Goal: Task Accomplishment & Management: Manage account settings

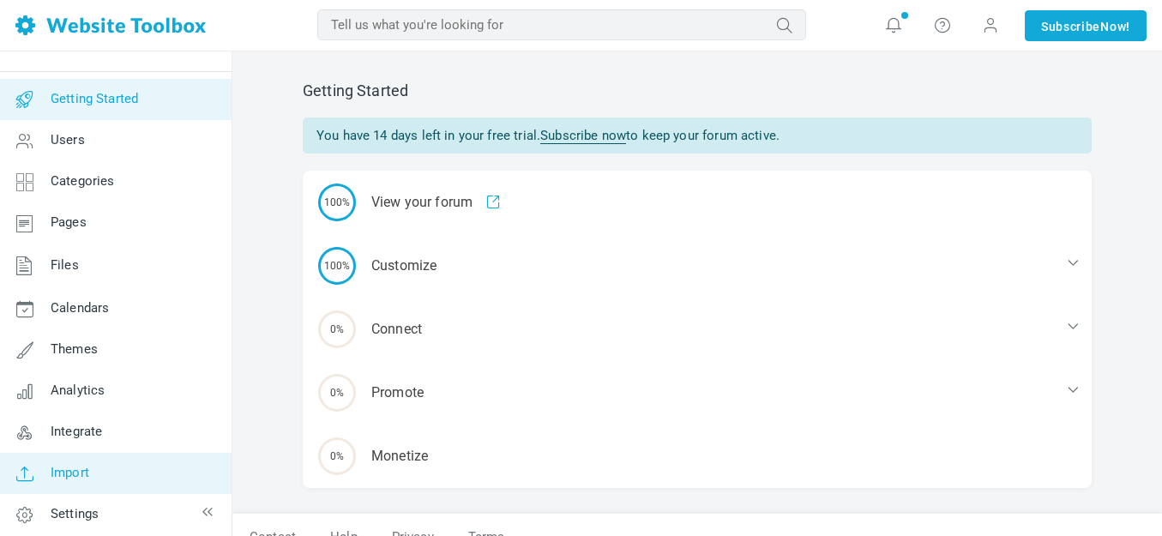
scroll to position [44, 0]
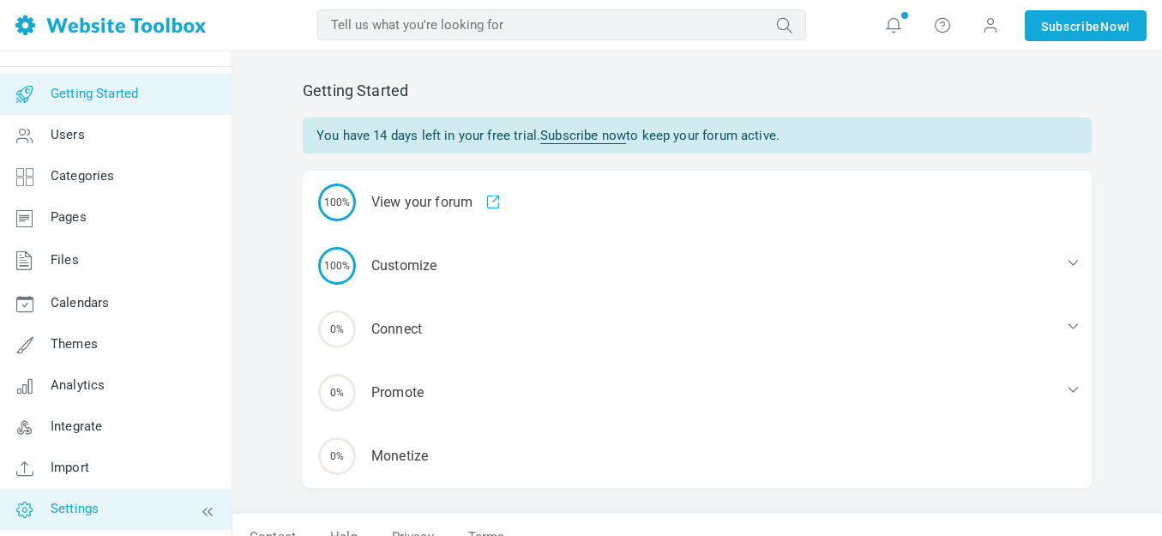
click at [78, 504] on span "Settings" at bounding box center [75, 508] width 48 height 15
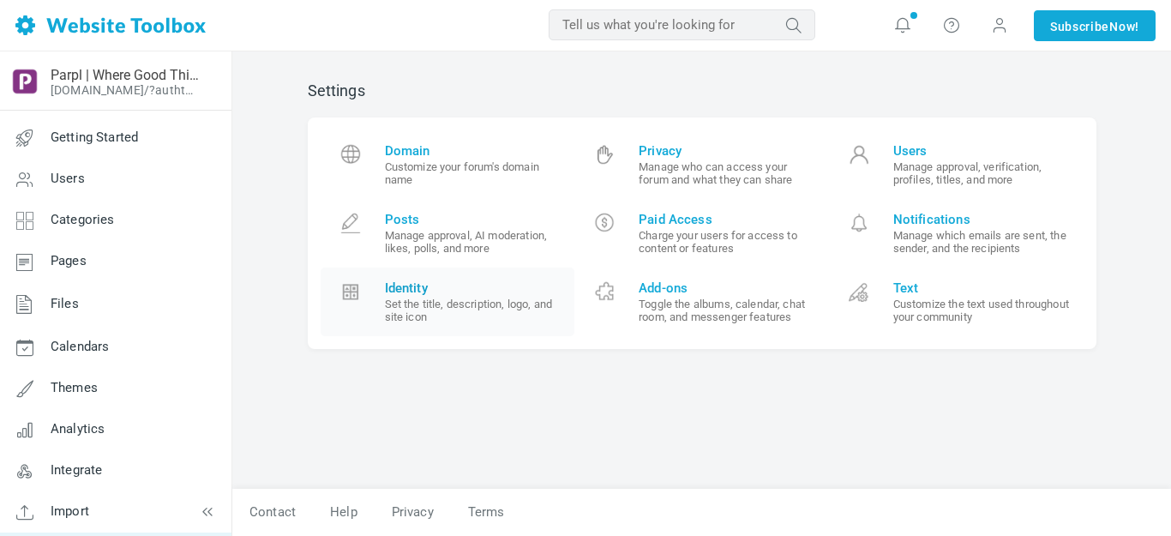
click at [409, 285] on span "Identity" at bounding box center [473, 287] width 177 height 15
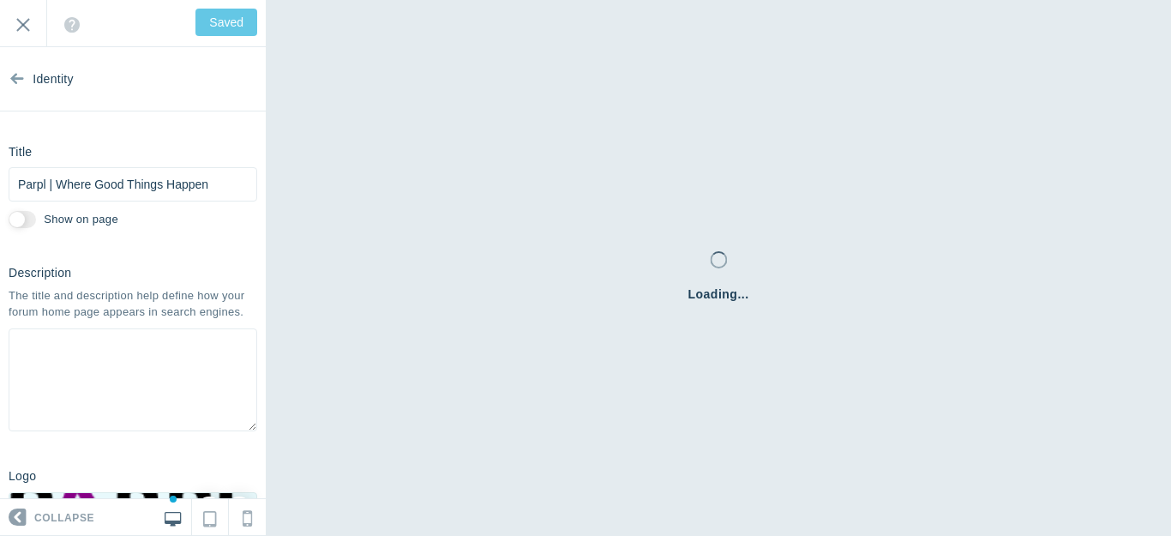
click at [16, 78] on icon at bounding box center [17, 75] width 14 height 64
click at [14, 75] on icon at bounding box center [17, 75] width 14 height 64
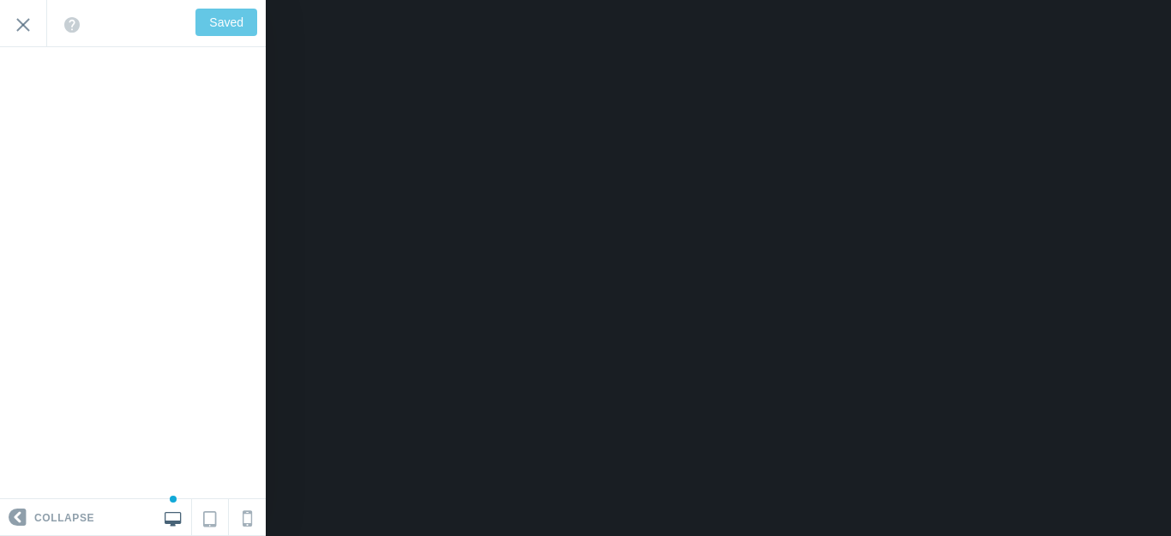
click at [19, 21] on input "Exit" at bounding box center [23, 23] width 46 height 47
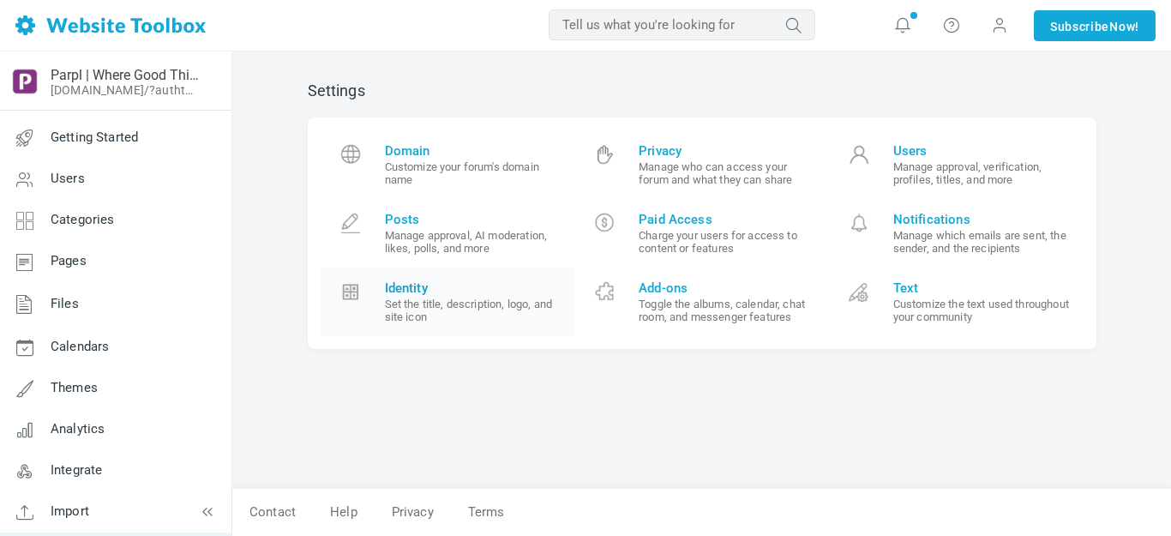
click at [414, 288] on span "Identity" at bounding box center [473, 287] width 177 height 15
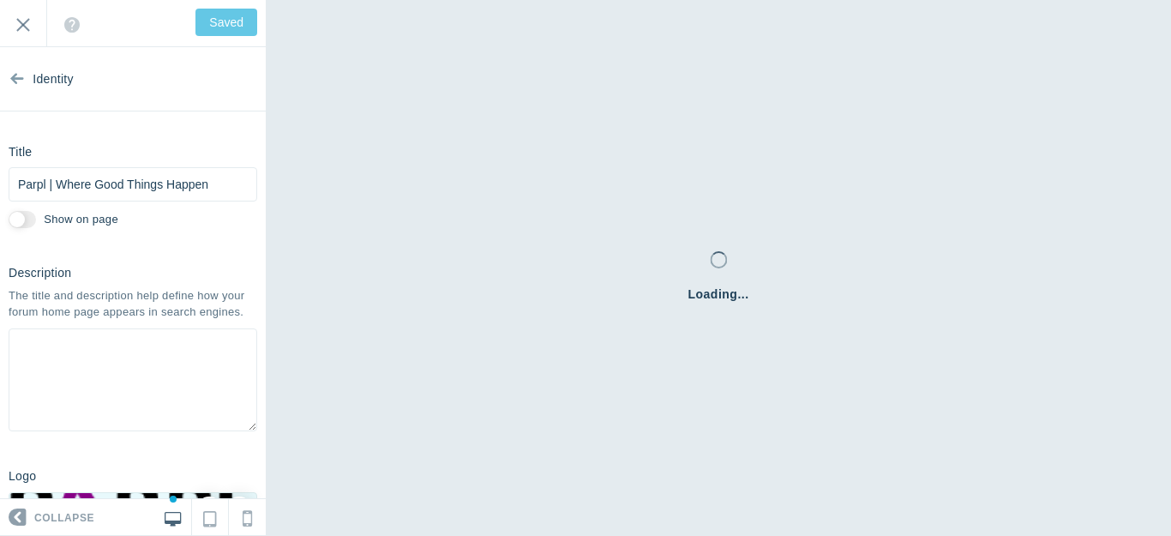
click at [14, 75] on icon at bounding box center [17, 75] width 14 height 64
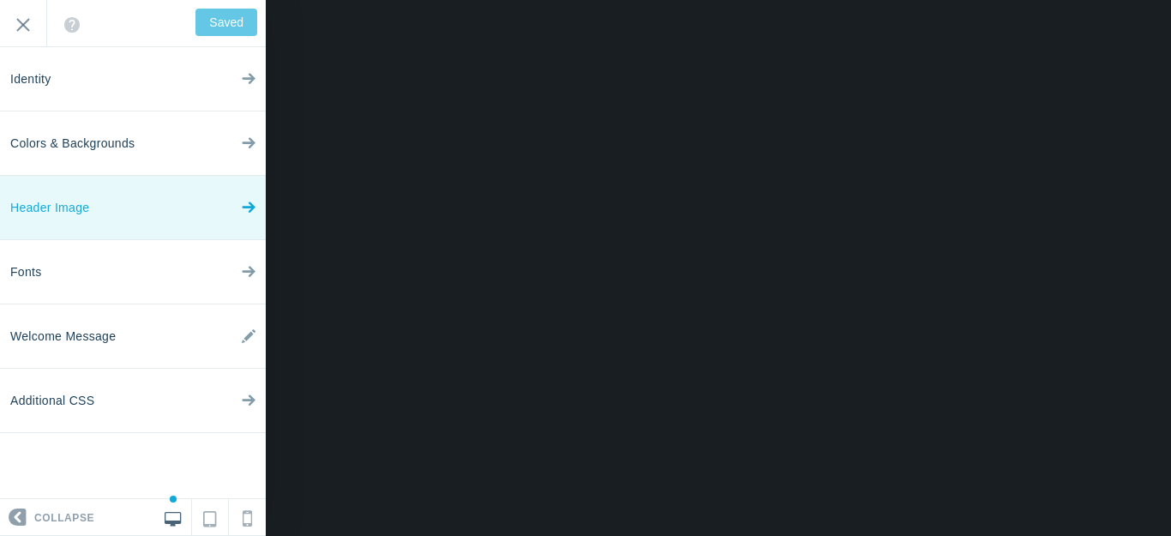
click at [247, 204] on icon at bounding box center [249, 203] width 14 height 64
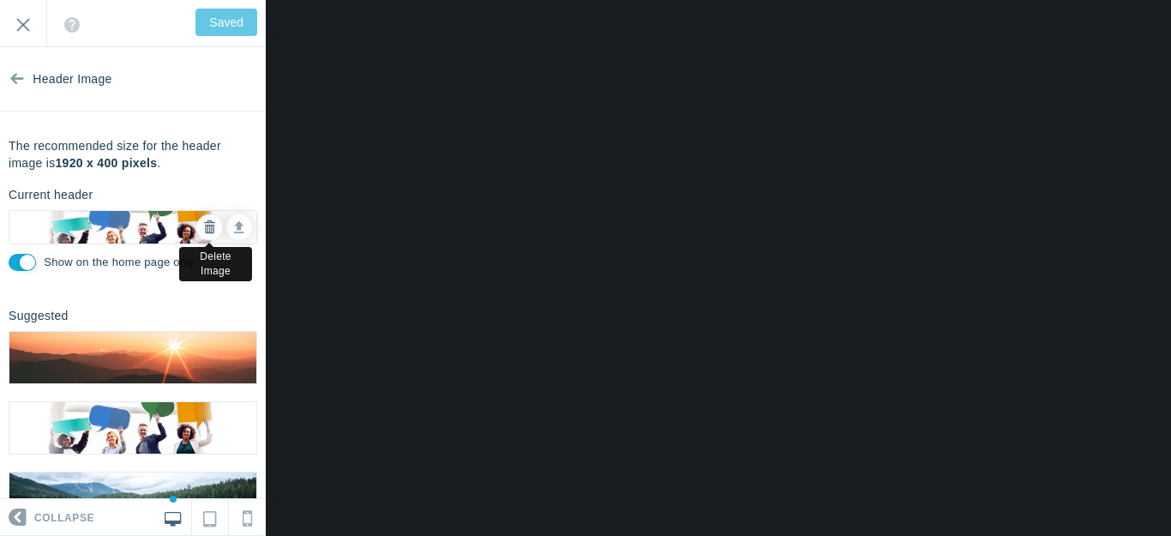
click at [203, 225] on icon at bounding box center [209, 227] width 12 height 12
checkbox input "false"
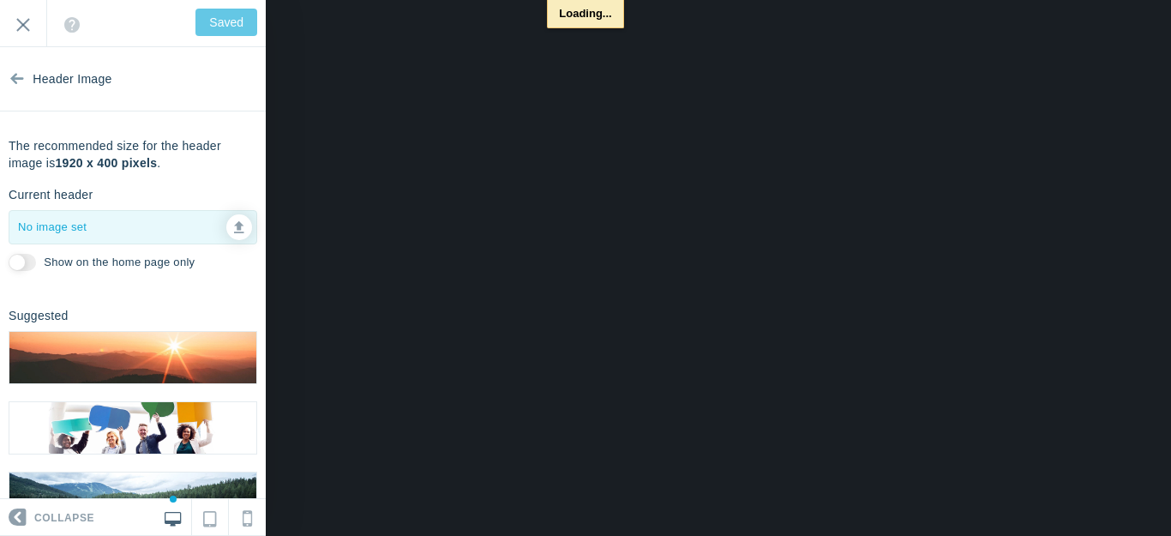
type input "Save"
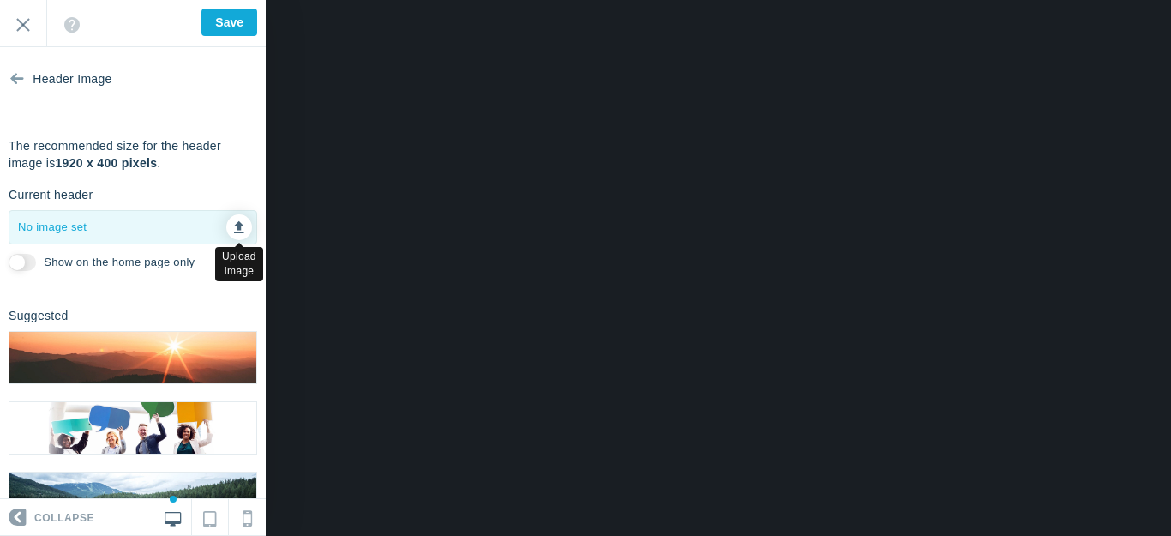
click at [234, 225] on icon at bounding box center [239, 225] width 10 height 12
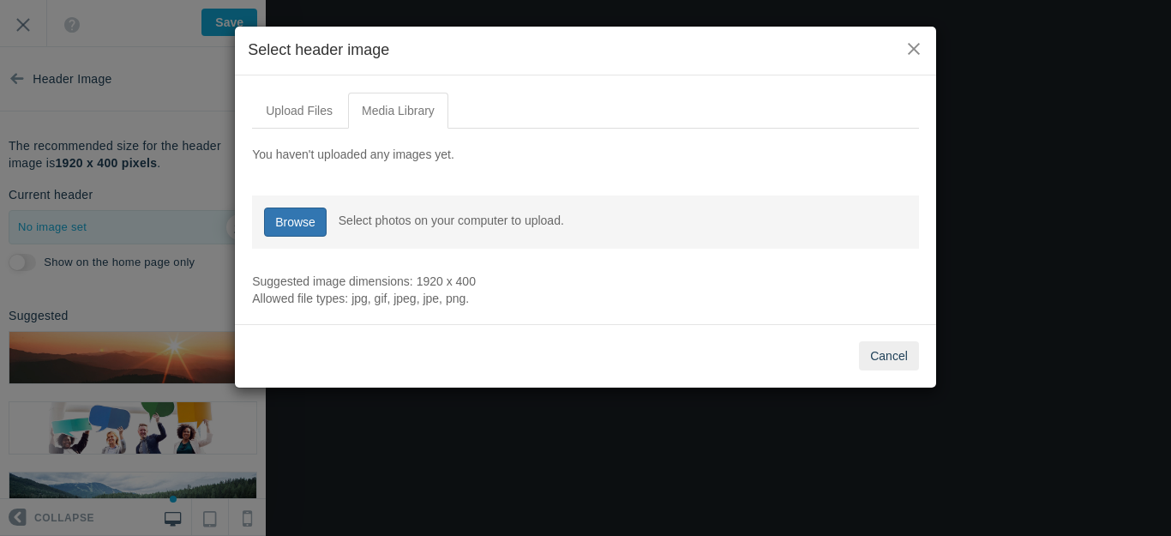
click at [287, 220] on link "Browse" at bounding box center [295, 221] width 63 height 29
type input "C:\fakepath\Slide3.PNG"
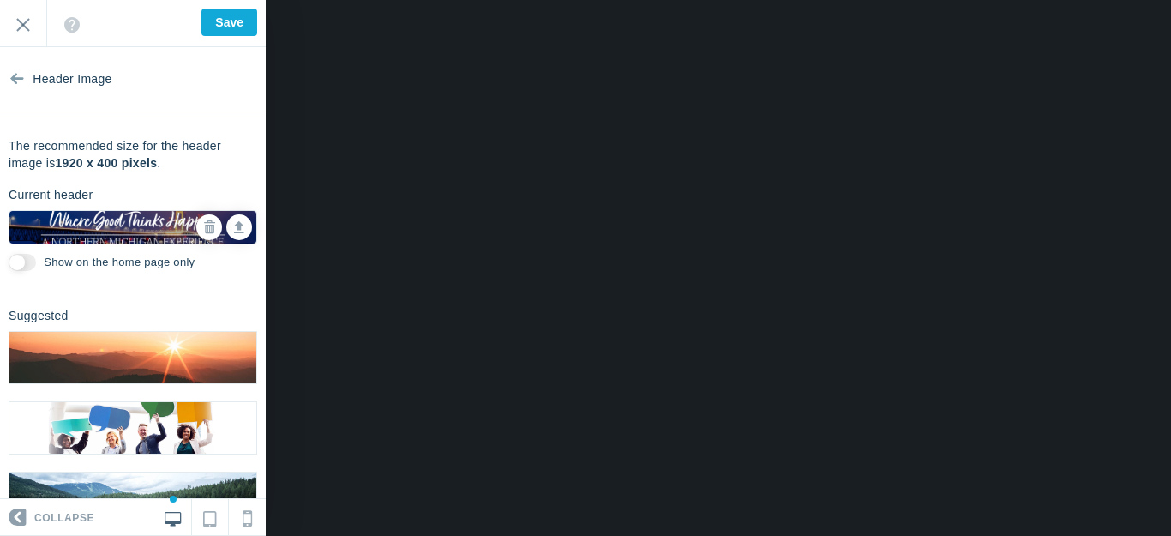
click at [30, 264] on input "Show on the home page only" at bounding box center [22, 262] width 27 height 17
checkbox input "true"
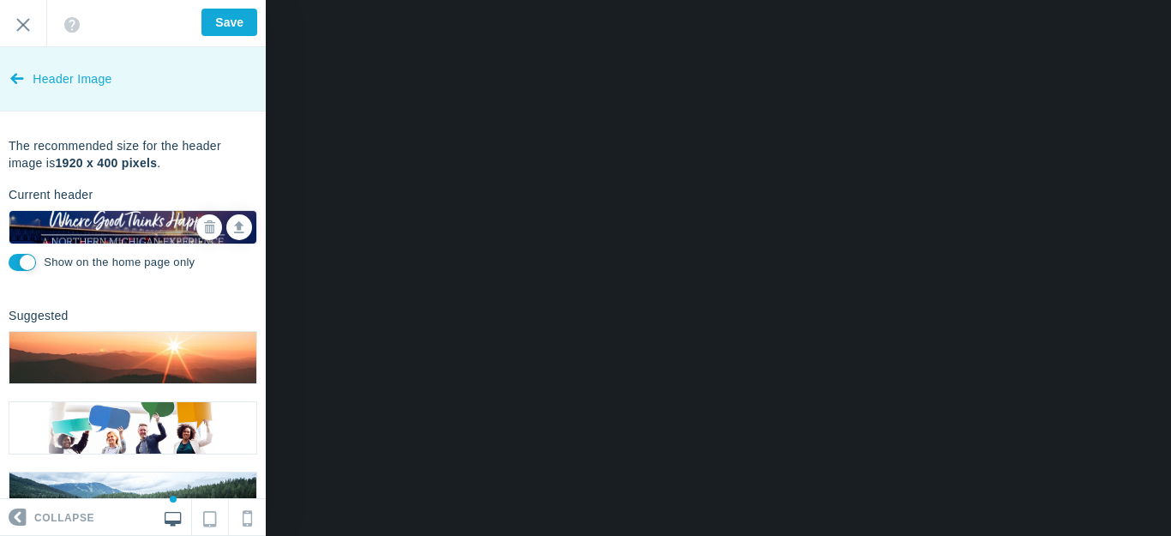
click at [17, 75] on icon at bounding box center [17, 75] width 14 height 64
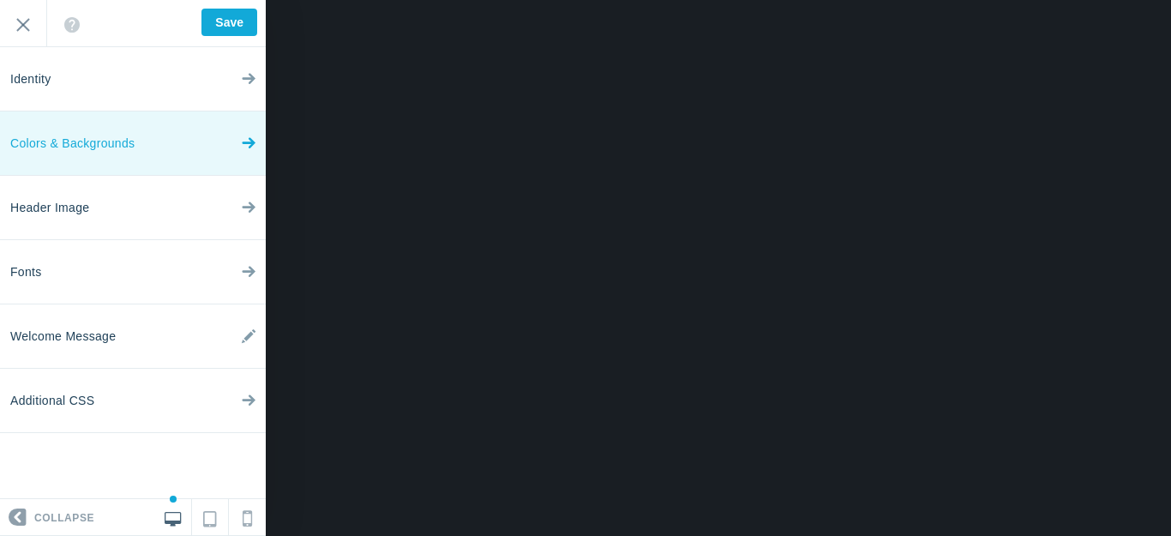
click at [249, 141] on icon at bounding box center [249, 139] width 14 height 64
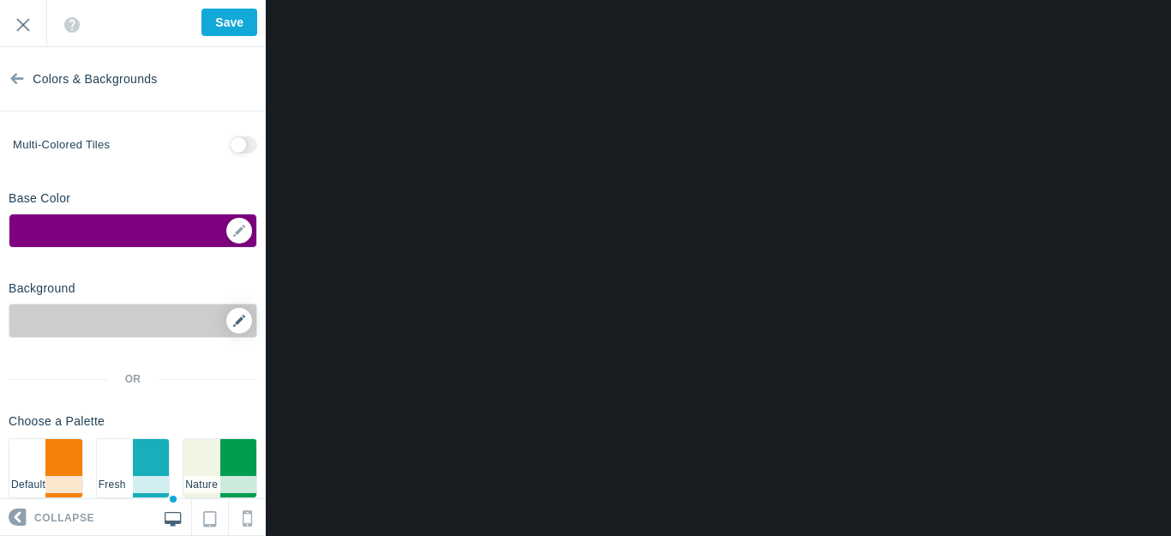
click at [233, 321] on icon at bounding box center [239, 321] width 12 height 12
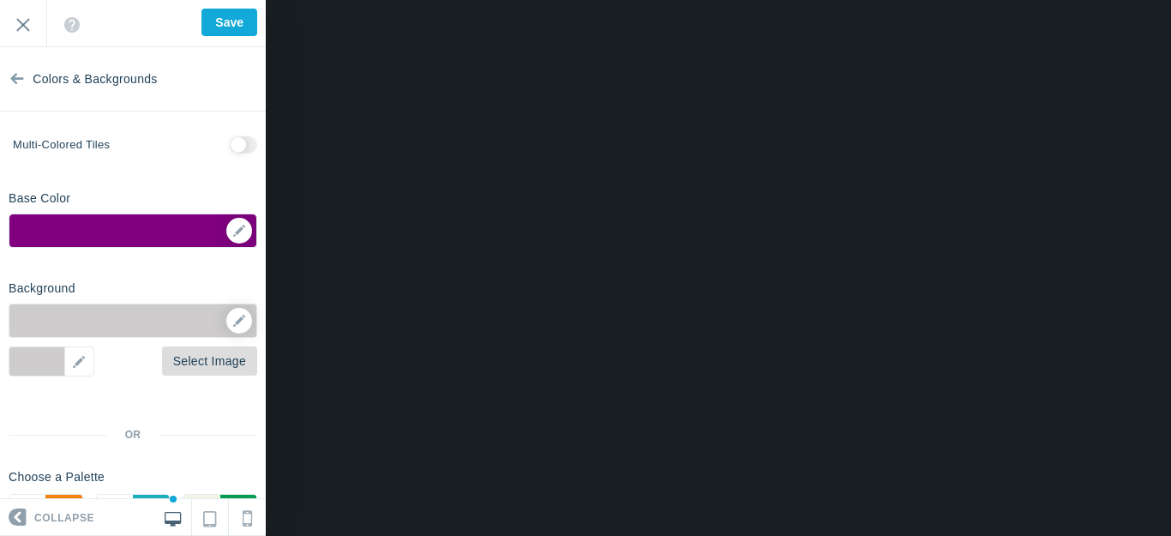
click at [209, 362] on link "Select Image" at bounding box center [209, 360] width 95 height 29
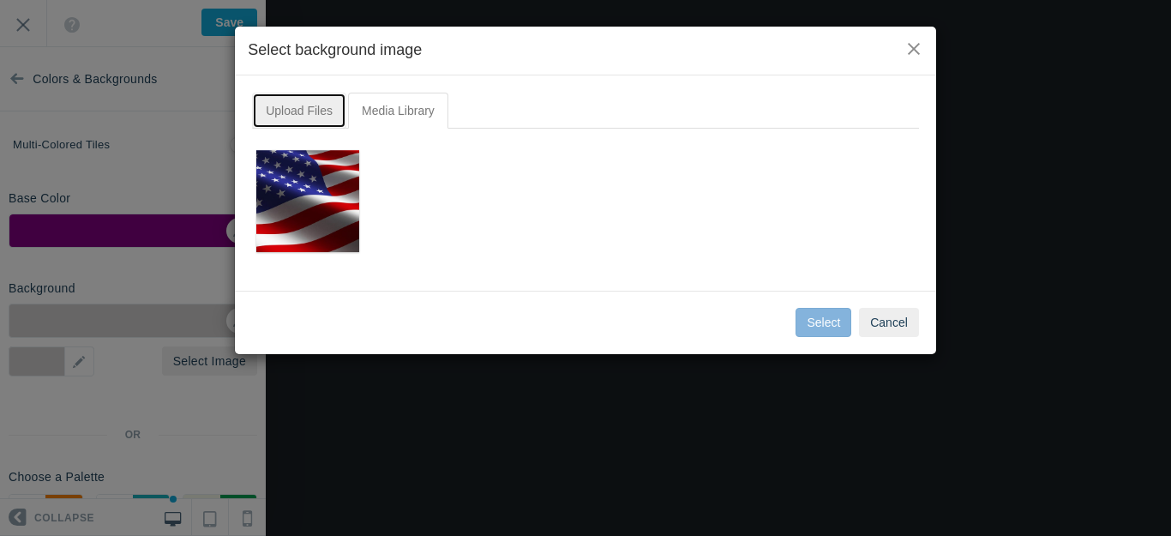
click at [312, 107] on link "Upload Files" at bounding box center [299, 111] width 94 height 36
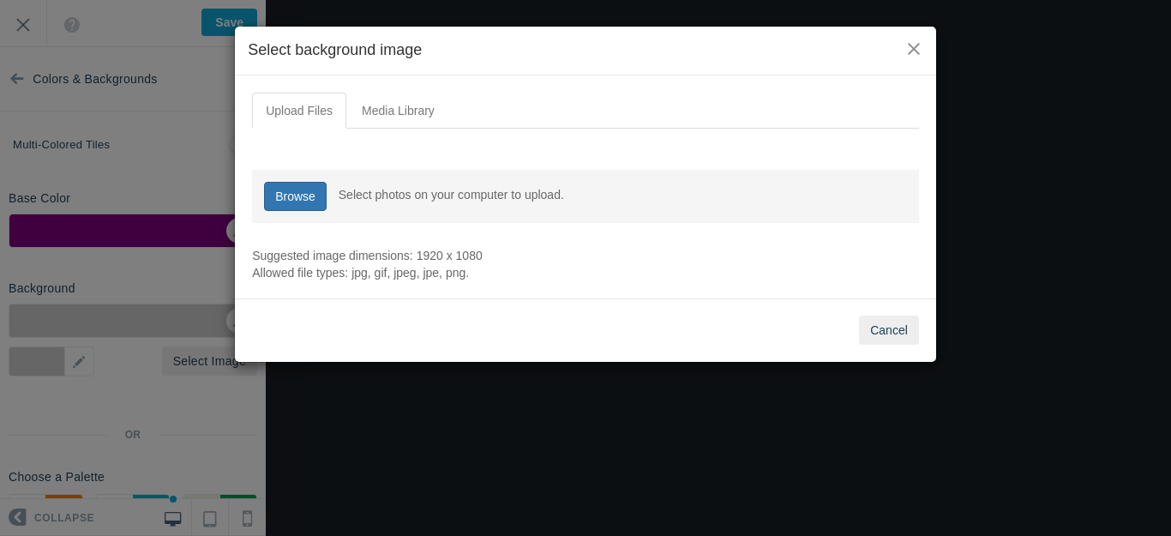
click at [304, 191] on link "Browse" at bounding box center [295, 196] width 63 height 29
type input "C:\fakepath\Slide22.PNG"
click at [910, 48] on button "×" at bounding box center [913, 48] width 19 height 19
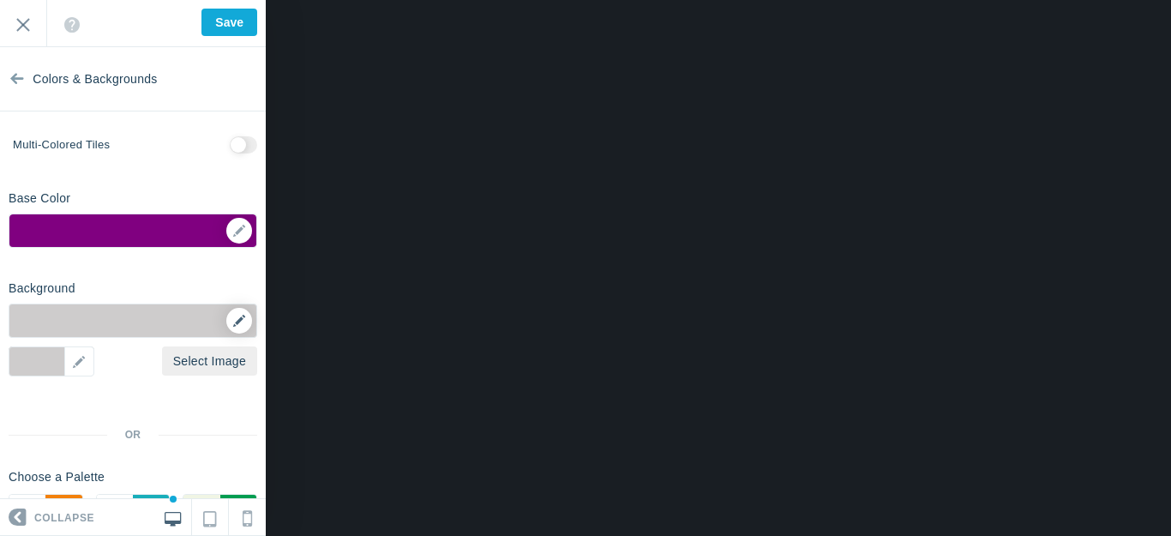
click at [233, 316] on icon at bounding box center [239, 321] width 12 height 12
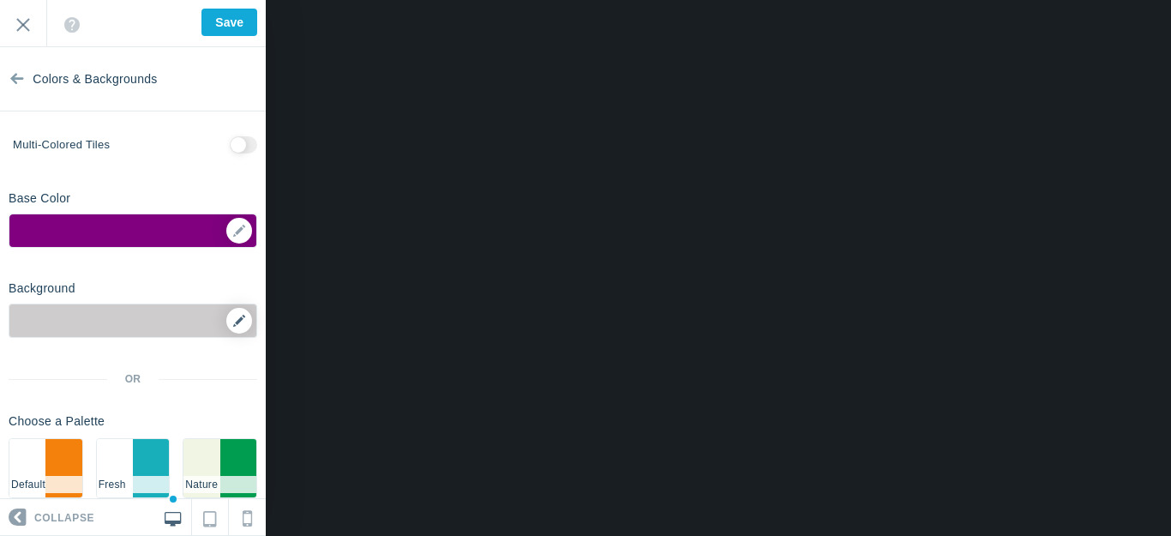
click at [233, 321] on icon at bounding box center [239, 321] width 12 height 12
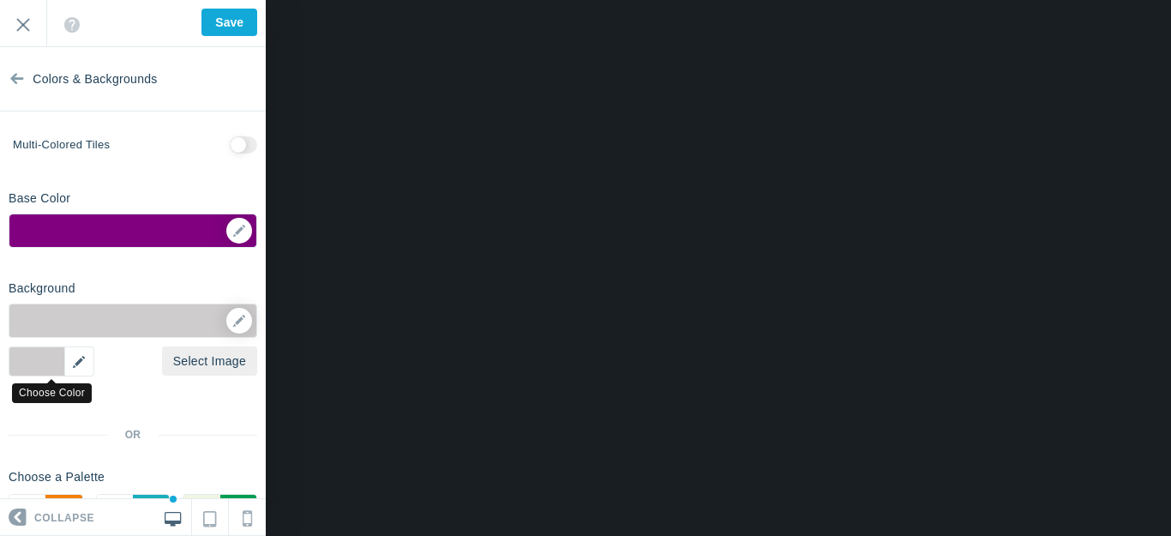
click at [79, 362] on div "▼" at bounding box center [52, 361] width 86 height 30
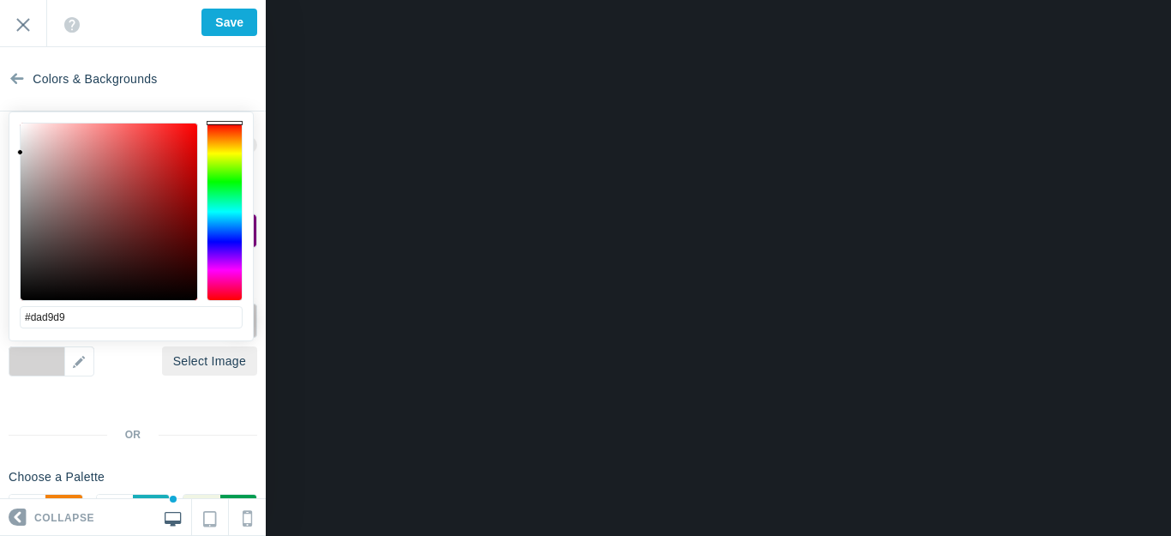
type input "#dcdbdb"
click at [21, 147] on div at bounding box center [20, 147] width 6 height 6
click at [225, 20] on input "Save" at bounding box center [229, 22] width 56 height 27
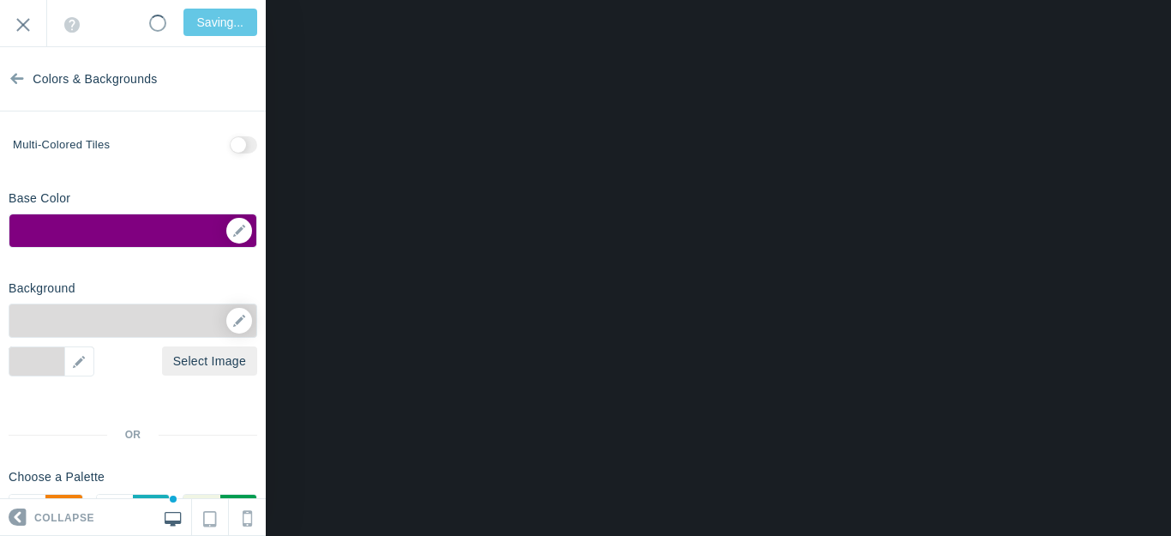
type input "Saved"
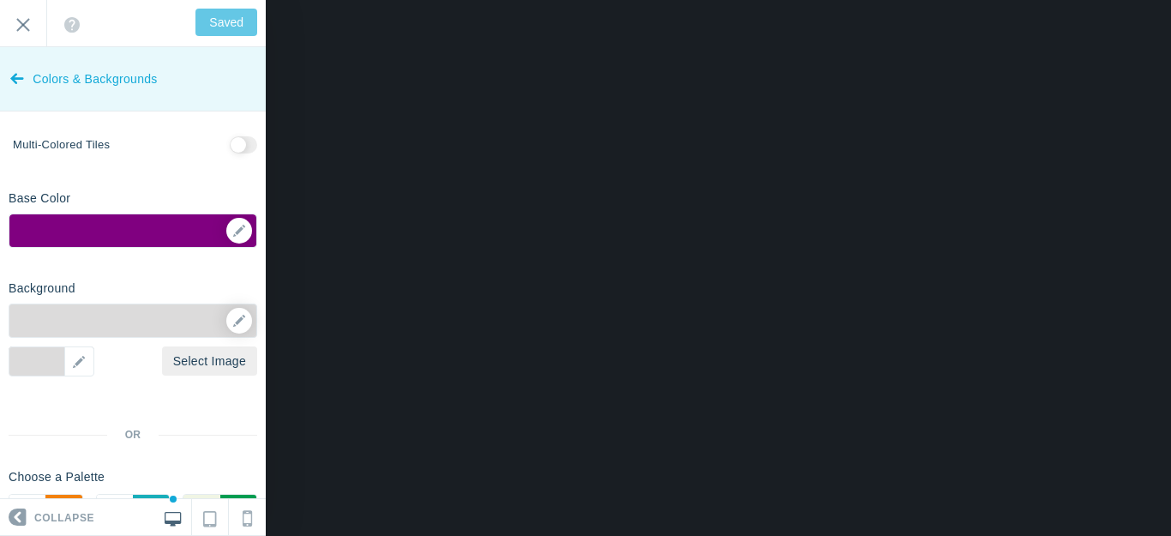
click at [23, 80] on icon at bounding box center [17, 75] width 14 height 64
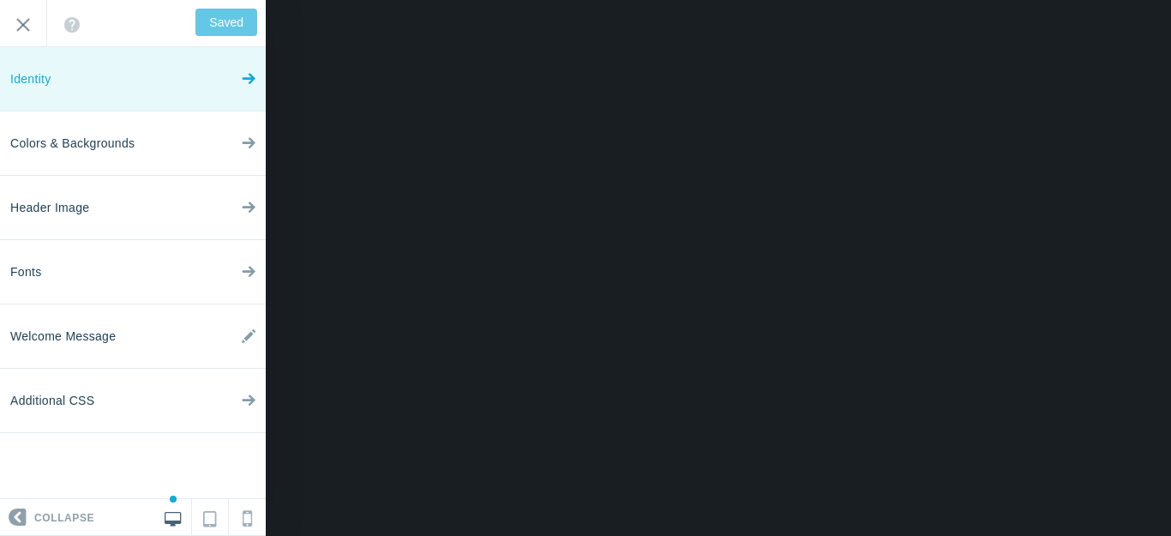
click at [251, 77] on icon at bounding box center [249, 75] width 14 height 64
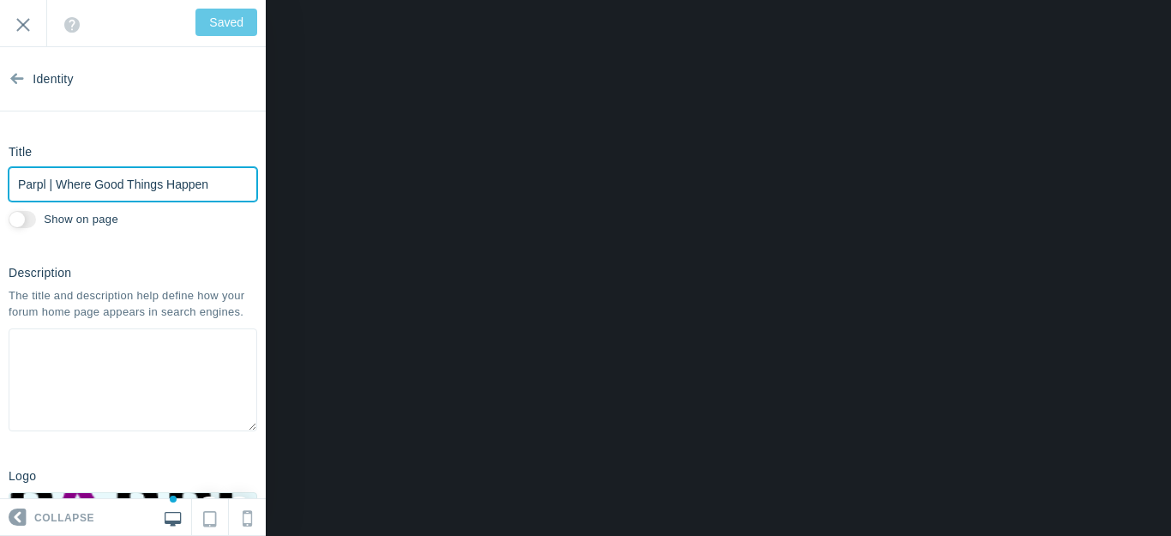
drag, startPoint x: 46, startPoint y: 188, endPoint x: 232, endPoint y: 195, distance: 186.2
click at [232, 195] on input "Parpl | Where Good Things Happen" at bounding box center [133, 184] width 249 height 34
type input "Parpl"
type input "Save"
type input "Parpl"
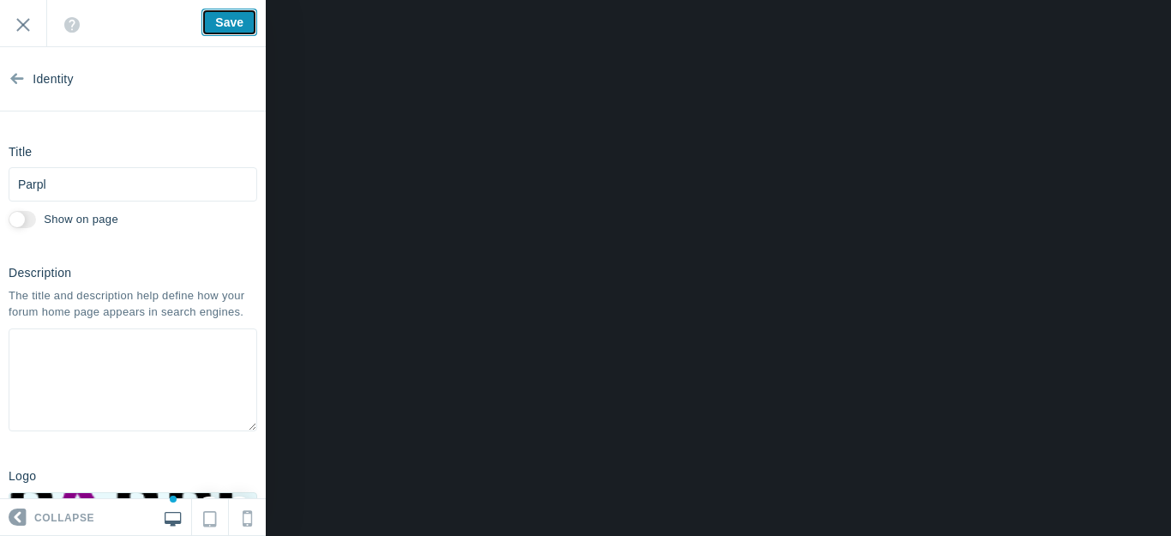
click at [225, 20] on input "Save" at bounding box center [229, 22] width 56 height 27
type input "Saved"
click at [220, 19] on div "Welcome to your new forum! Remember, this is your forum, and you have the freed…" at bounding box center [133, 23] width 266 height 47
click at [221, 21] on div "Welcome to your new forum! Remember, this is your forum, and you have the freed…" at bounding box center [133, 23] width 266 height 47
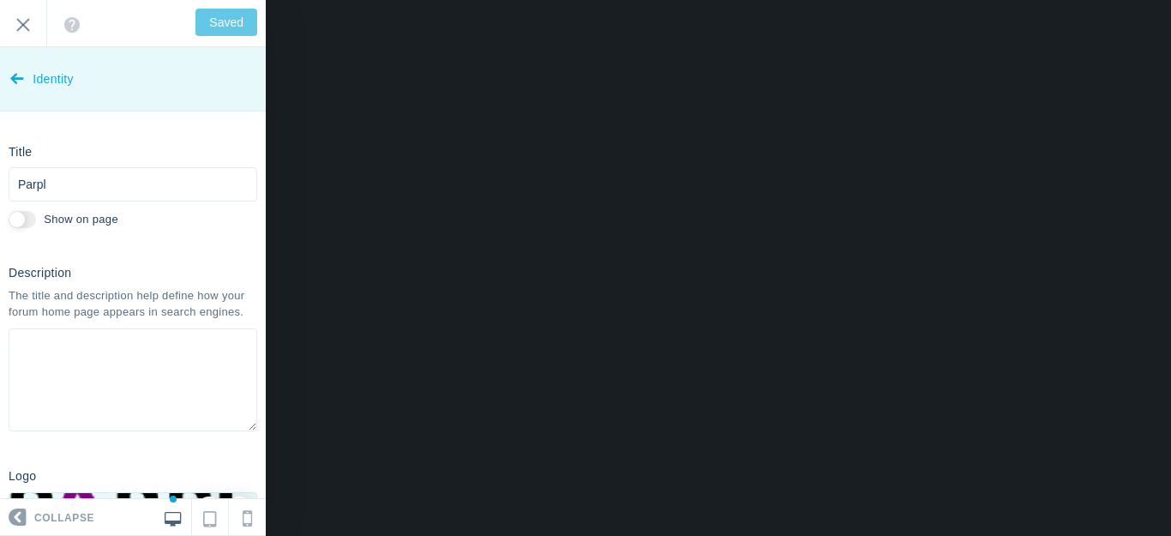
click at [17, 77] on icon at bounding box center [17, 75] width 14 height 64
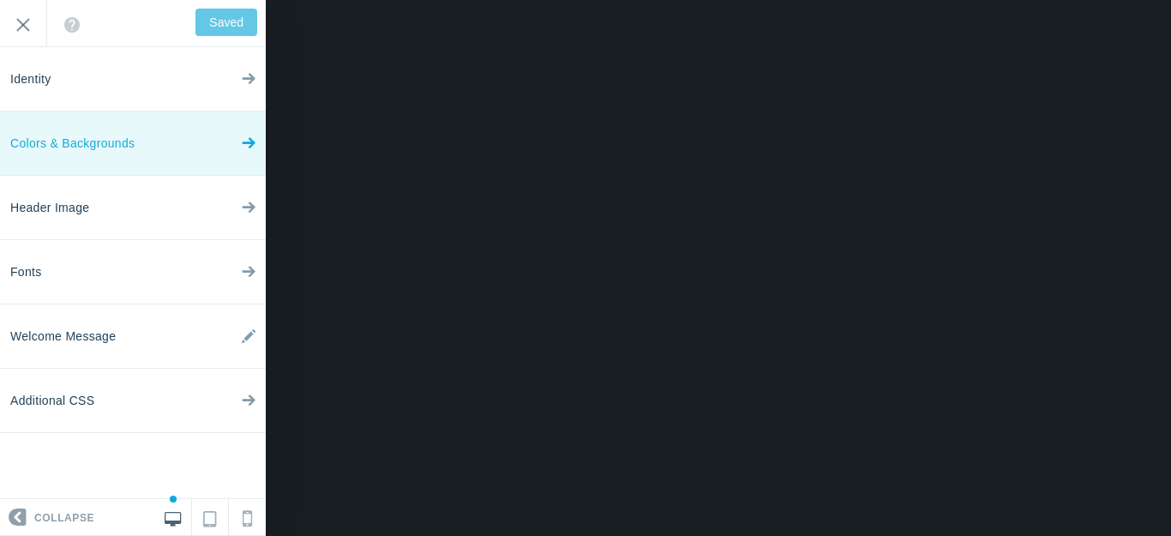
click at [63, 148] on span "Colors & Backgrounds" at bounding box center [72, 143] width 124 height 64
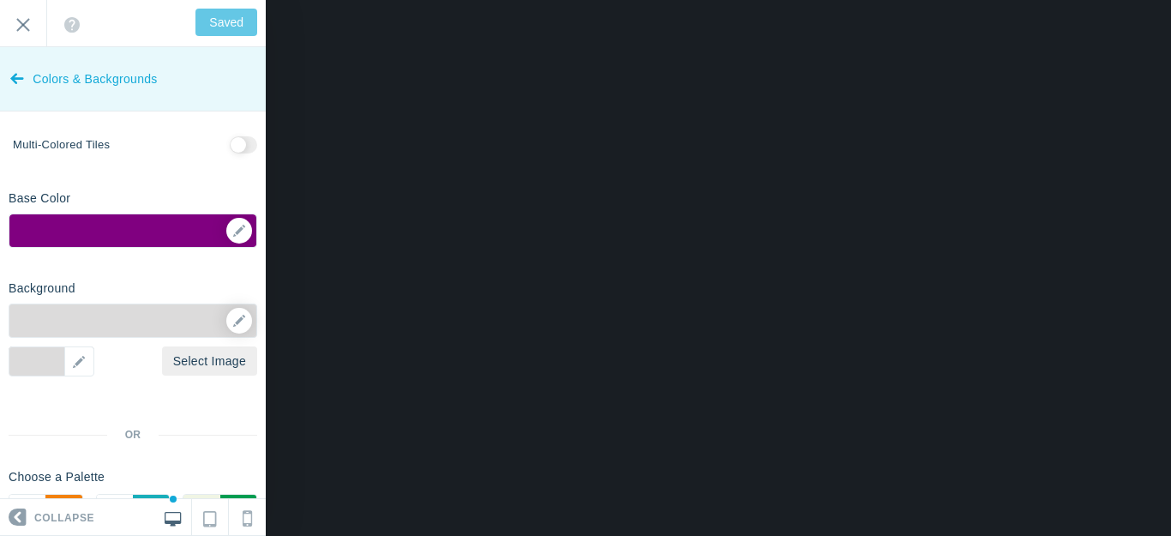
click at [19, 76] on icon at bounding box center [17, 75] width 14 height 64
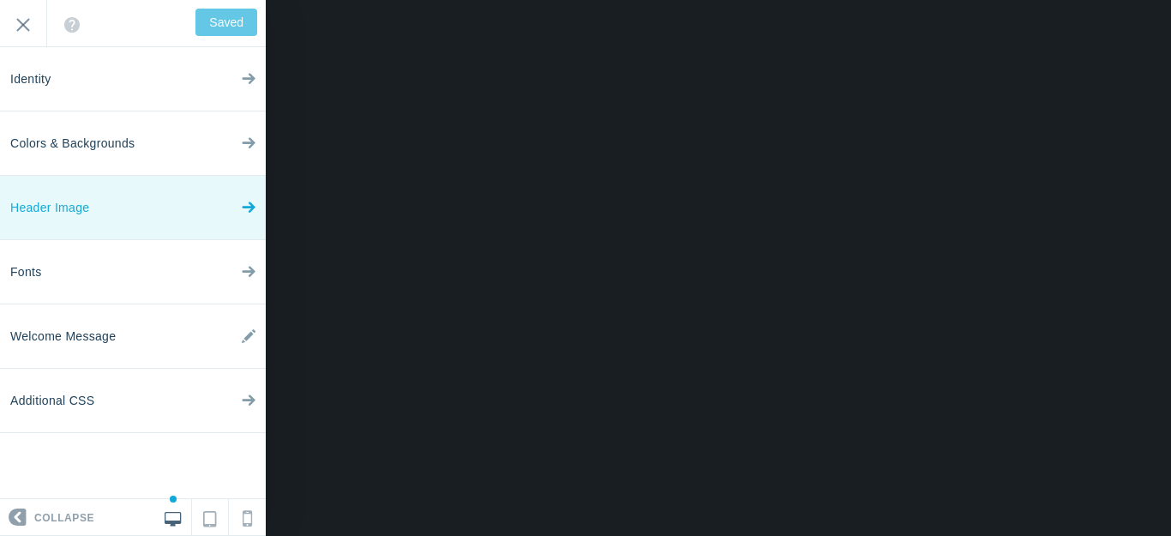
click at [64, 213] on span "Header Image" at bounding box center [49, 208] width 79 height 64
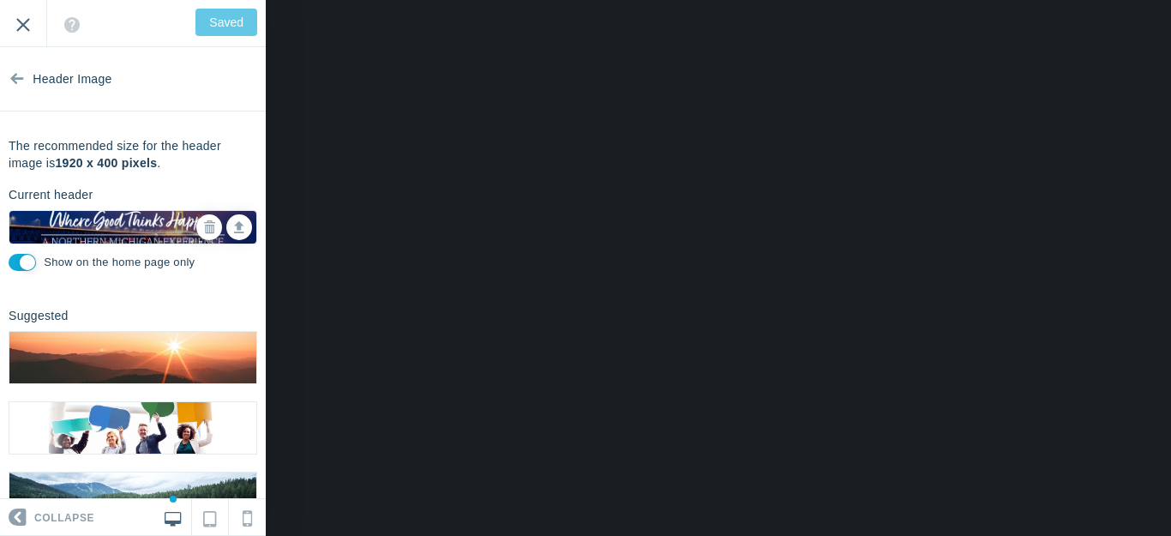
click at [21, 20] on input "Exit" at bounding box center [23, 23] width 46 height 47
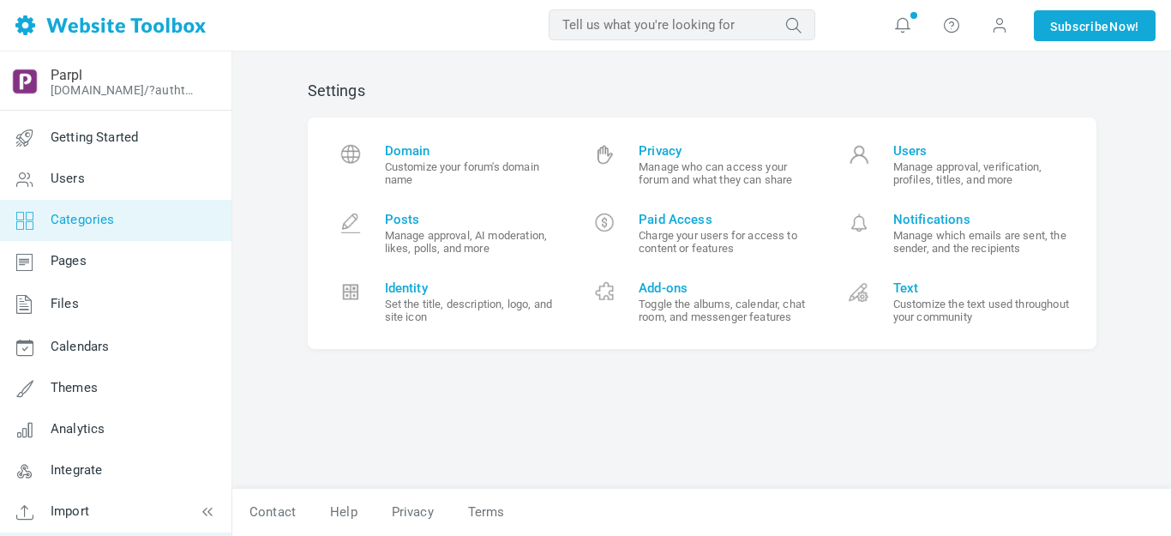
click at [85, 214] on span "Categories" at bounding box center [83, 219] width 64 height 15
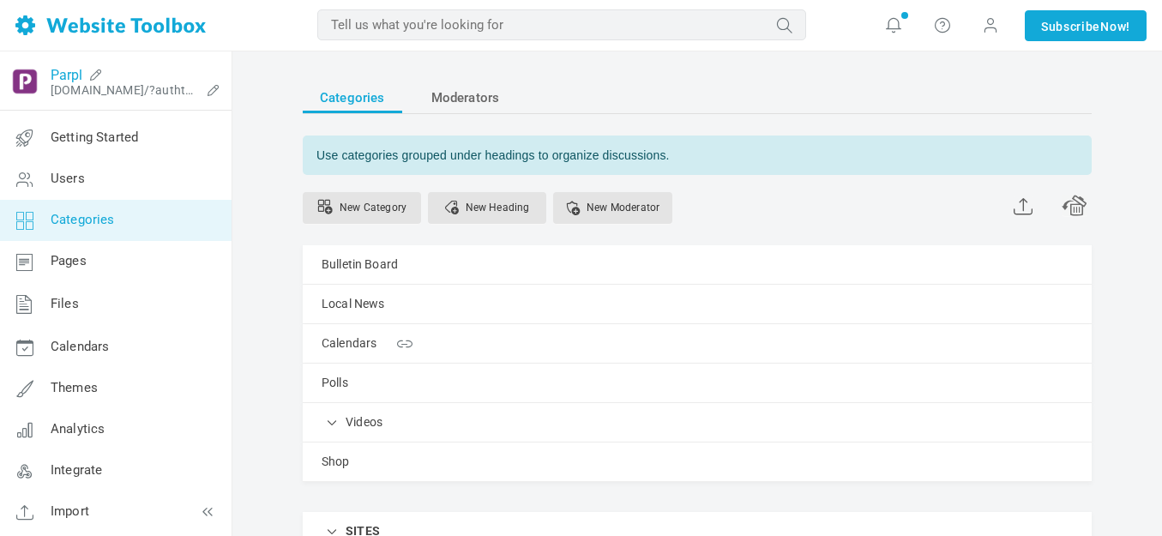
click at [70, 68] on link "Parpl" at bounding box center [67, 75] width 32 height 16
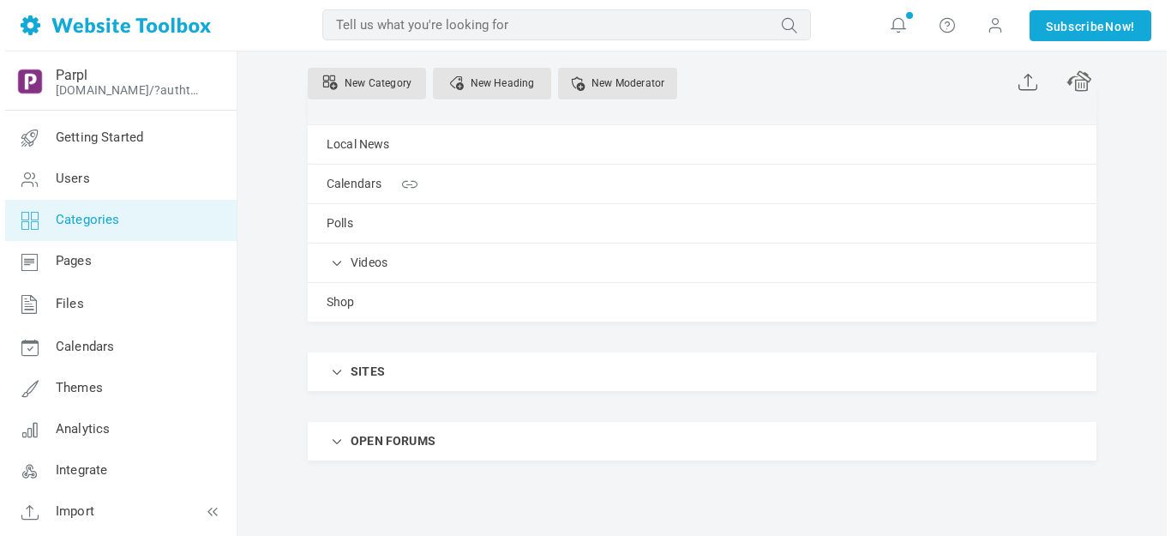
scroll to position [238, 0]
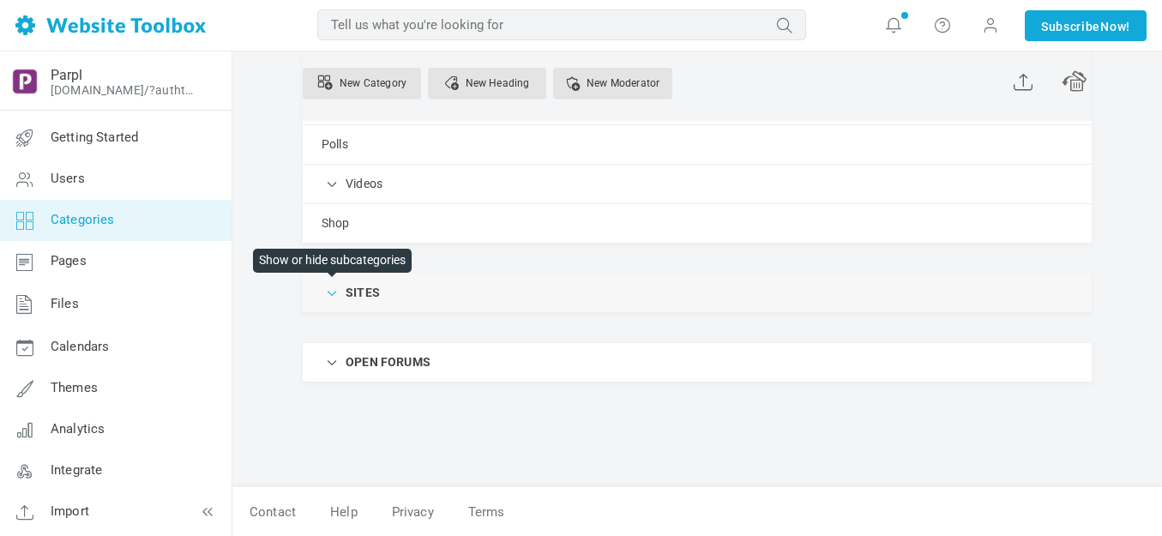
click at [327, 292] on span at bounding box center [332, 291] width 17 height 17
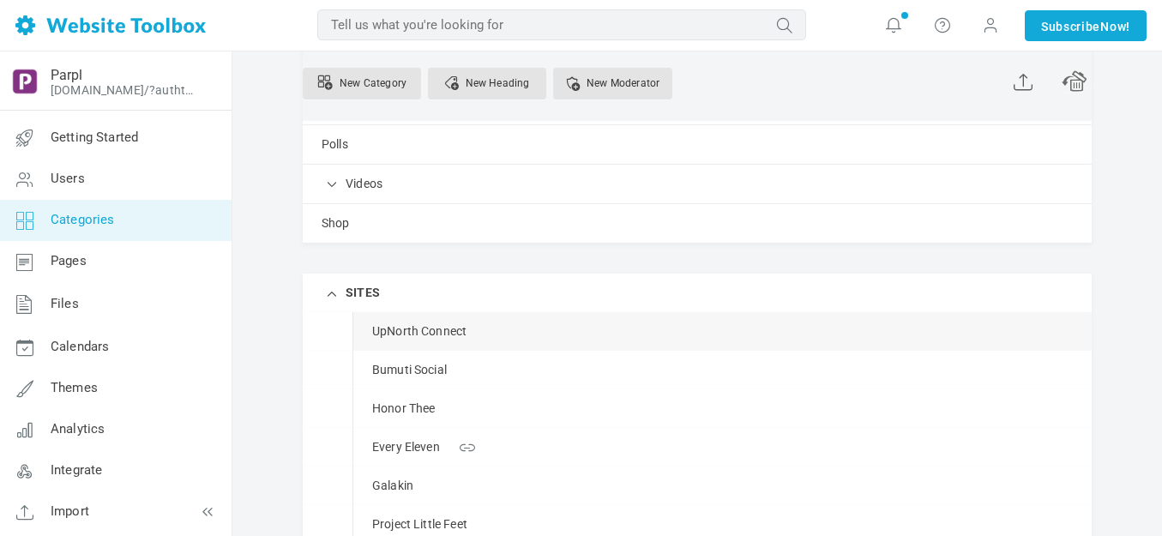
click at [0, 0] on span at bounding box center [0, 0] width 0 height 0
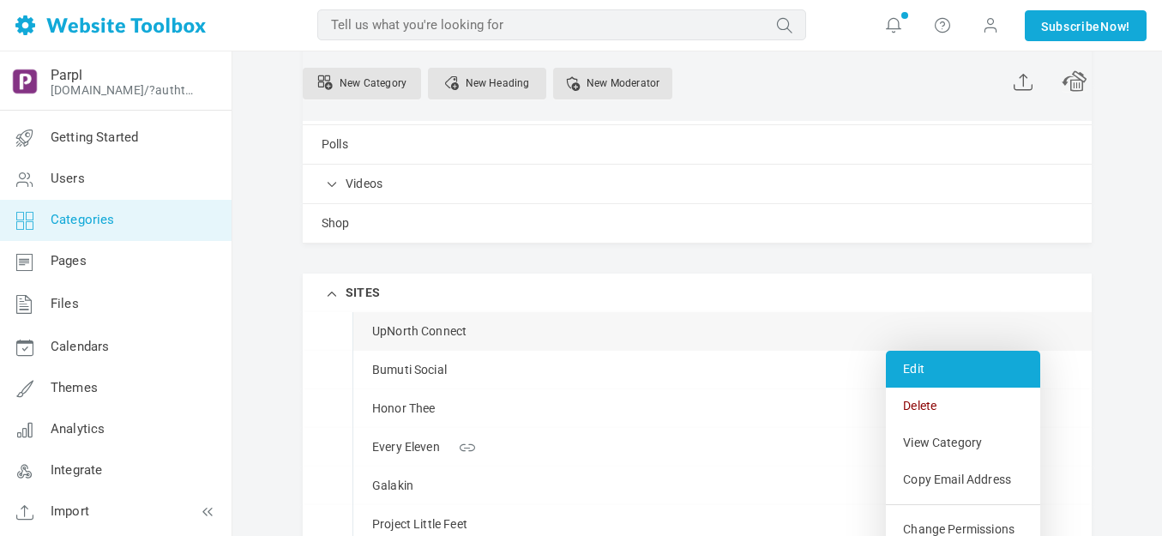
click at [925, 365] on link "Edit" at bounding box center [963, 369] width 154 height 37
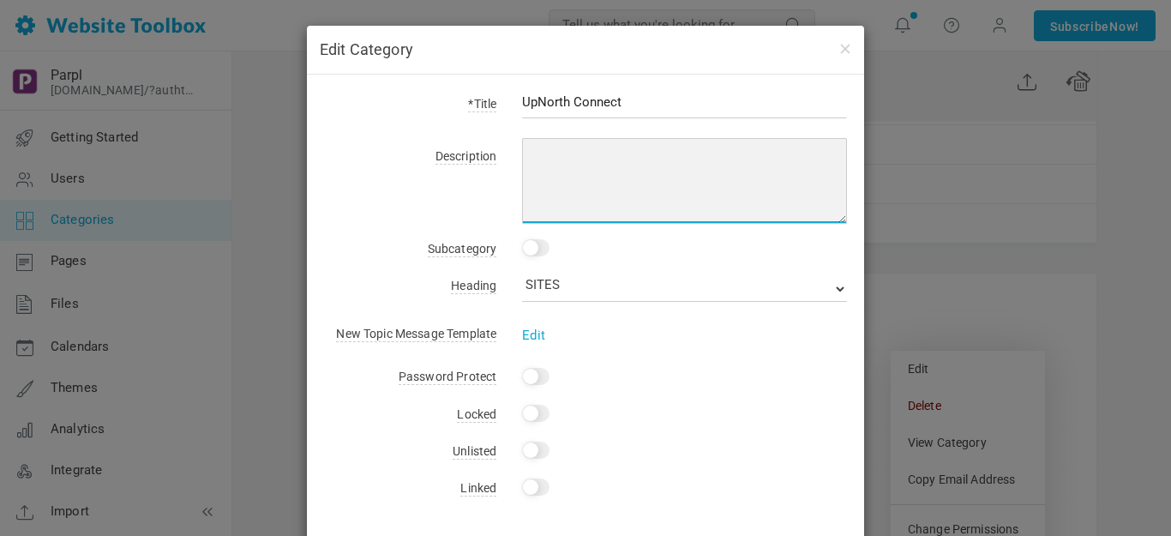
click at [550, 150] on textarea at bounding box center [684, 181] width 325 height 86
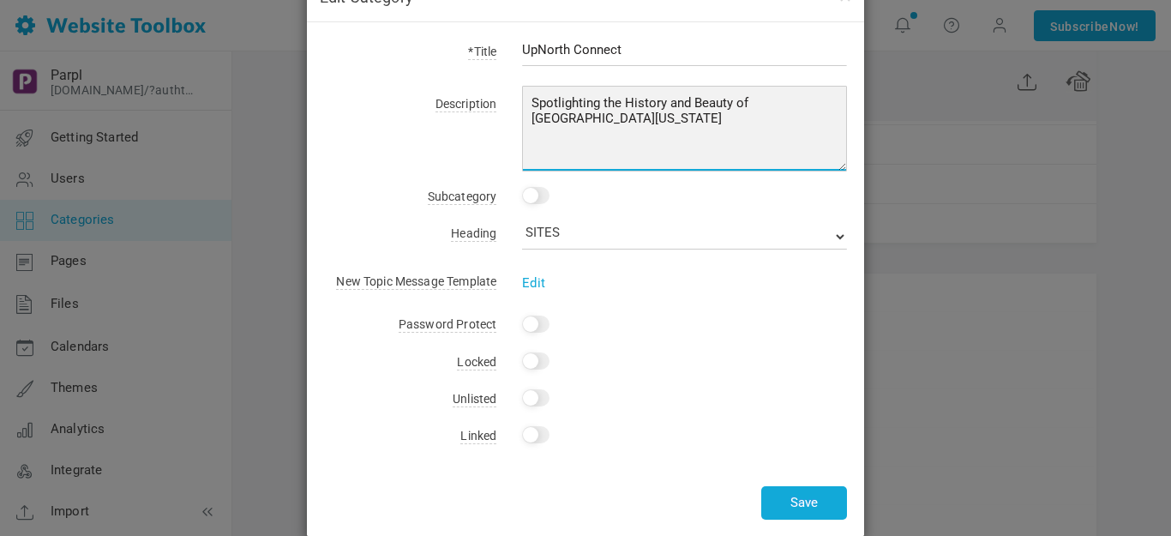
scroll to position [79, 0]
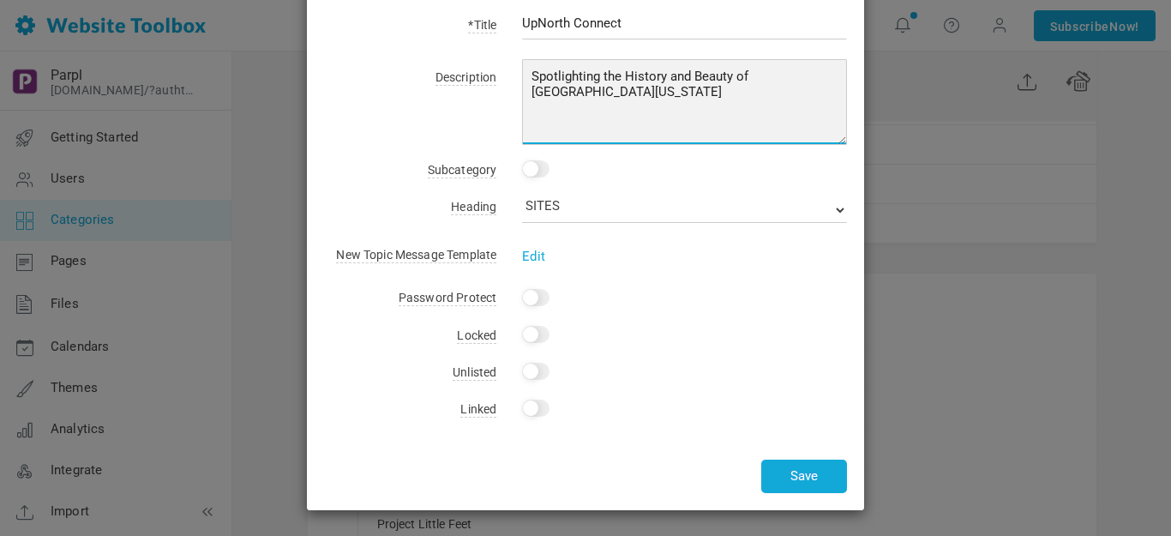
type textarea "Spotlighting the History and Beauty of Northern Michigan"
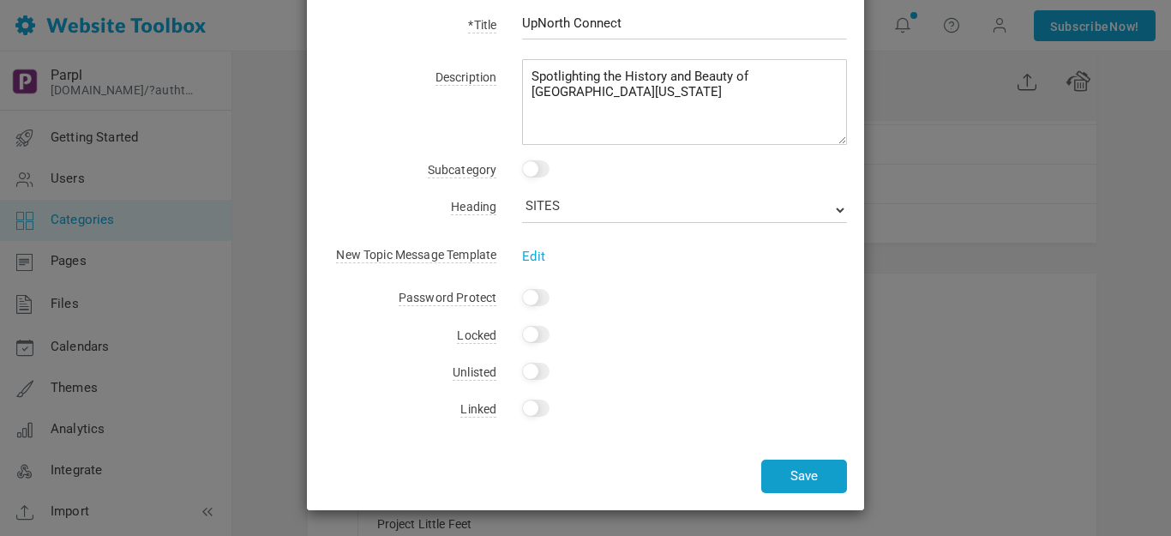
click at [802, 469] on button "Save" at bounding box center [804, 475] width 86 height 33
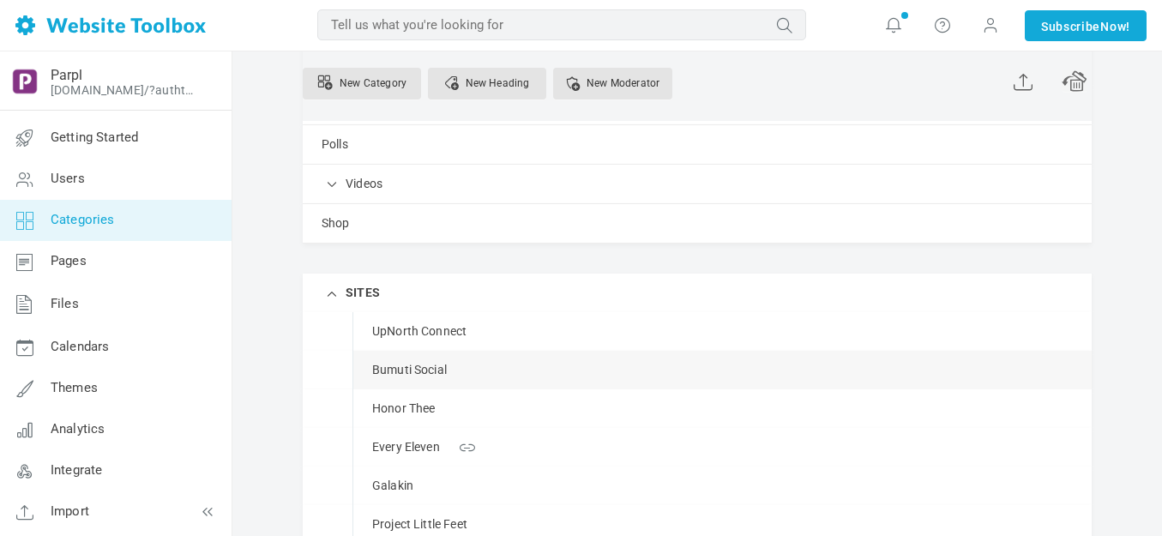
click at [0, 0] on span at bounding box center [0, 0] width 0 height 0
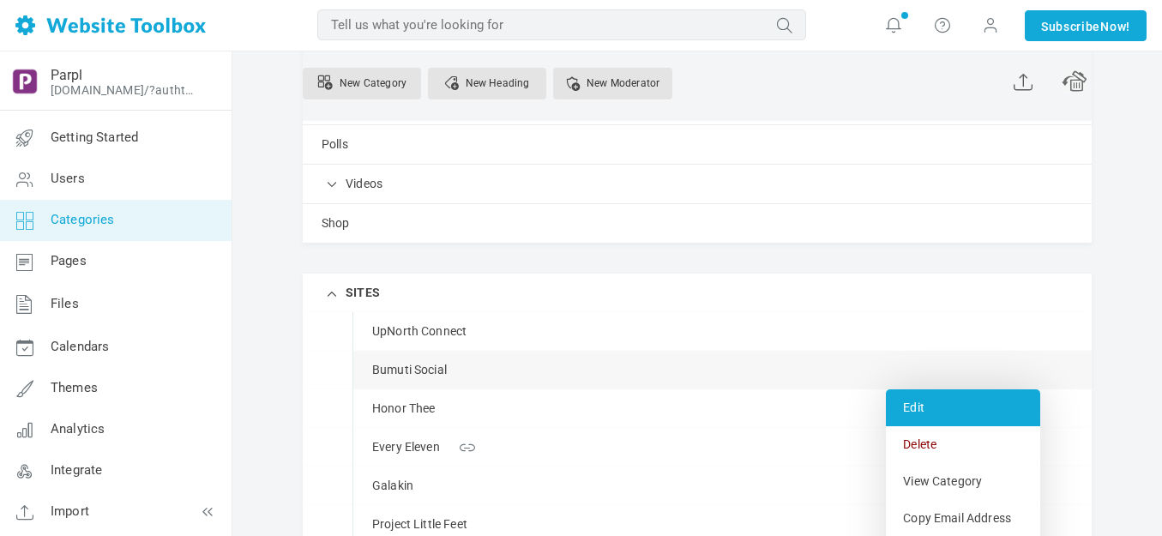
click at [927, 405] on link "Edit" at bounding box center [963, 407] width 154 height 37
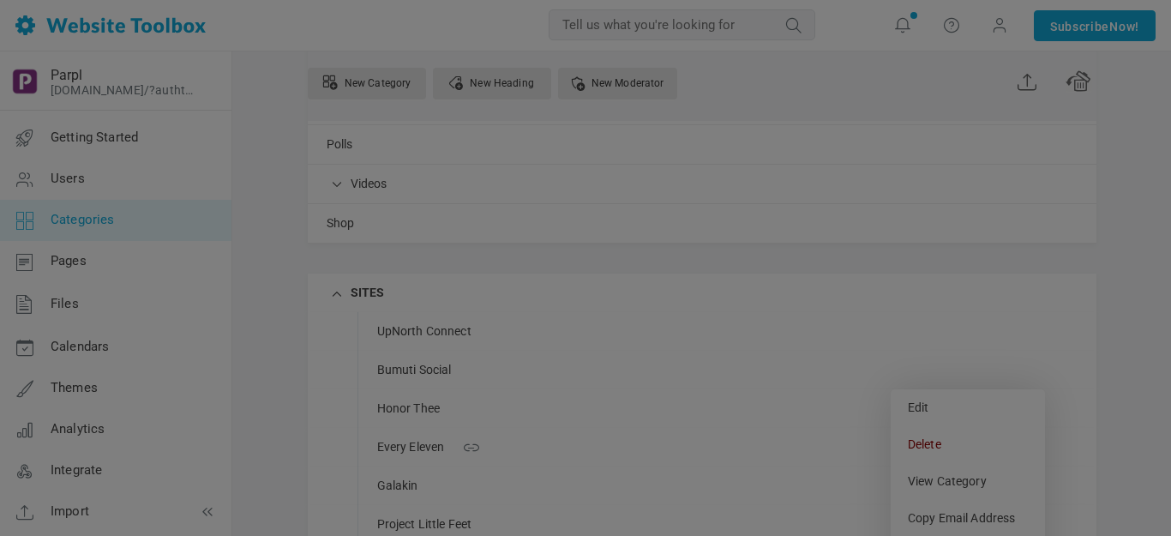
scroll to position [0, 0]
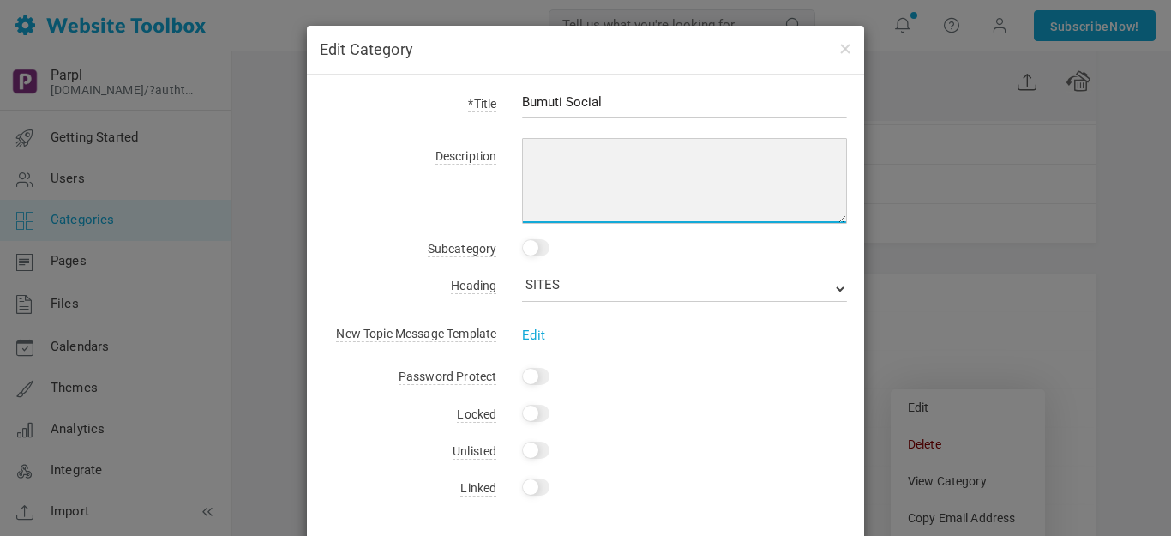
click at [553, 149] on textarea at bounding box center [684, 181] width 325 height 86
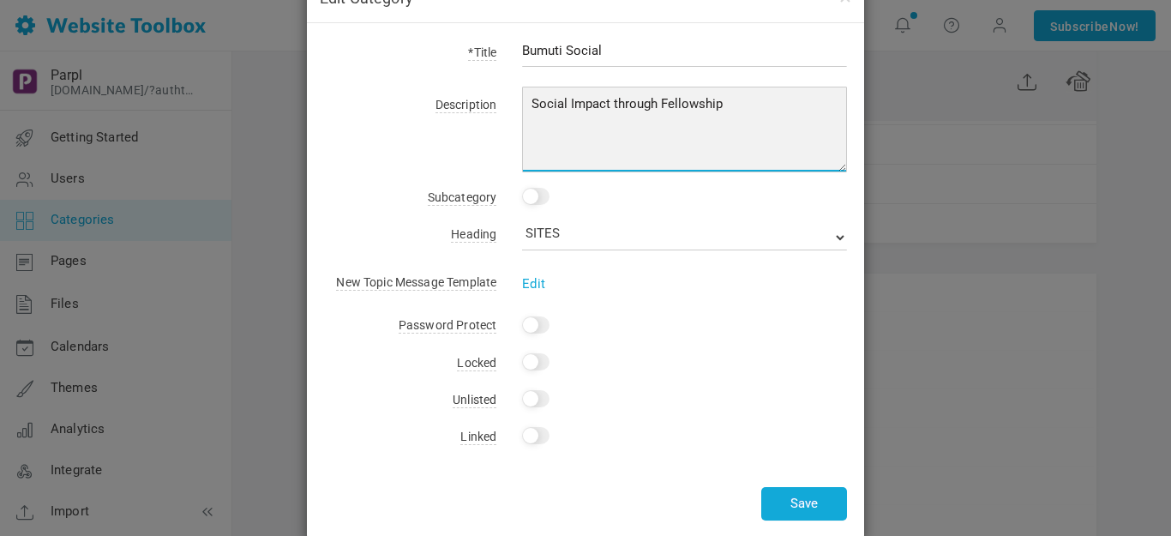
scroll to position [79, 0]
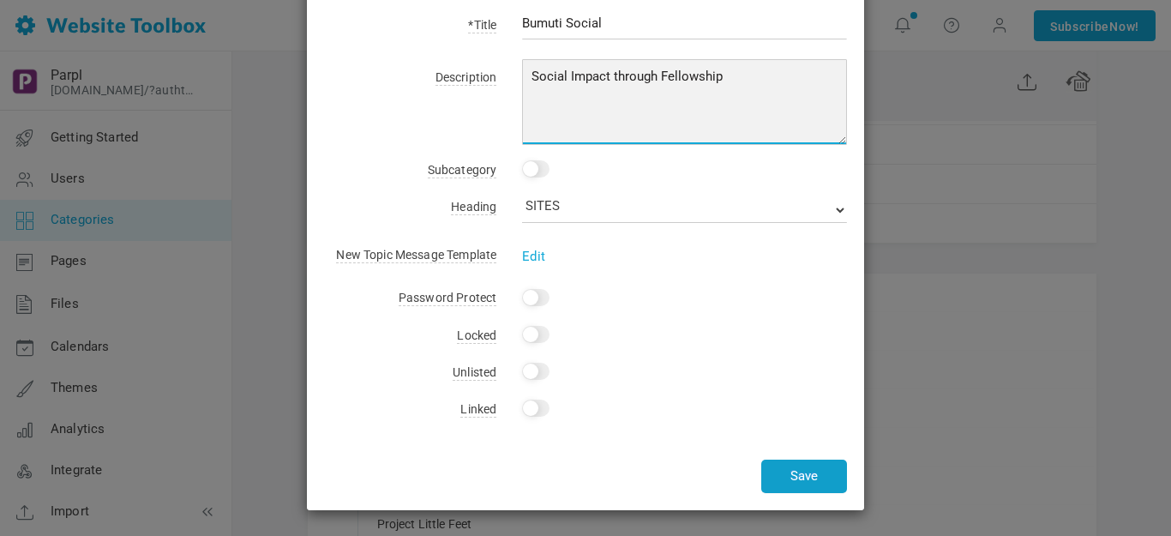
type textarea "Social Impact through Fellowship"
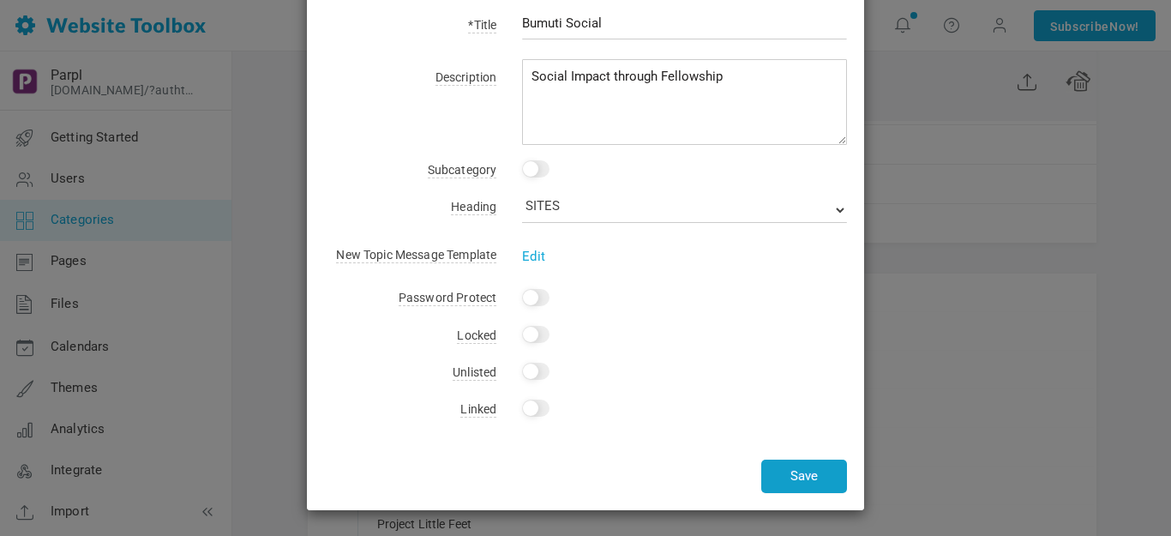
click at [799, 465] on button "Save" at bounding box center [804, 475] width 86 height 33
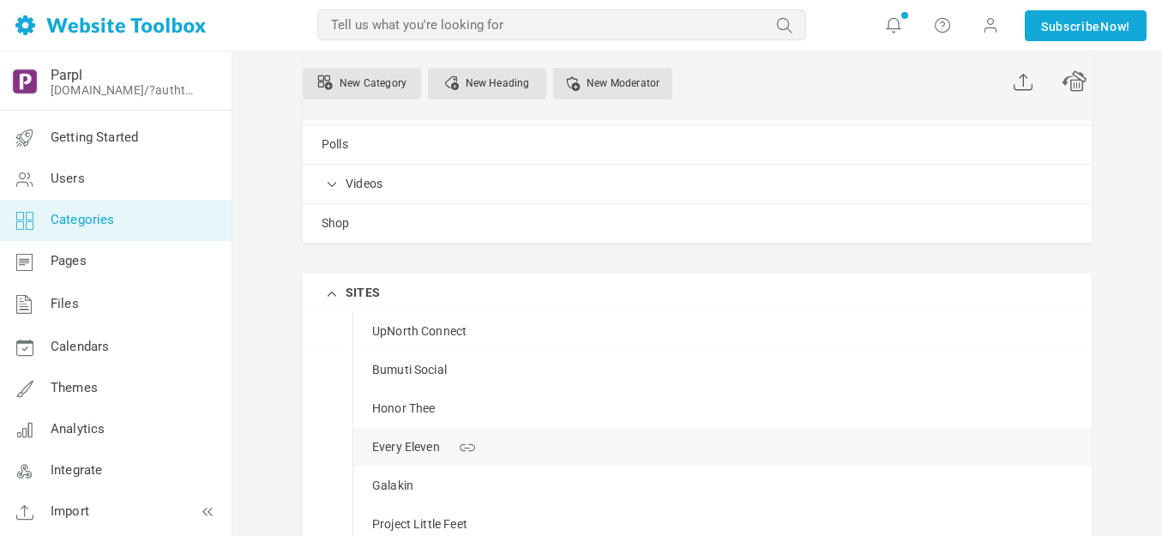
click at [0, 0] on link "Manage" at bounding box center [0, 0] width 0 height 0
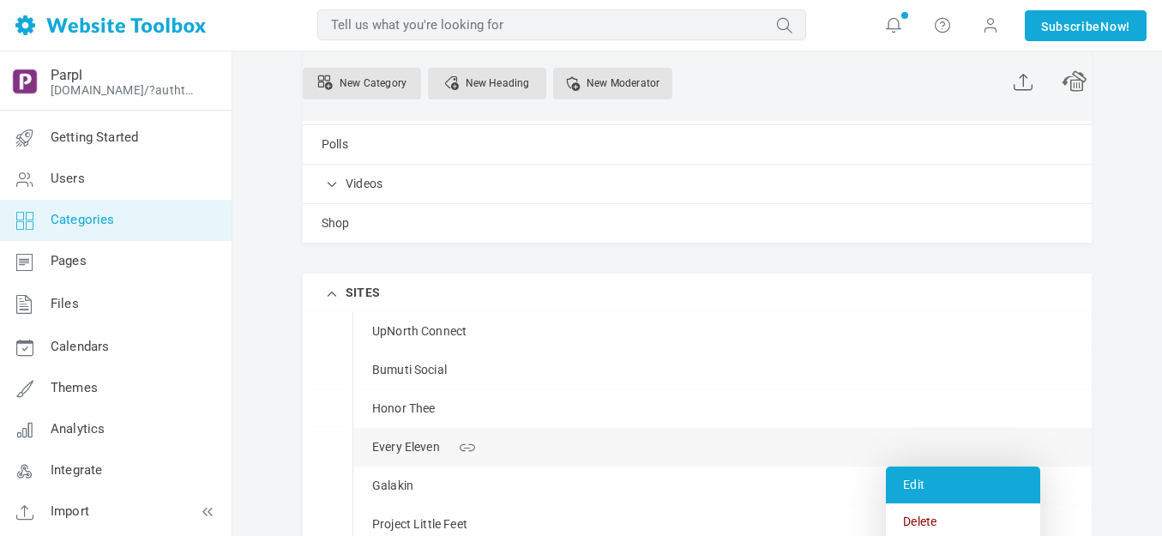
click at [921, 484] on link "Edit" at bounding box center [963, 484] width 154 height 37
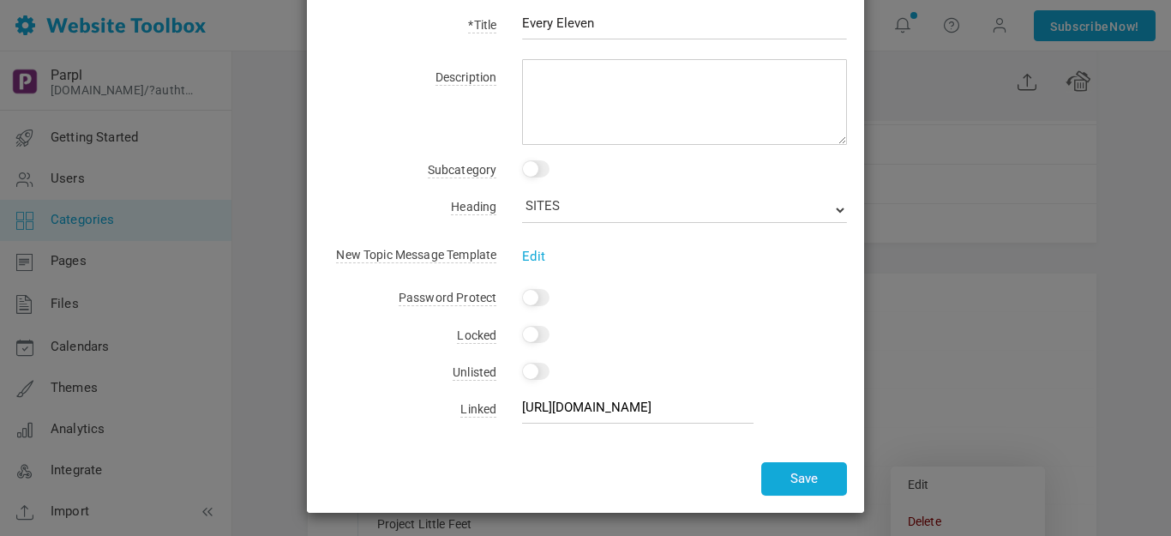
scroll to position [0, 0]
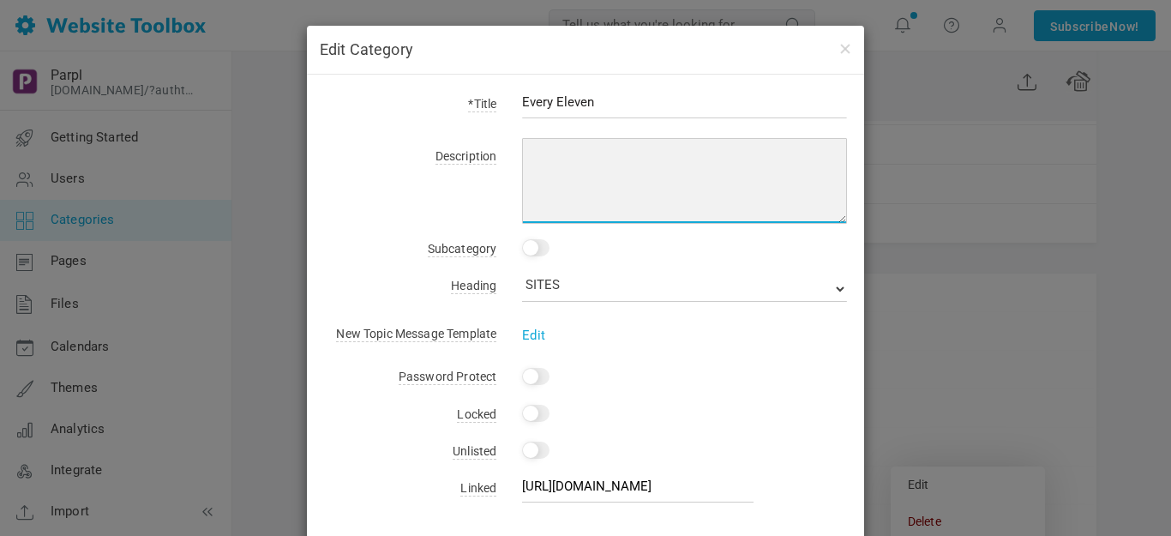
click at [557, 159] on textarea at bounding box center [684, 181] width 325 height 86
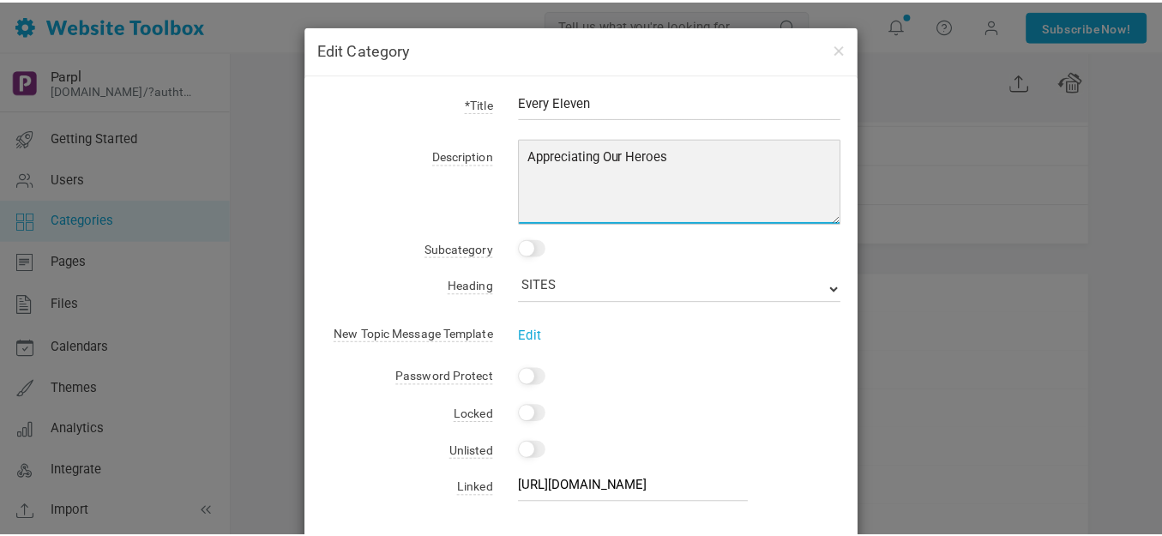
scroll to position [81, 0]
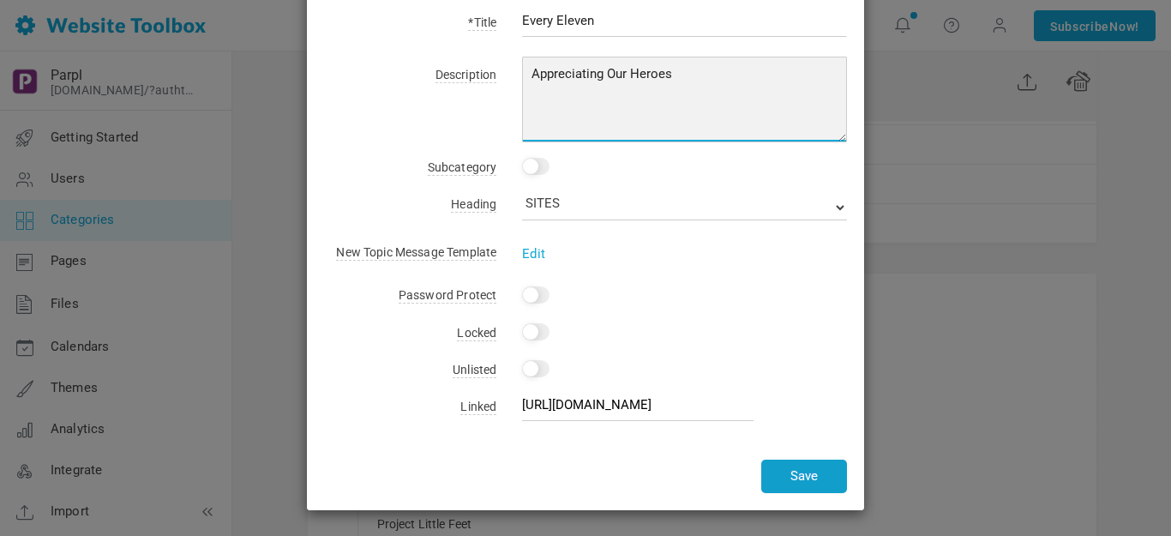
type textarea "Appreciating Our Heroes"
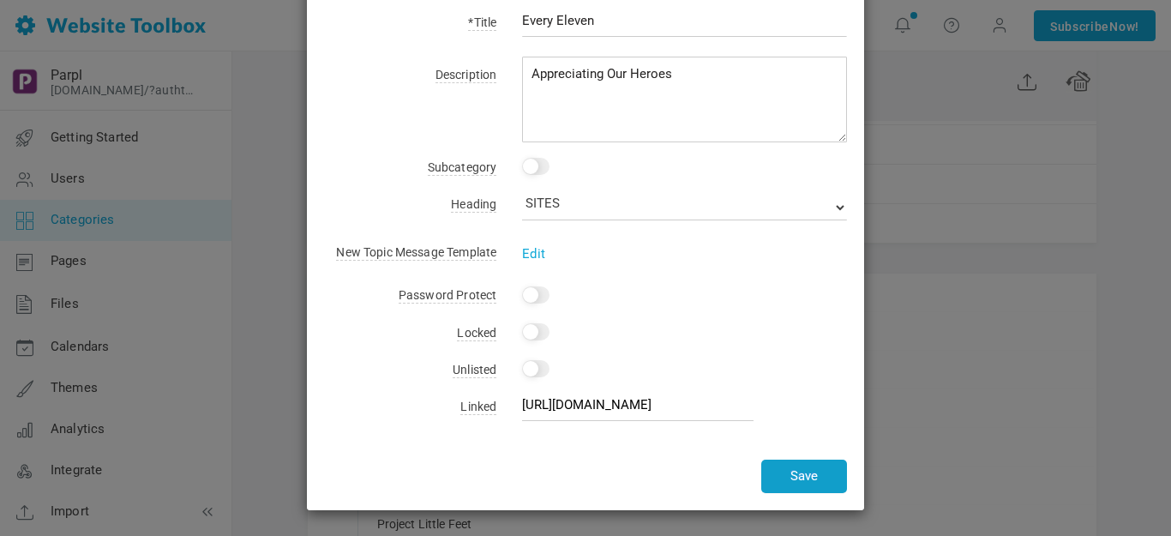
click at [808, 478] on button "Save" at bounding box center [804, 475] width 86 height 33
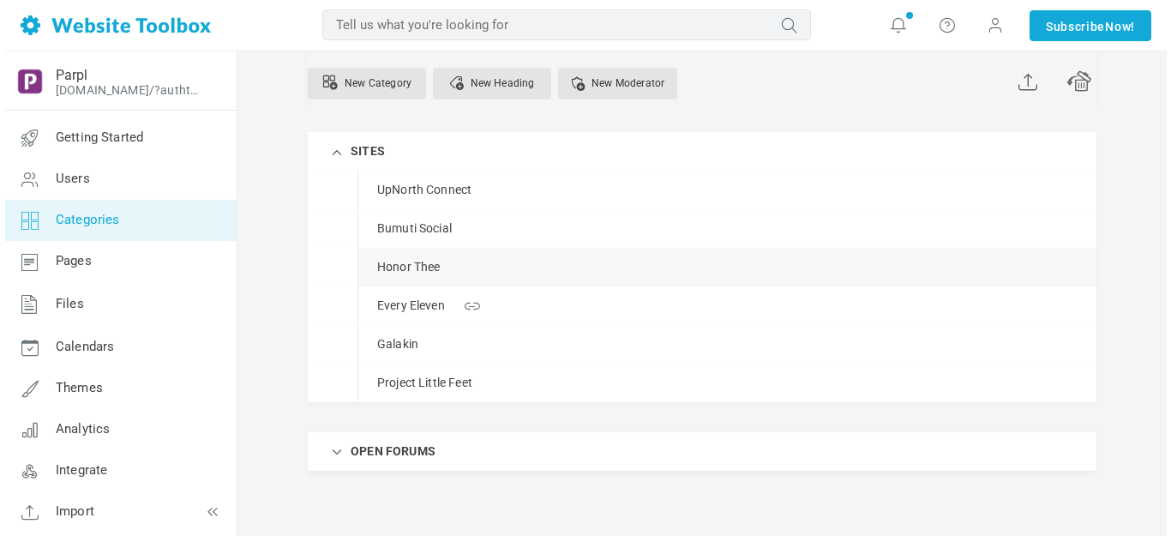
scroll to position [410, 0]
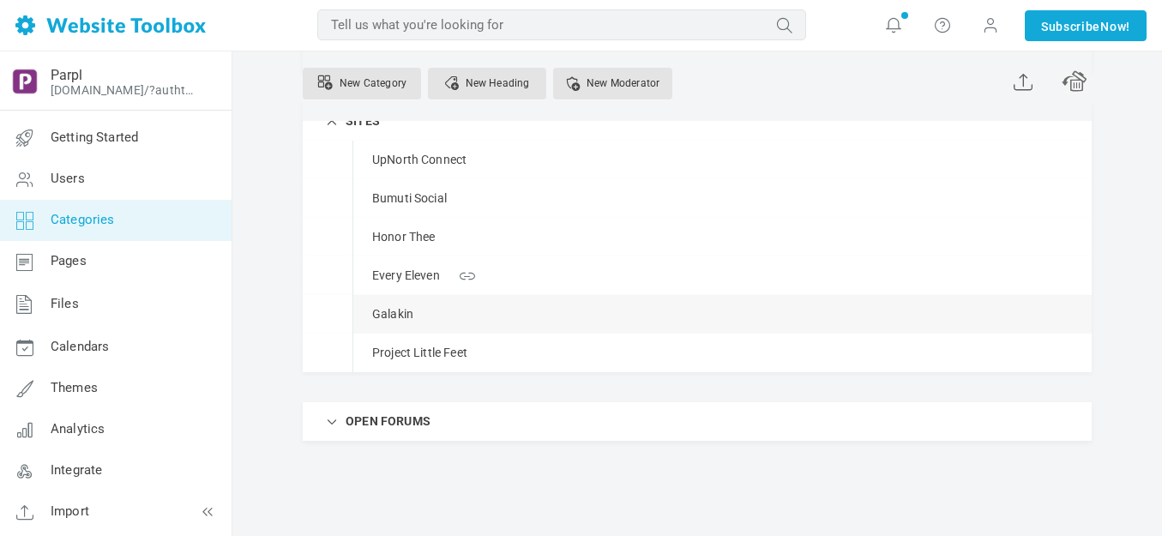
click at [0, 0] on span at bounding box center [0, 0] width 0 height 0
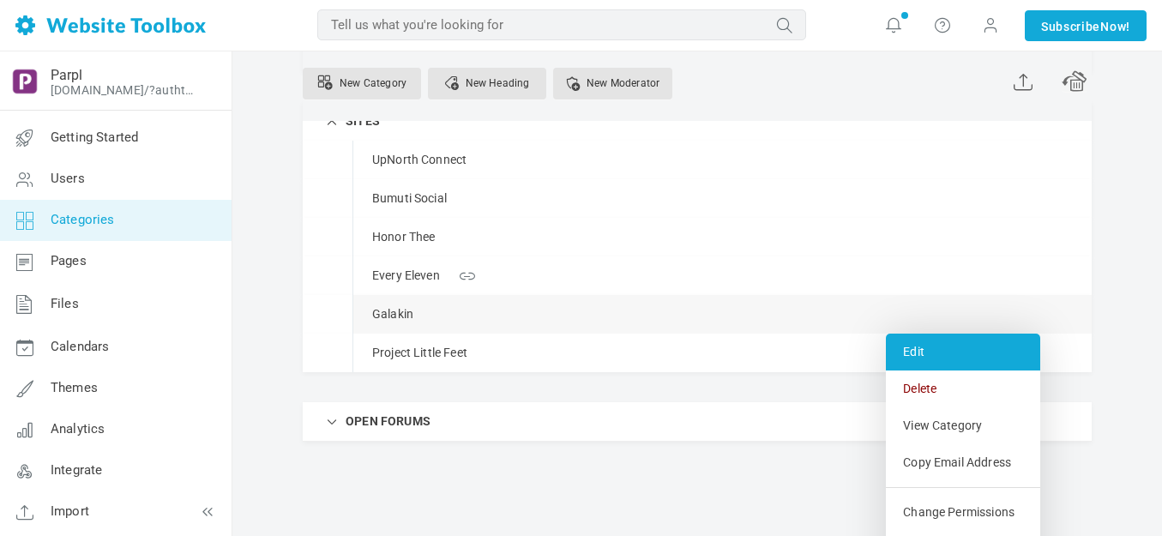
click at [922, 347] on link "Edit" at bounding box center [963, 351] width 154 height 37
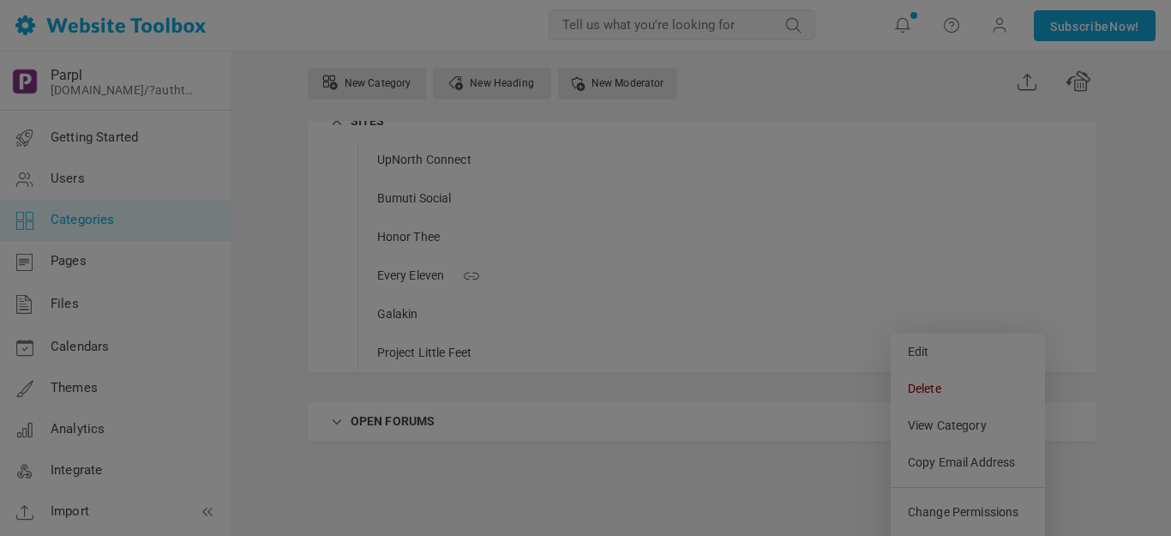
scroll to position [0, 0]
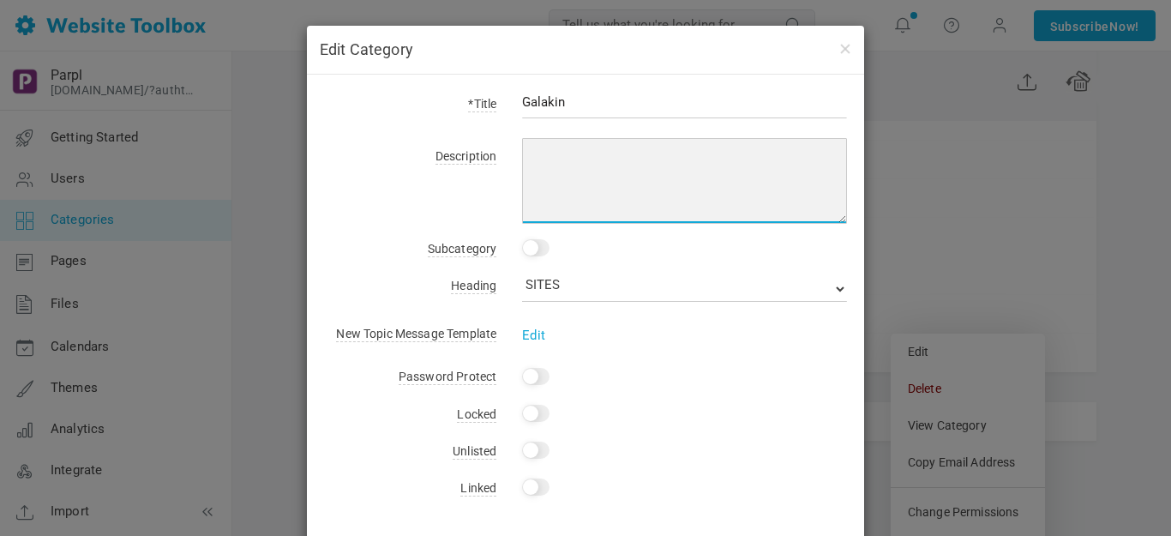
click at [548, 147] on textarea at bounding box center [684, 181] width 325 height 86
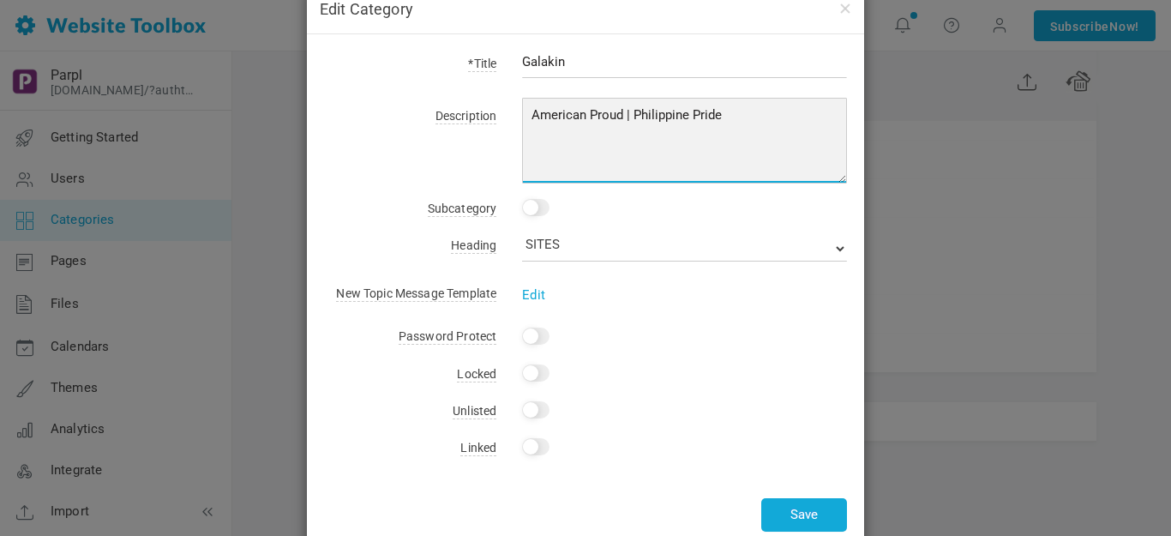
scroll to position [79, 0]
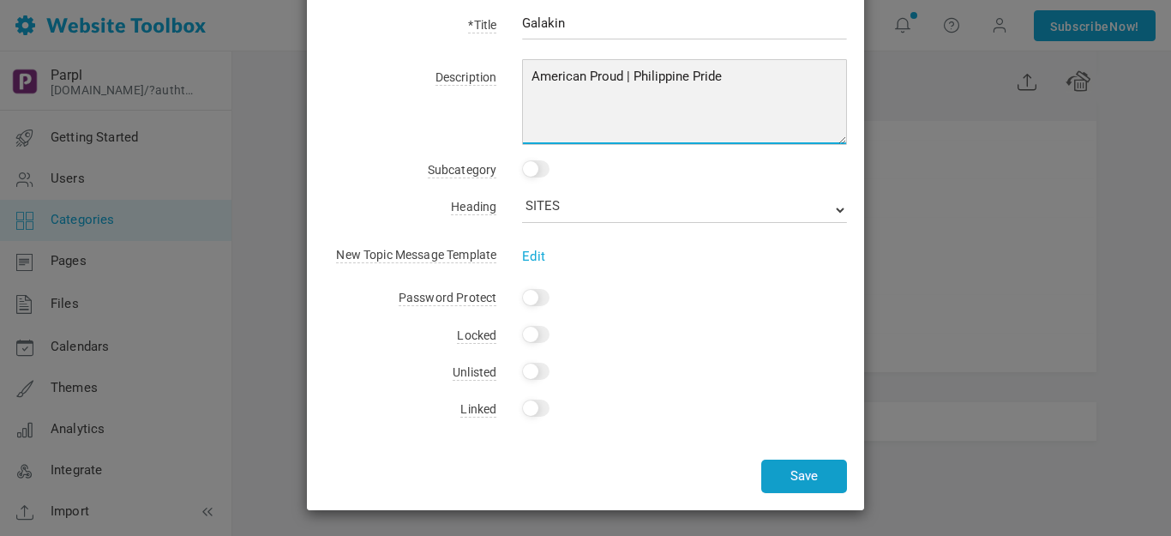
type textarea "American Proud | Philippine Pride"
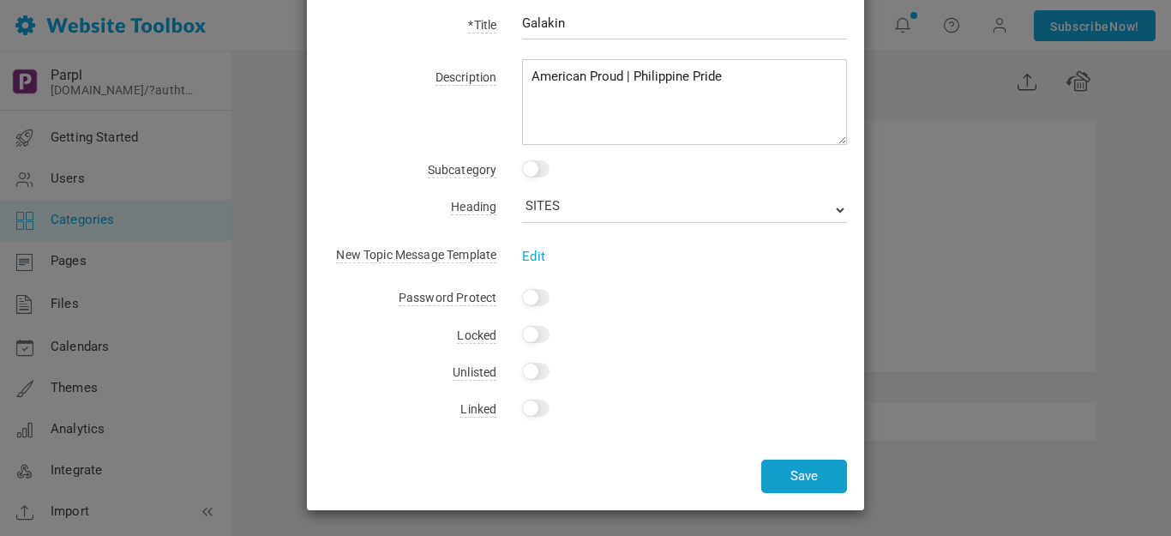
click at [790, 478] on button "Save" at bounding box center [804, 475] width 86 height 33
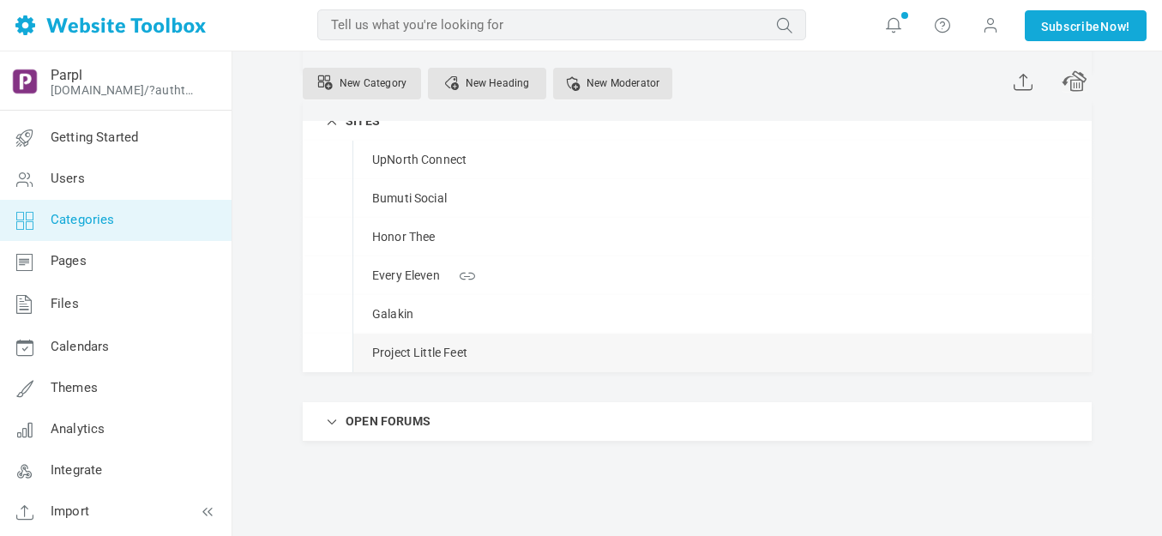
click at [0, 0] on link "Manage" at bounding box center [0, 0] width 0 height 0
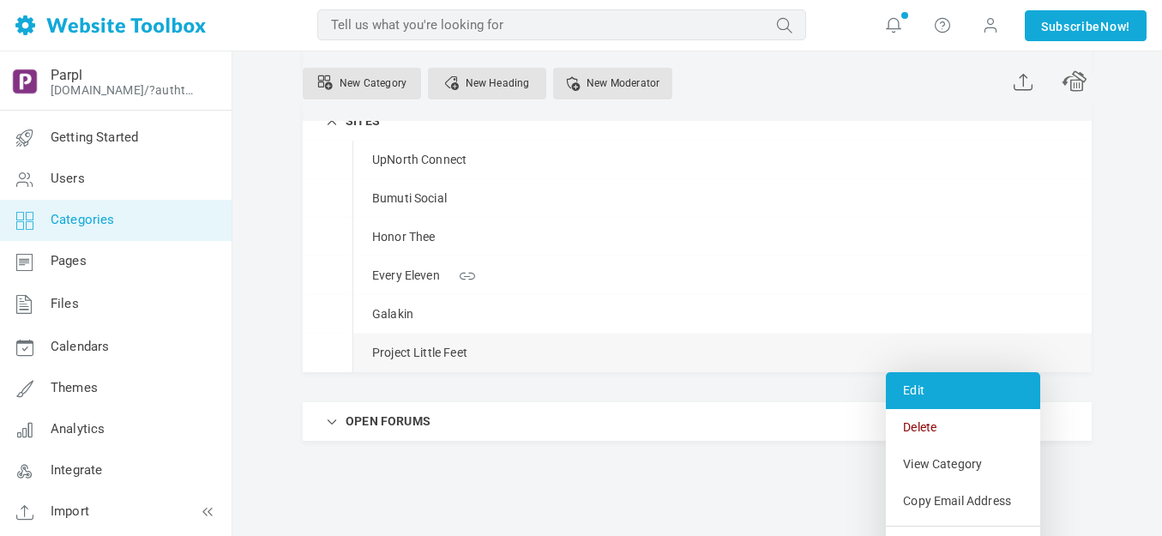
click at [922, 386] on link "Edit" at bounding box center [963, 390] width 154 height 37
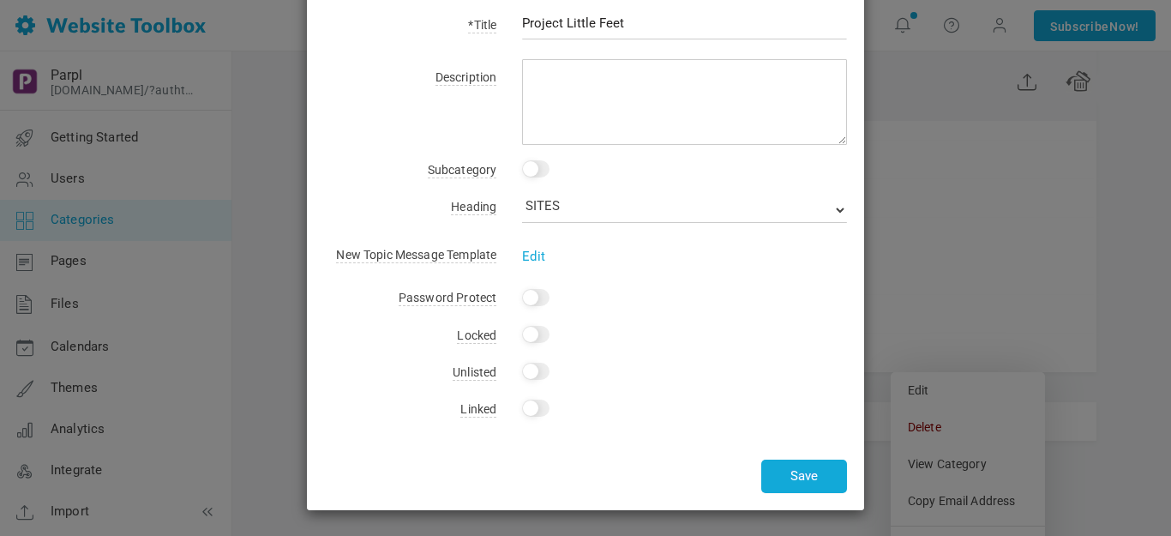
scroll to position [0, 0]
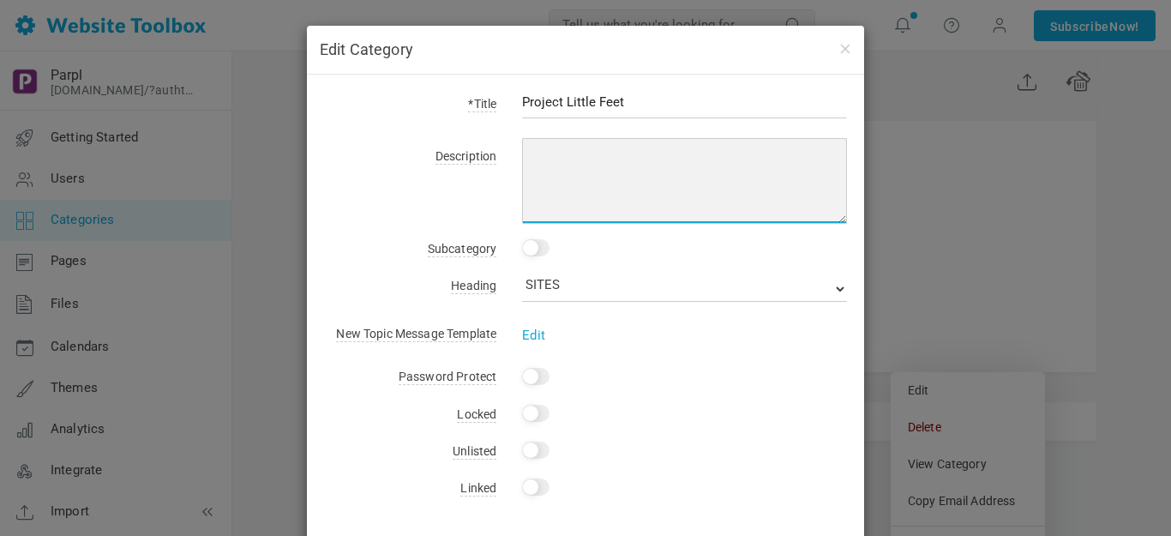
click at [544, 153] on textarea at bounding box center [684, 181] width 325 height 86
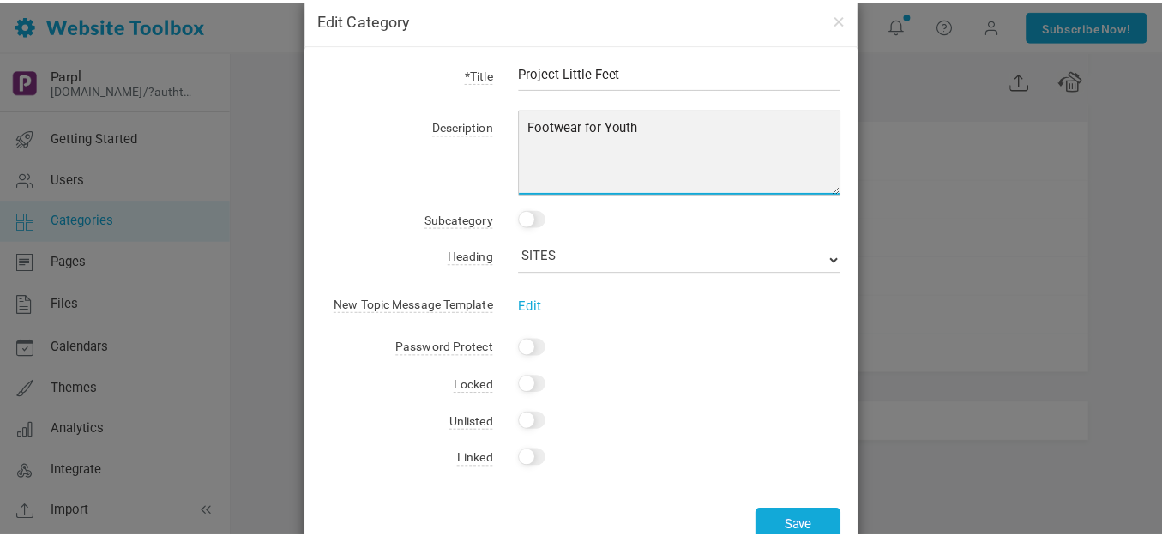
scroll to position [79, 0]
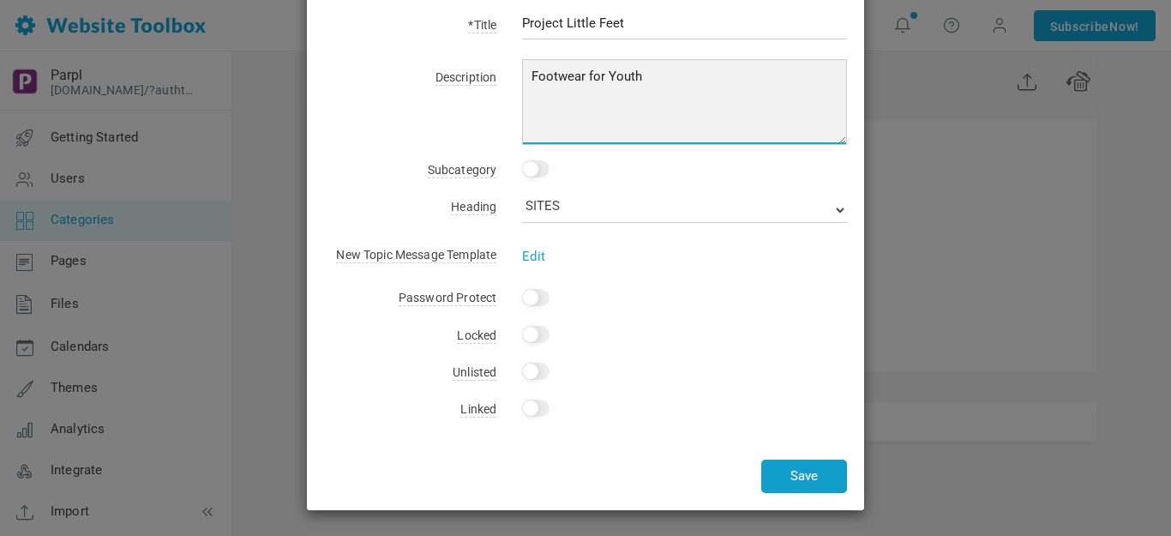
type textarea "Footwear for Youth"
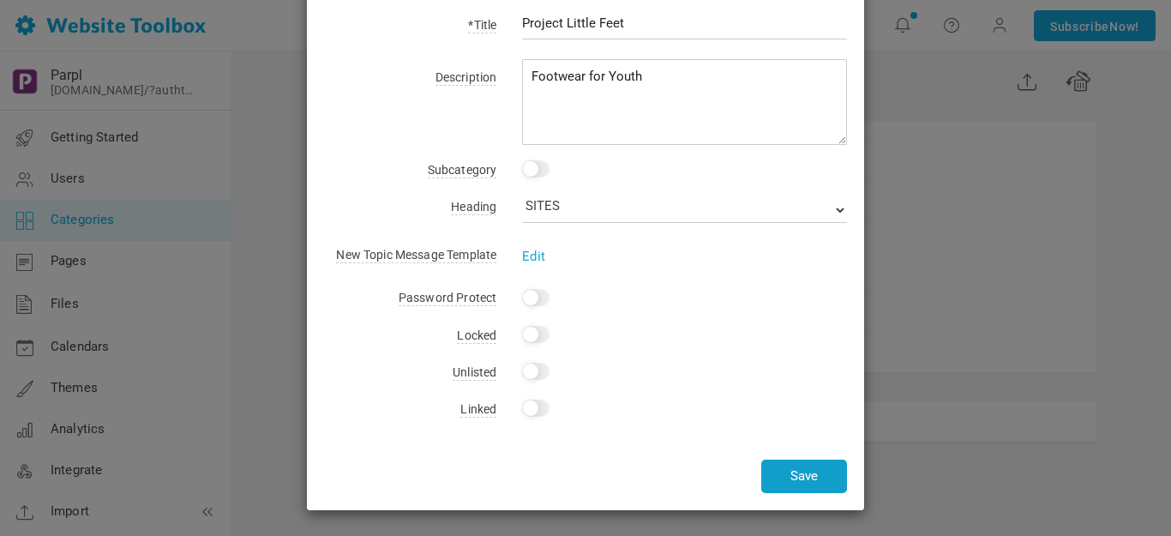
drag, startPoint x: 789, startPoint y: 466, endPoint x: 786, endPoint y: 455, distance: 11.4
click at [790, 466] on button "Save" at bounding box center [804, 475] width 86 height 33
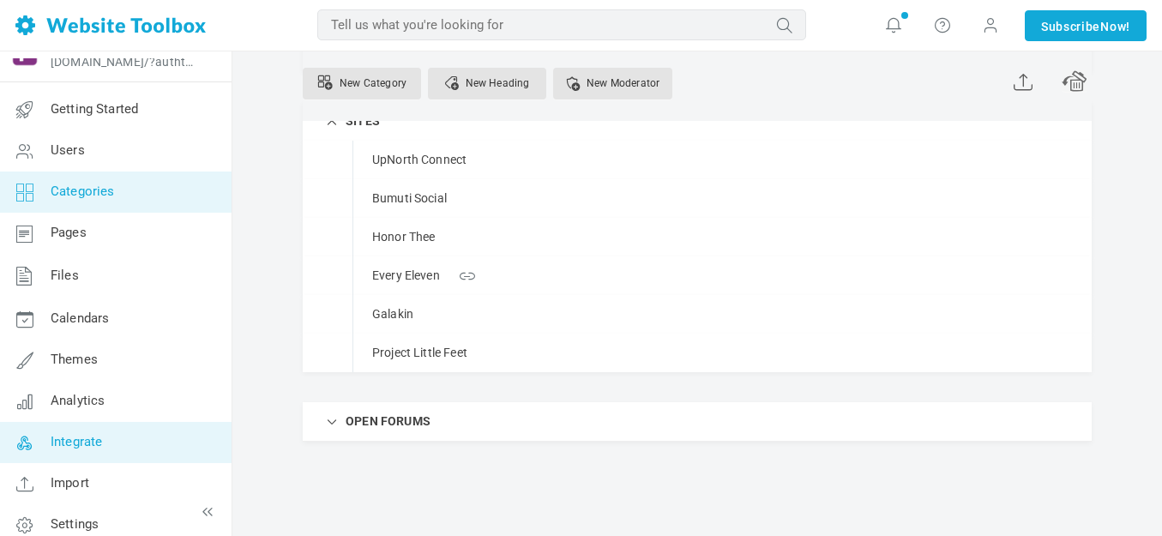
scroll to position [44, 0]
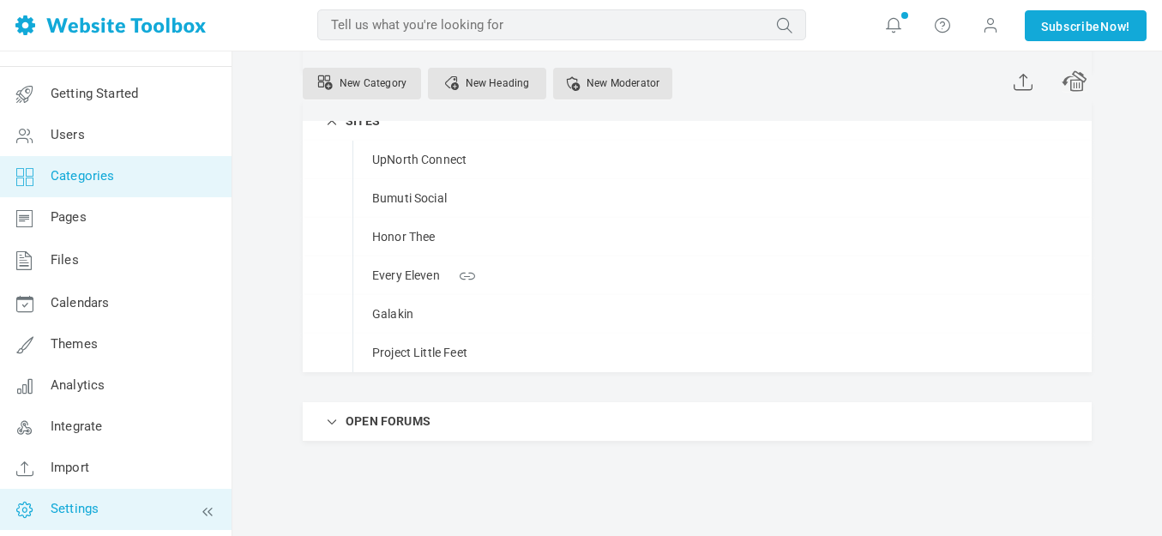
click at [88, 507] on span "Settings" at bounding box center [75, 508] width 48 height 15
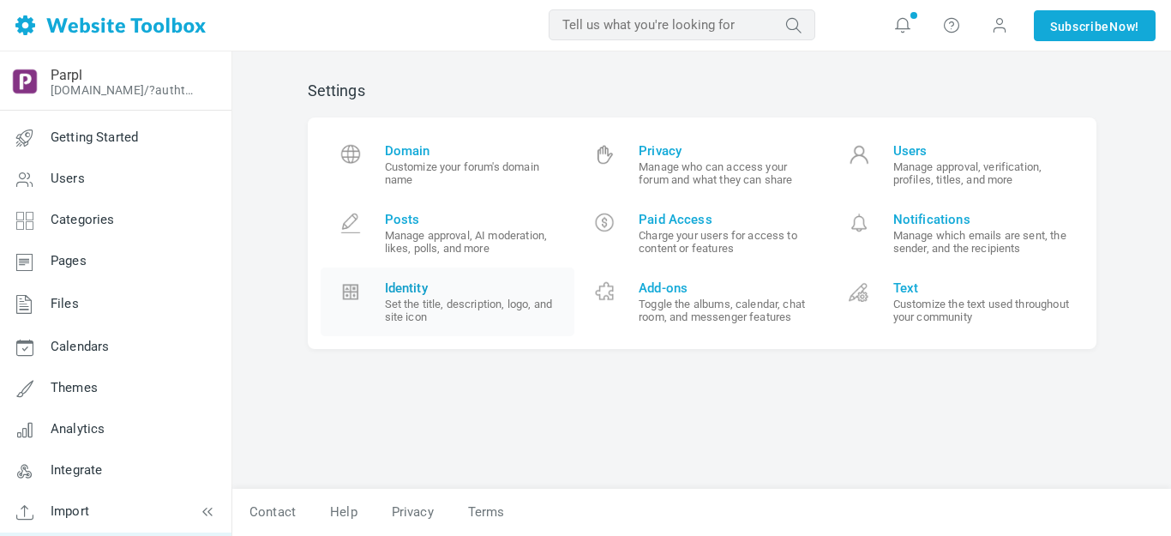
click at [416, 286] on span "Identity" at bounding box center [473, 287] width 177 height 15
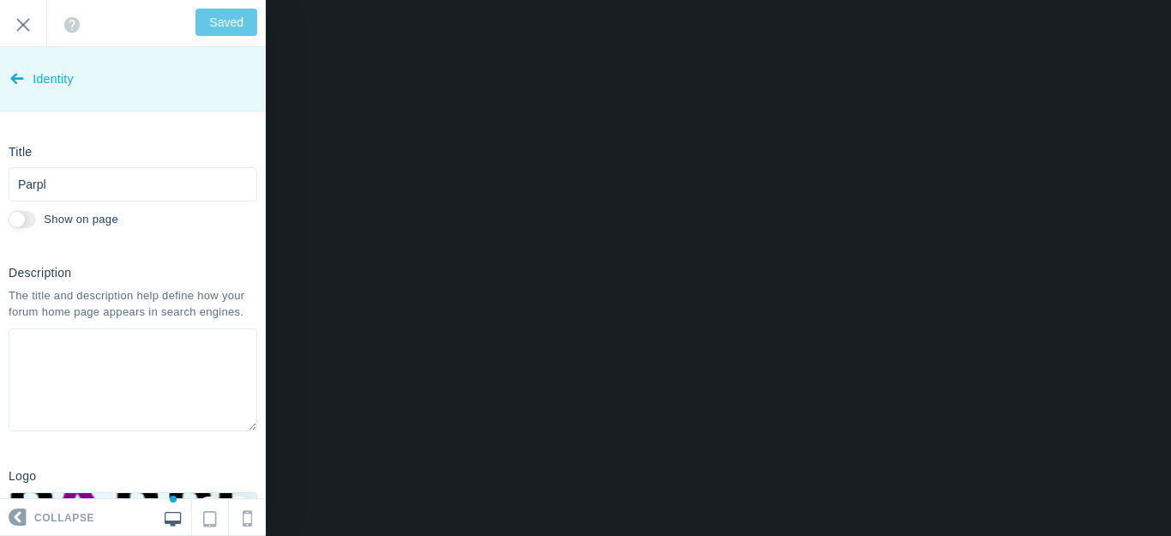
click at [45, 78] on span "Identity" at bounding box center [53, 79] width 41 height 64
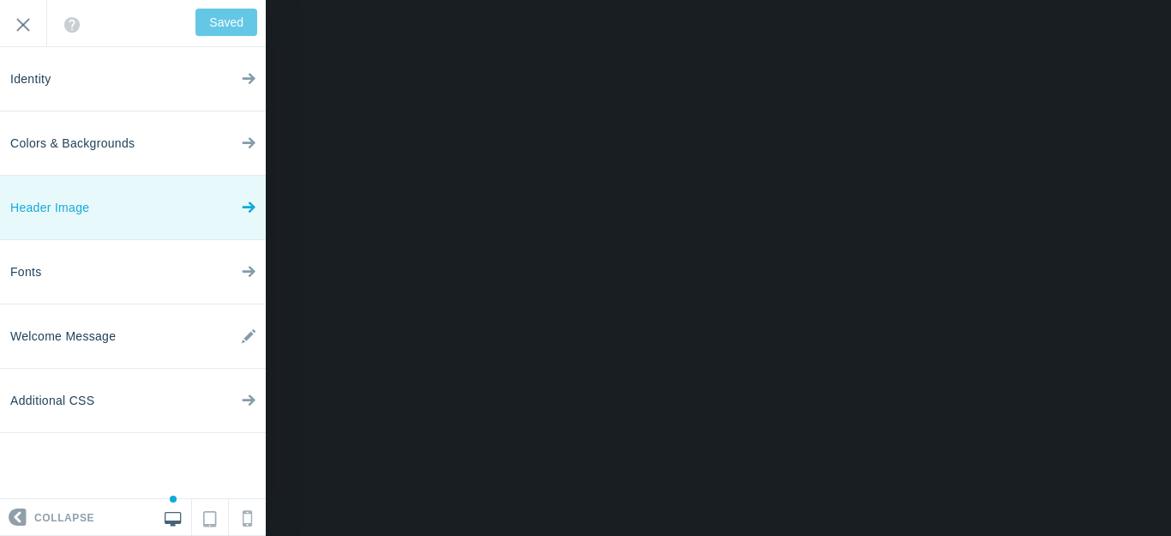
click at [68, 211] on span "Header Image" at bounding box center [49, 208] width 79 height 64
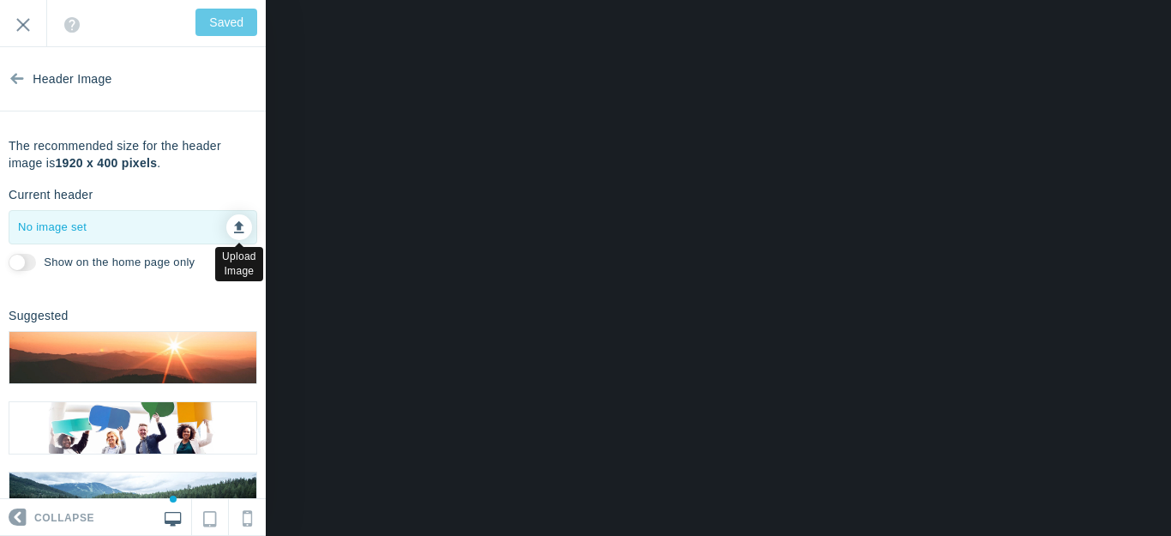
click at [234, 225] on icon at bounding box center [239, 225] width 10 height 12
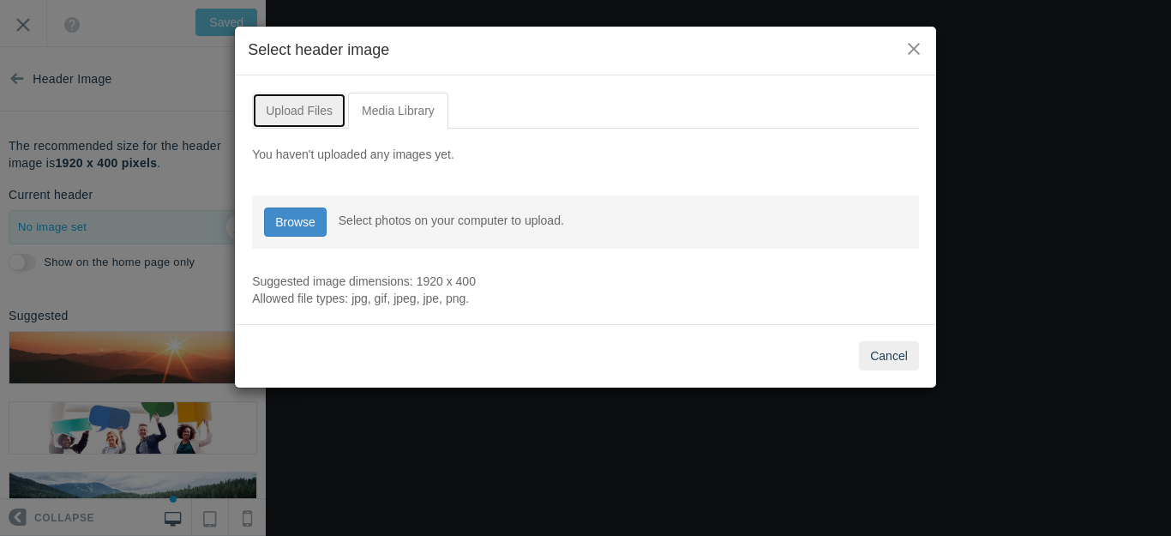
click at [297, 106] on link "Upload Files" at bounding box center [299, 111] width 94 height 36
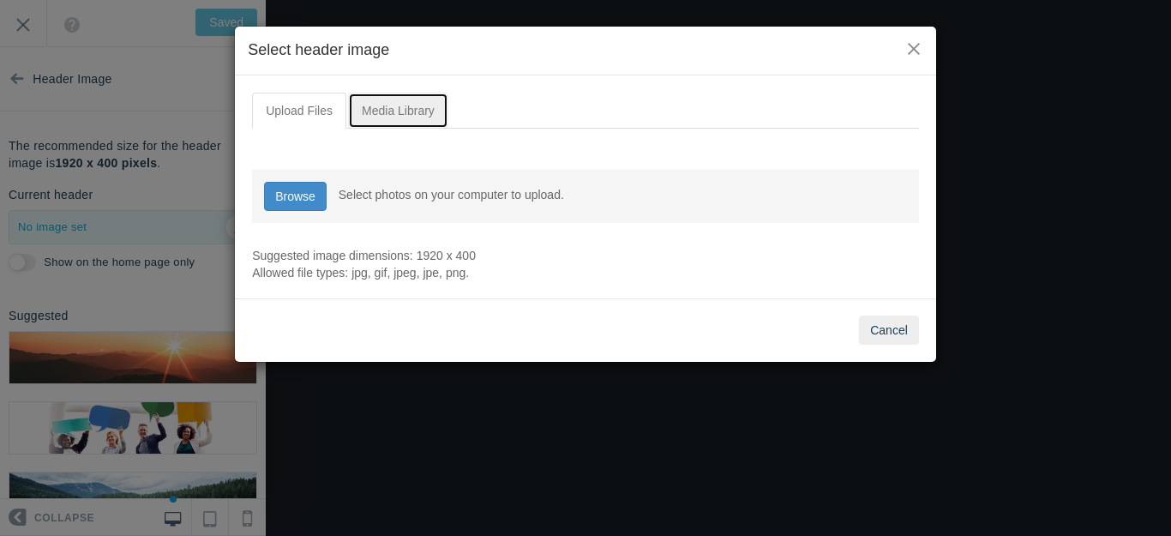
click at [380, 107] on link "Media Library" at bounding box center [398, 111] width 100 height 36
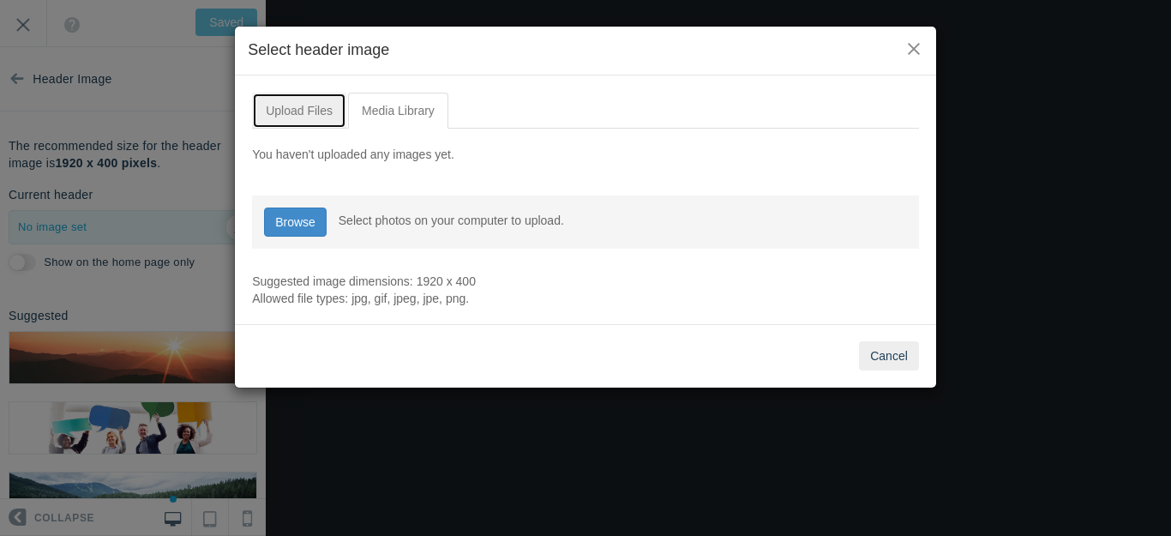
click at [312, 107] on link "Upload Files" at bounding box center [299, 111] width 94 height 36
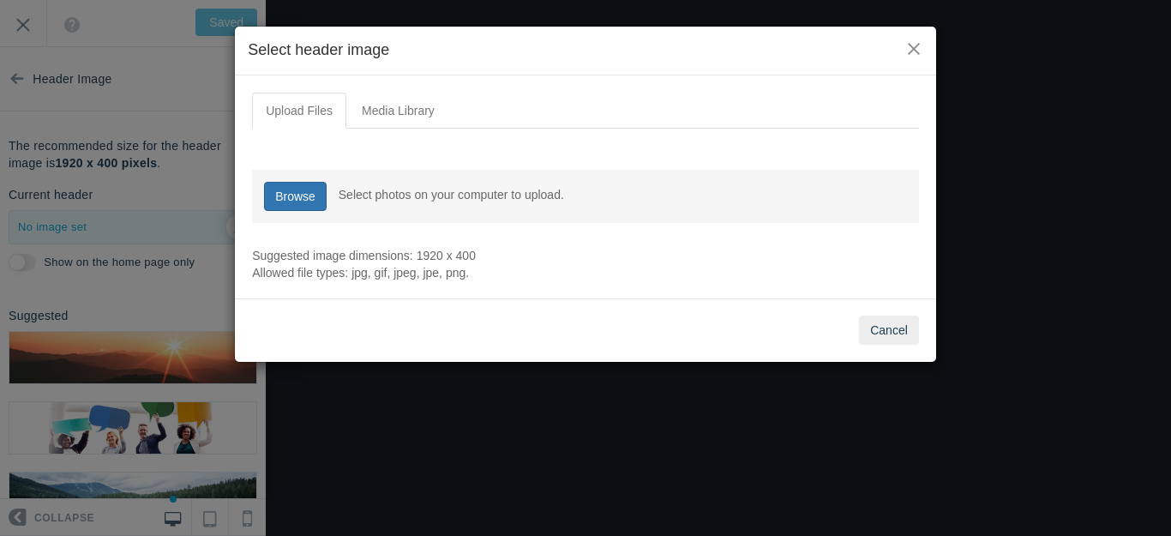
click at [305, 198] on link "Browse" at bounding box center [295, 196] width 63 height 29
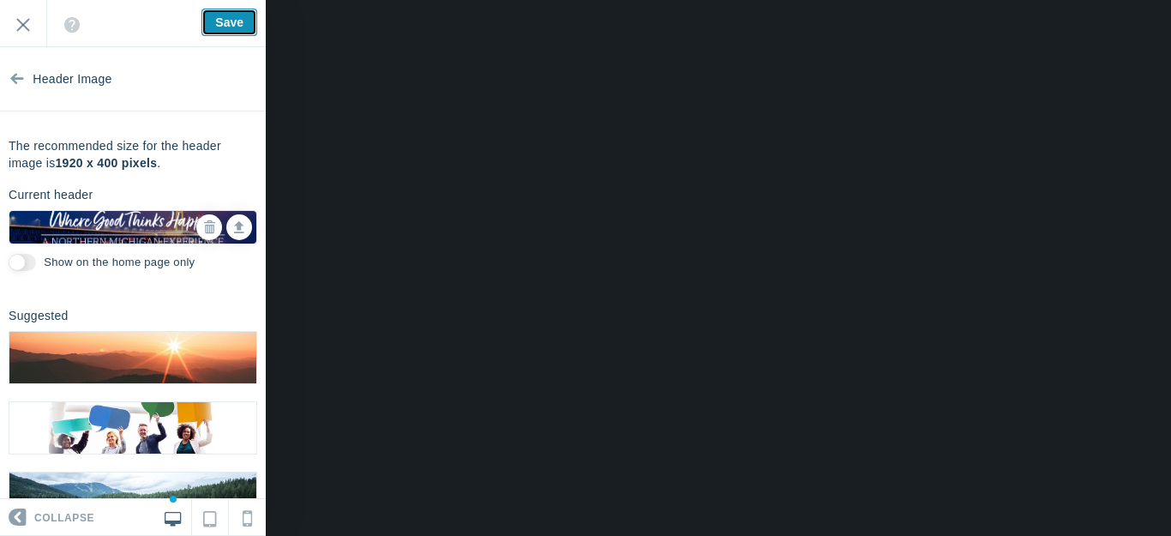
click at [223, 23] on input "Save" at bounding box center [229, 22] width 56 height 27
click at [203, 225] on icon at bounding box center [209, 227] width 12 height 12
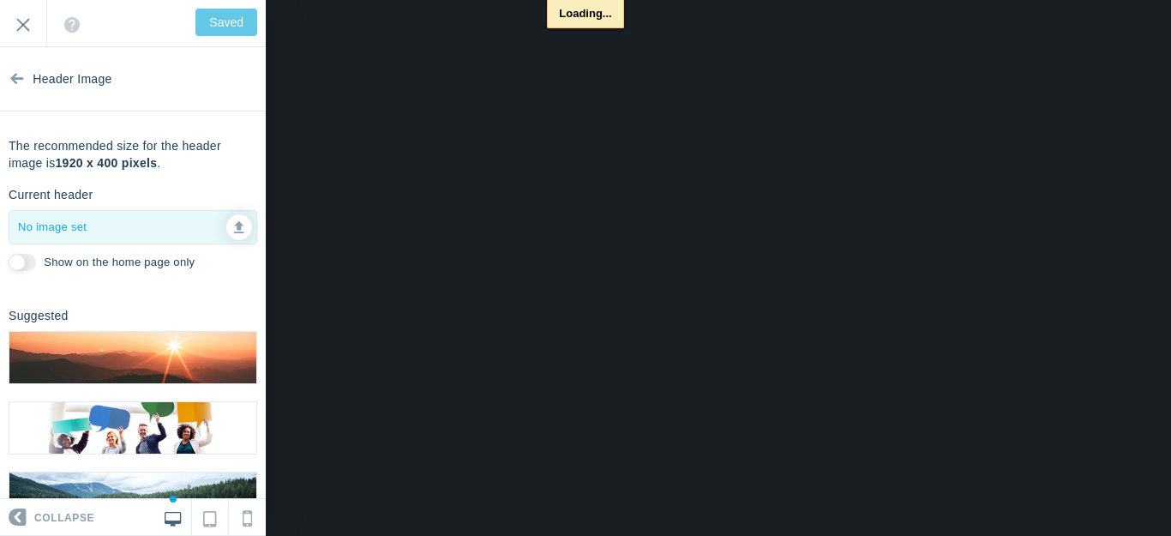
type input "Save"
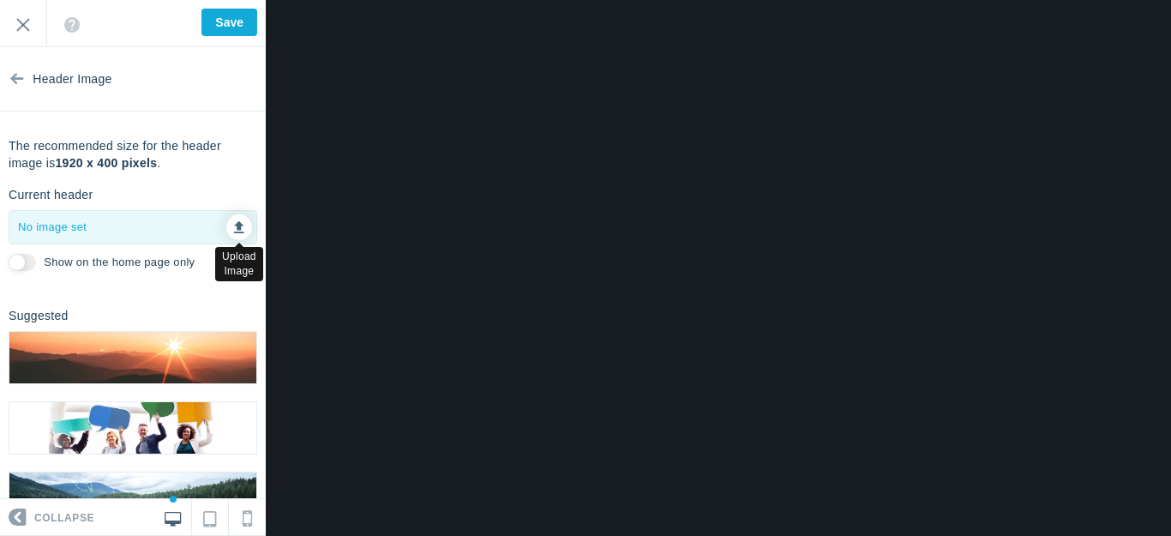
click at [234, 222] on icon at bounding box center [239, 225] width 10 height 12
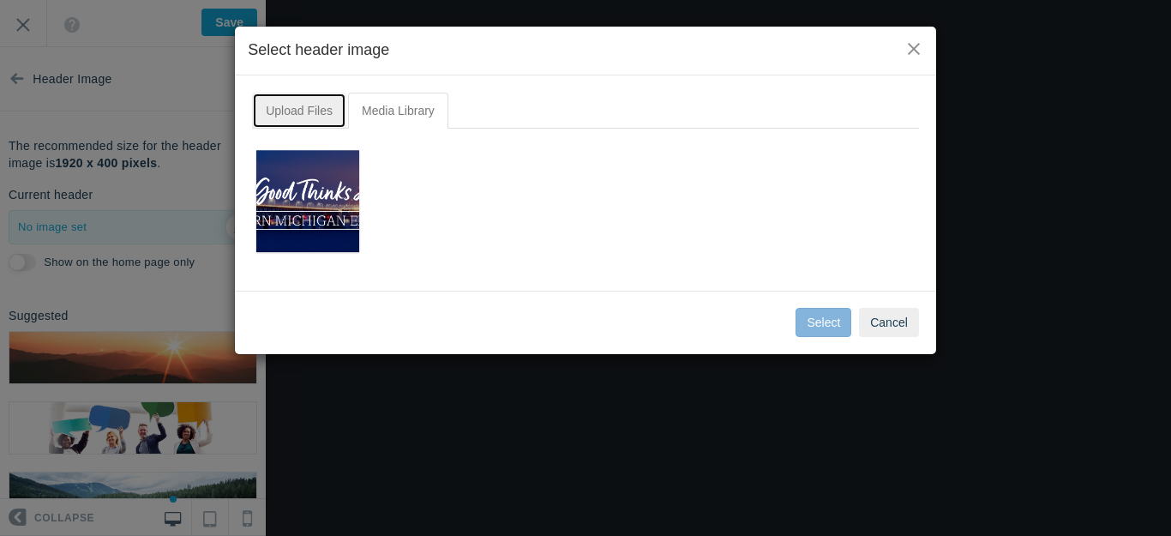
click at [308, 104] on link "Upload Files" at bounding box center [299, 111] width 94 height 36
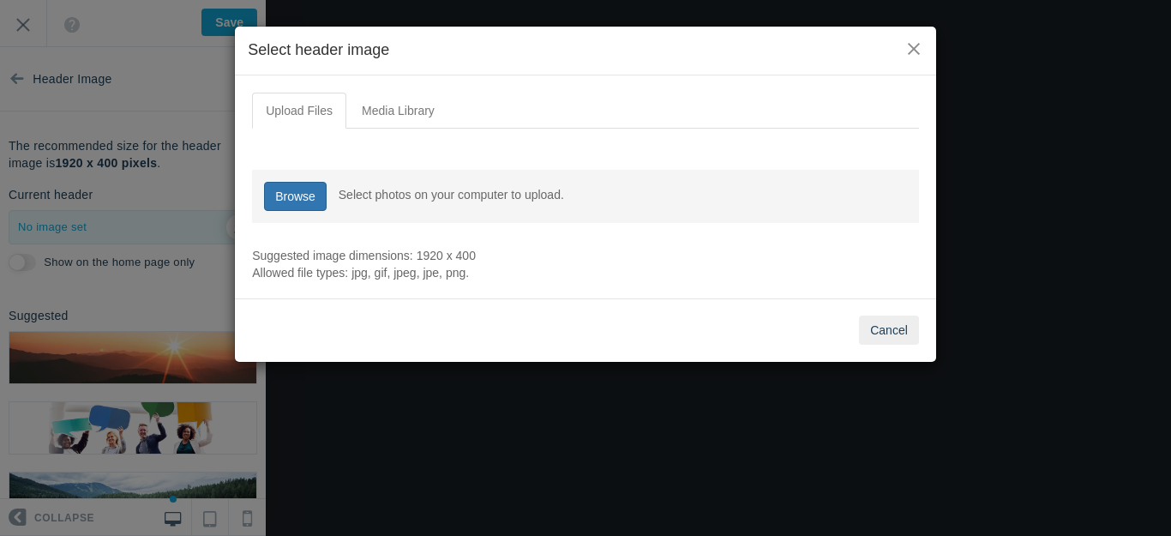
click at [303, 189] on link "Browse" at bounding box center [295, 196] width 63 height 29
type input "C:\fakepath\output-onlinepngtools - 2025-09-15T152638.190.png"
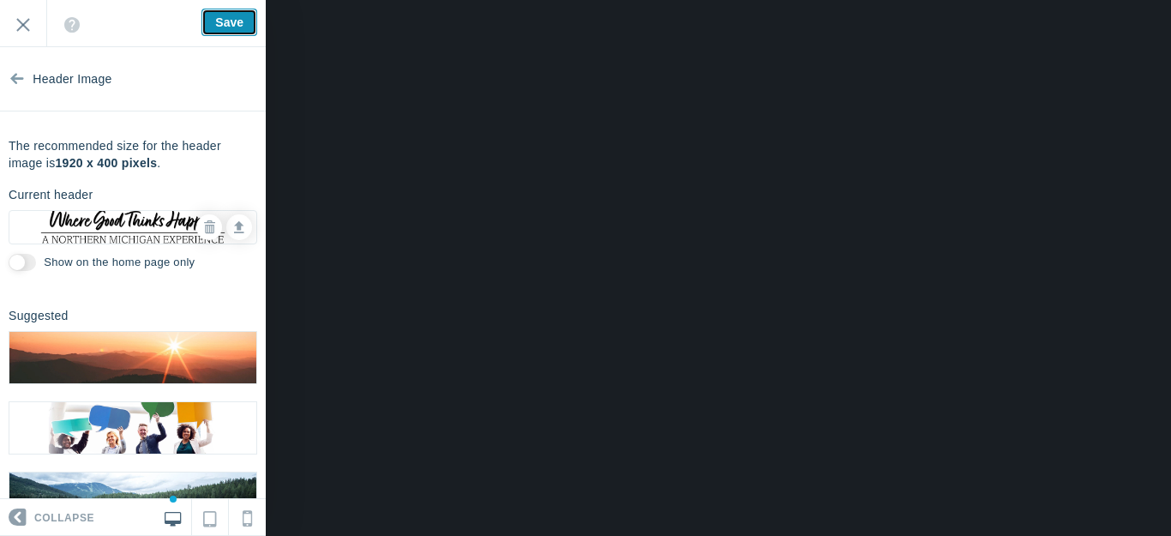
click at [227, 13] on input "Save" at bounding box center [229, 22] width 56 height 27
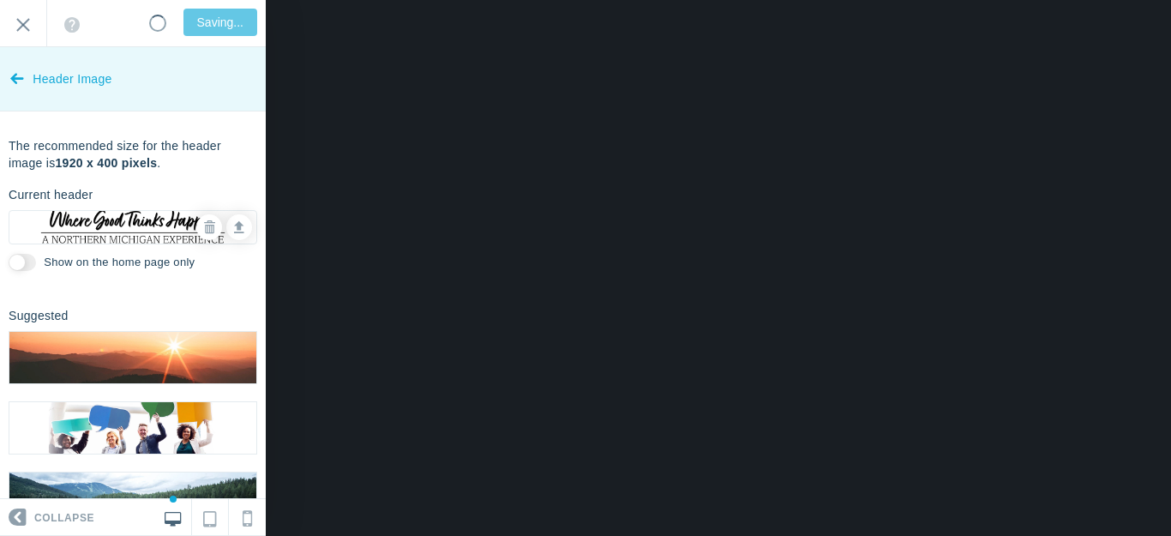
type input "Saved"
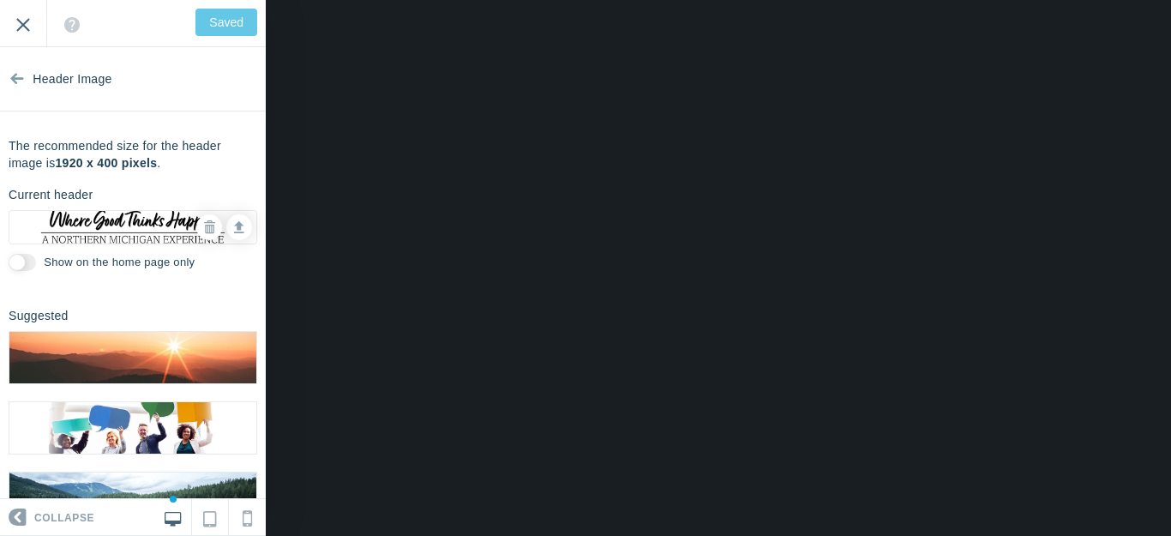
click at [29, 25] on input "Exit" at bounding box center [23, 23] width 46 height 47
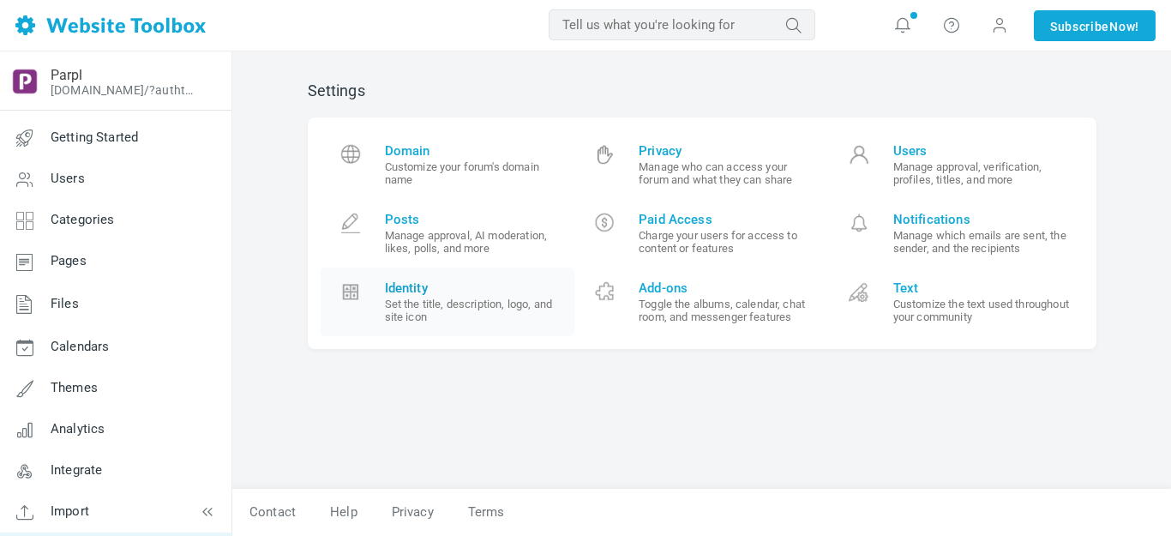
click at [432, 286] on span "Identity" at bounding box center [473, 287] width 177 height 15
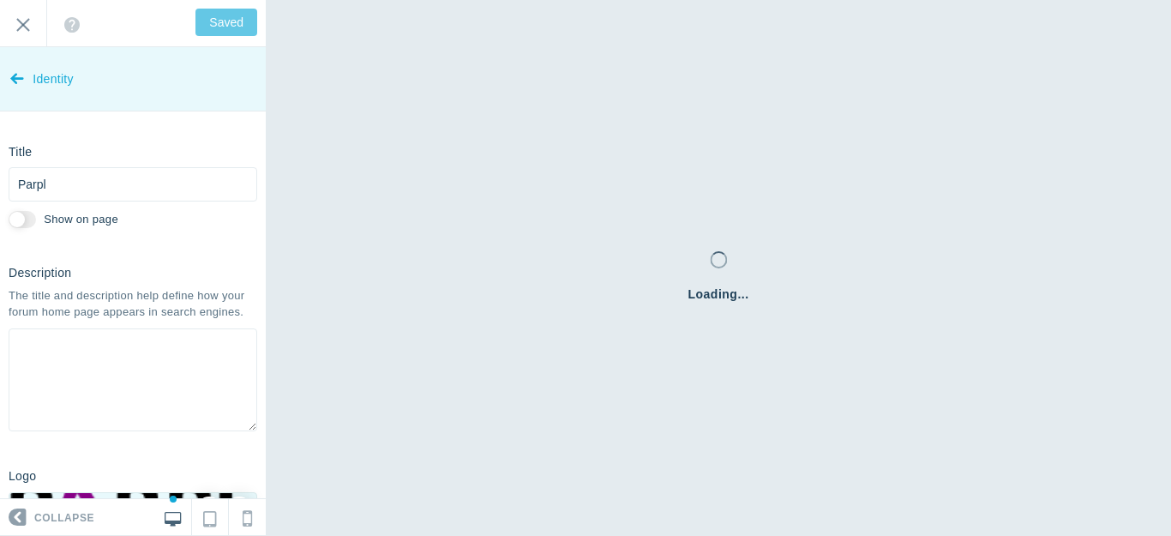
click at [16, 78] on icon at bounding box center [17, 75] width 14 height 64
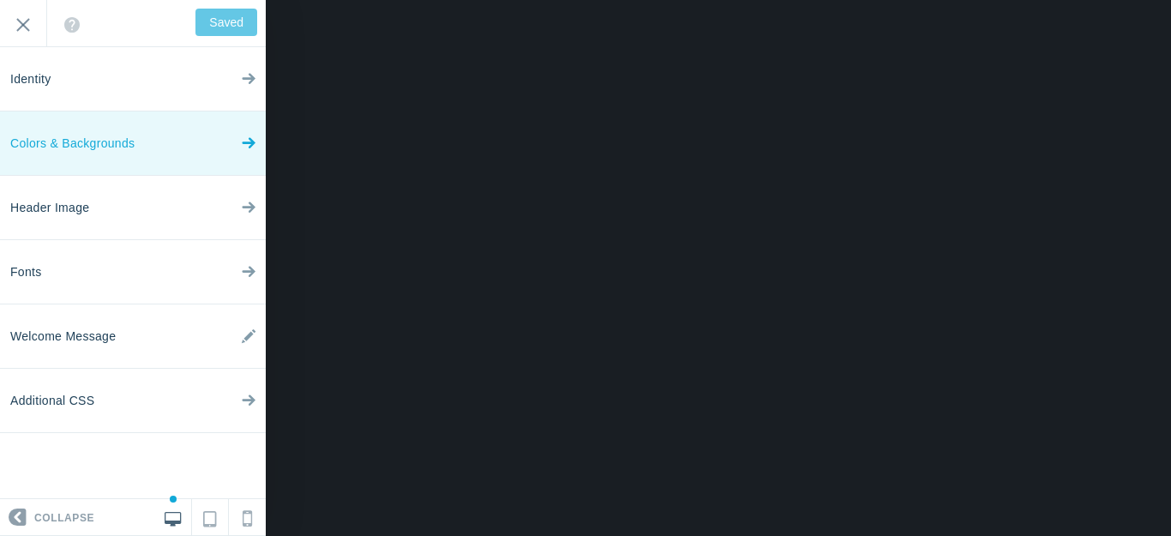
click at [252, 142] on icon at bounding box center [249, 139] width 14 height 64
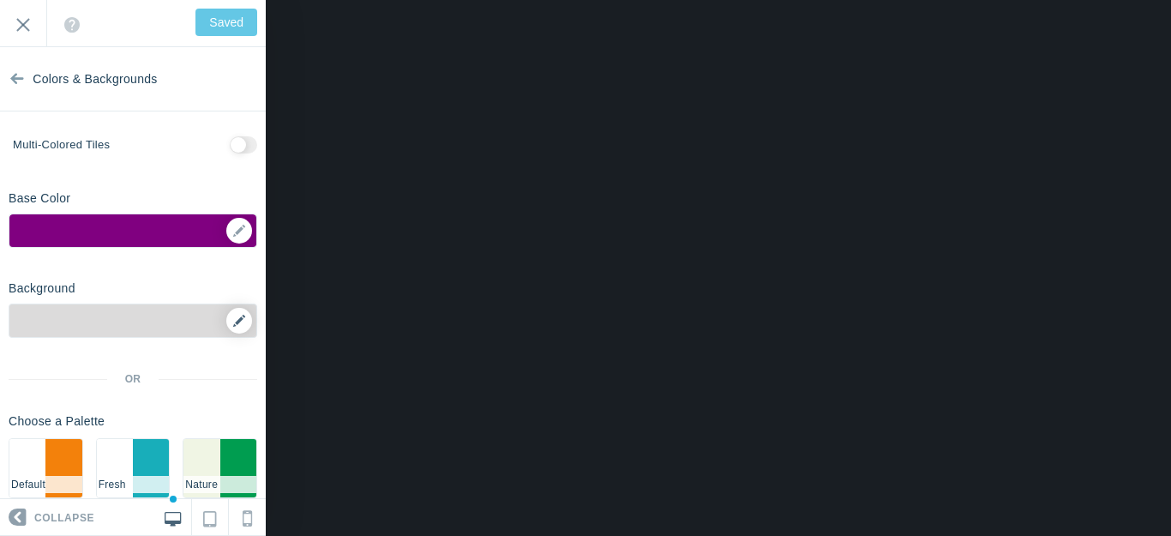
click at [233, 320] on icon at bounding box center [239, 321] width 12 height 12
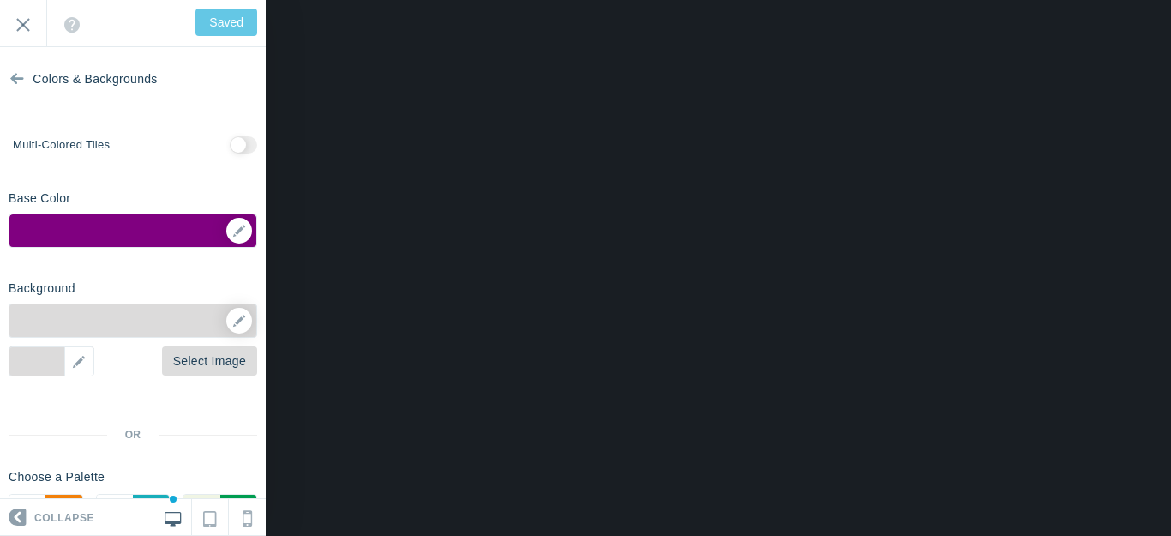
click at [211, 361] on link "Select Image" at bounding box center [209, 360] width 95 height 29
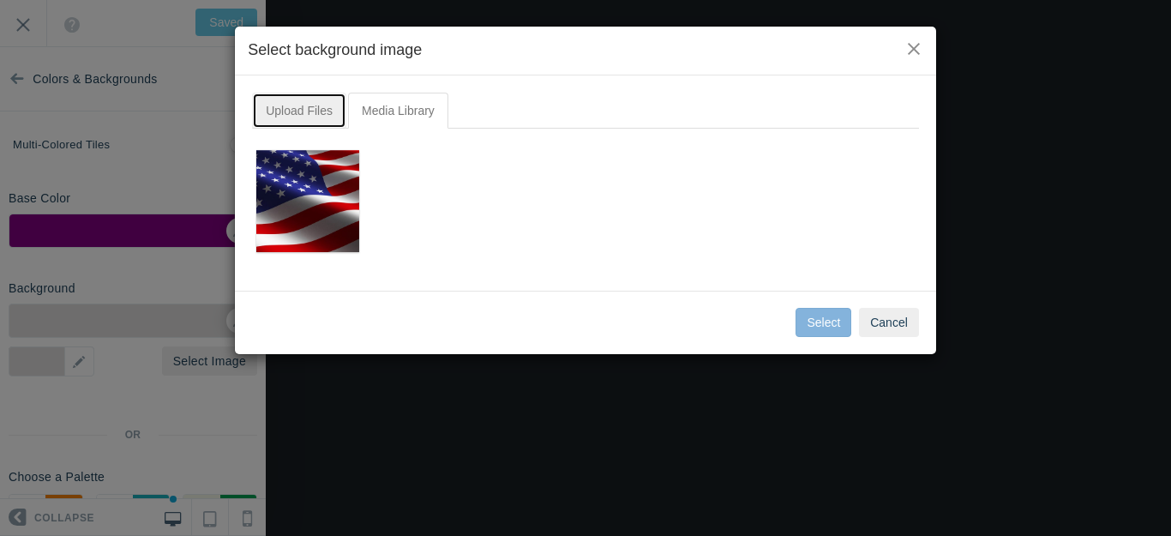
click at [303, 111] on link "Upload Files" at bounding box center [299, 111] width 94 height 36
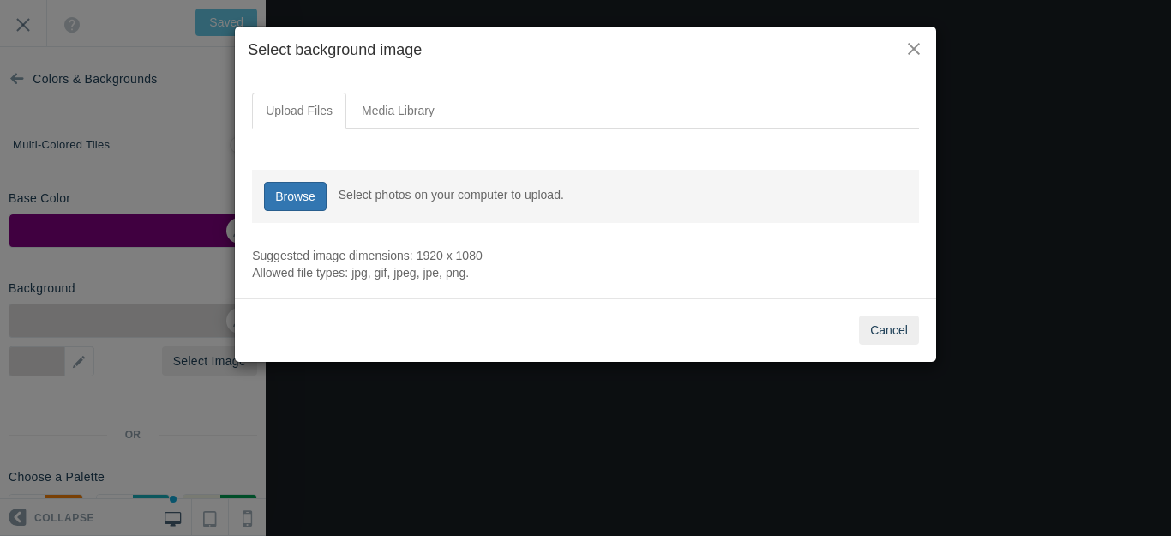
click at [303, 191] on link "Browse" at bounding box center [295, 196] width 63 height 29
type input "C:\fakepath\Slide39.PNG"
click at [296, 193] on input "file" at bounding box center [294, 195] width 63 height 29
type input "C:\fakepath\Slide1.PNG"
click at [291, 190] on input "file" at bounding box center [294, 195] width 63 height 29
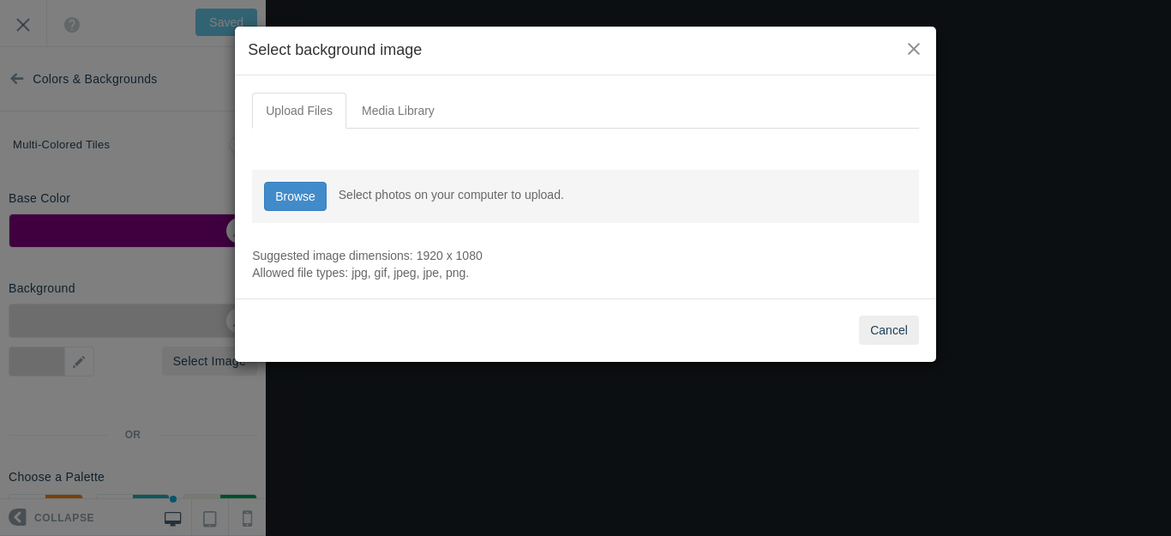
type input "C:\fakepath\Slide1.PNG"
click at [303, 193] on input "file" at bounding box center [294, 195] width 63 height 29
type input "C:\fakepath\Slide1.PNG"
click at [307, 191] on input "file" at bounding box center [294, 195] width 63 height 29
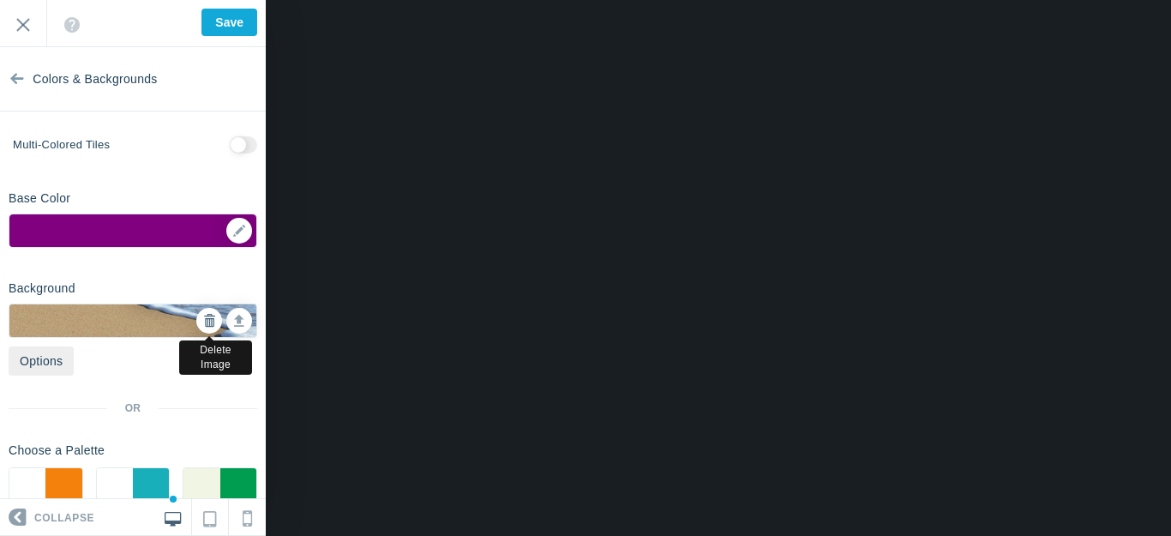
click at [203, 323] on icon at bounding box center [209, 321] width 12 height 12
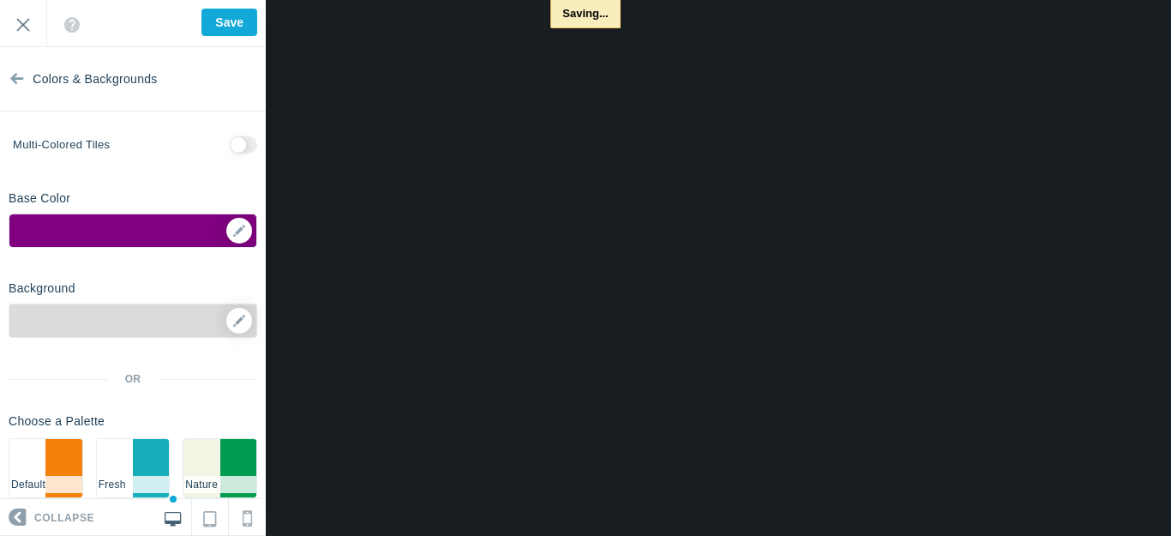
type input "Saved"
click at [233, 318] on icon at bounding box center [239, 321] width 12 height 12
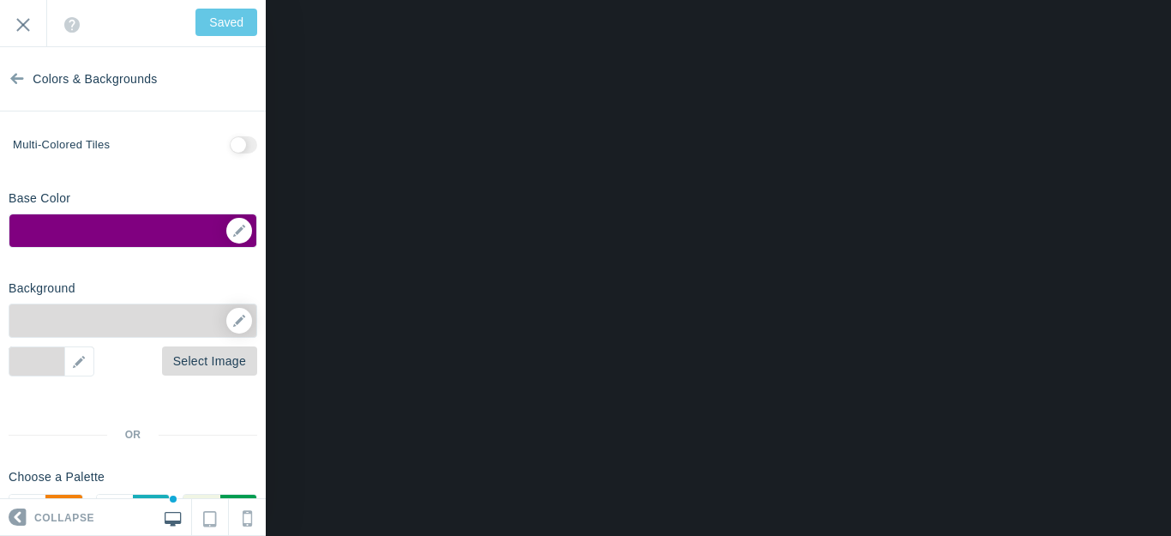
click at [200, 359] on link "Select Image" at bounding box center [209, 360] width 95 height 29
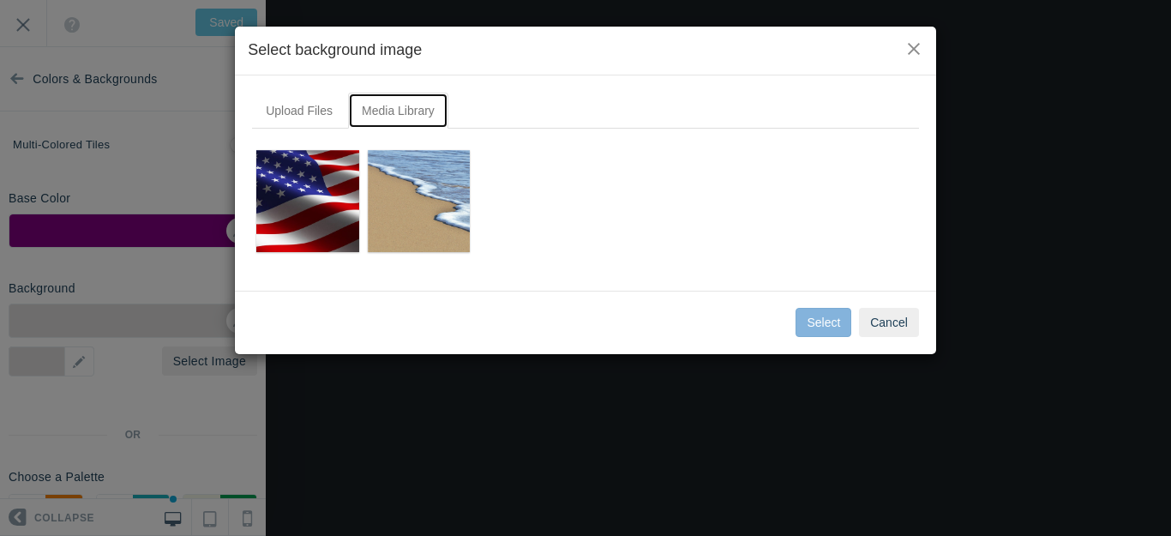
click at [410, 104] on link "Media Library" at bounding box center [398, 111] width 100 height 36
click at [307, 112] on link "Upload Files" at bounding box center [299, 111] width 94 height 36
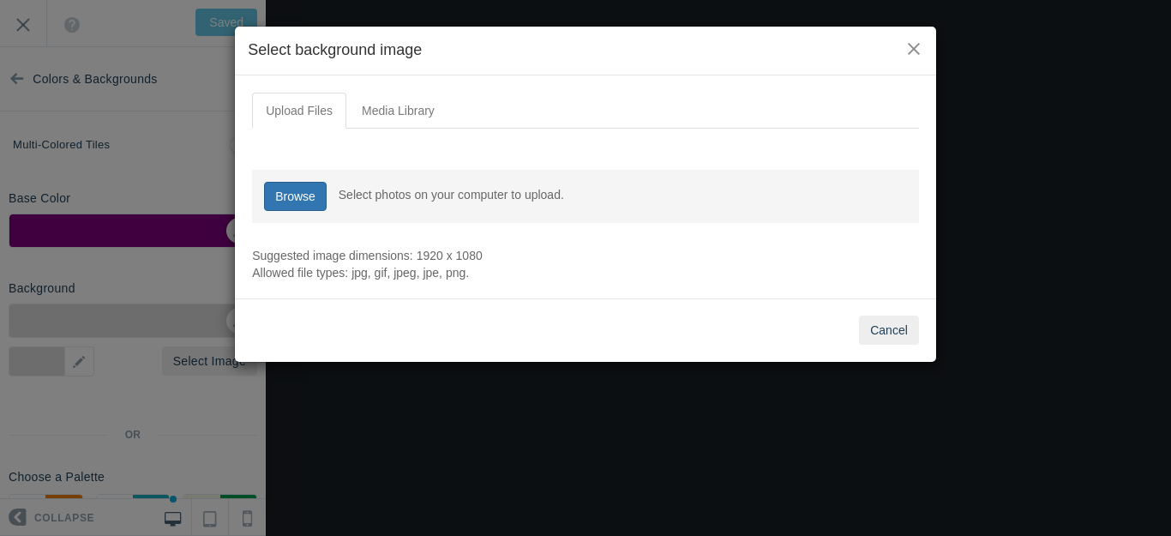
click at [314, 191] on link "Browse" at bounding box center [295, 196] width 63 height 29
type input "C:\fakepath\121380-light-grey-abstract-texture-background-image (1).jpg"
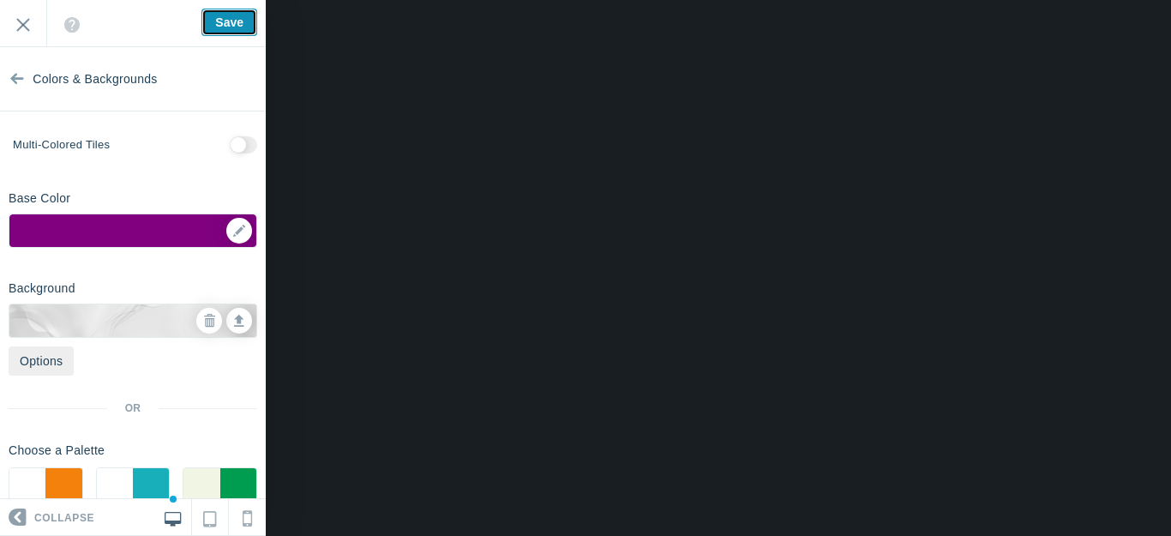
click at [233, 20] on input "Save" at bounding box center [229, 22] width 56 height 27
click at [203, 320] on icon at bounding box center [209, 321] width 12 height 12
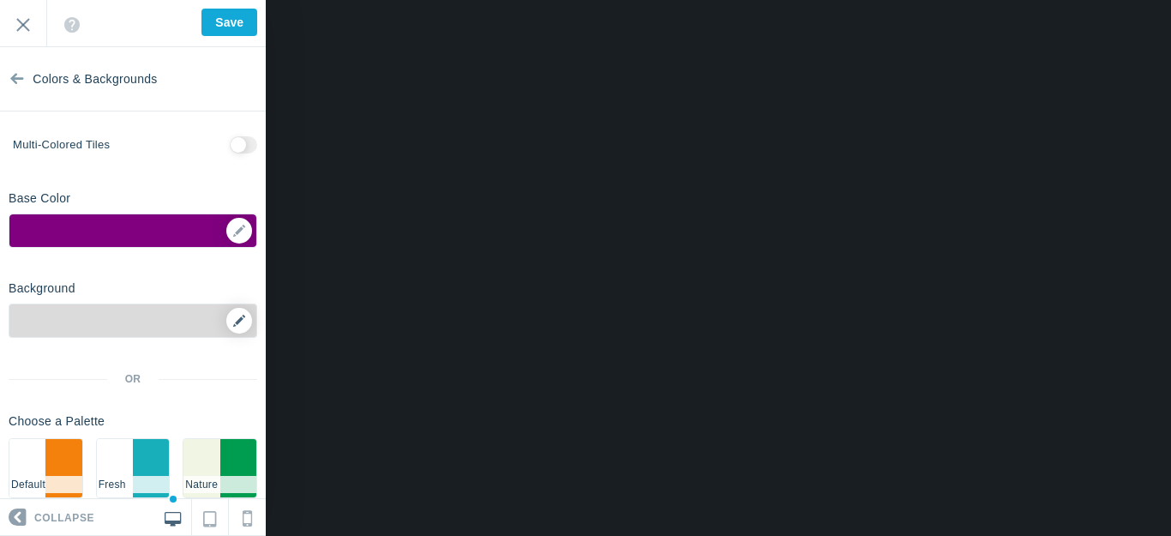
click at [233, 321] on icon at bounding box center [239, 321] width 12 height 12
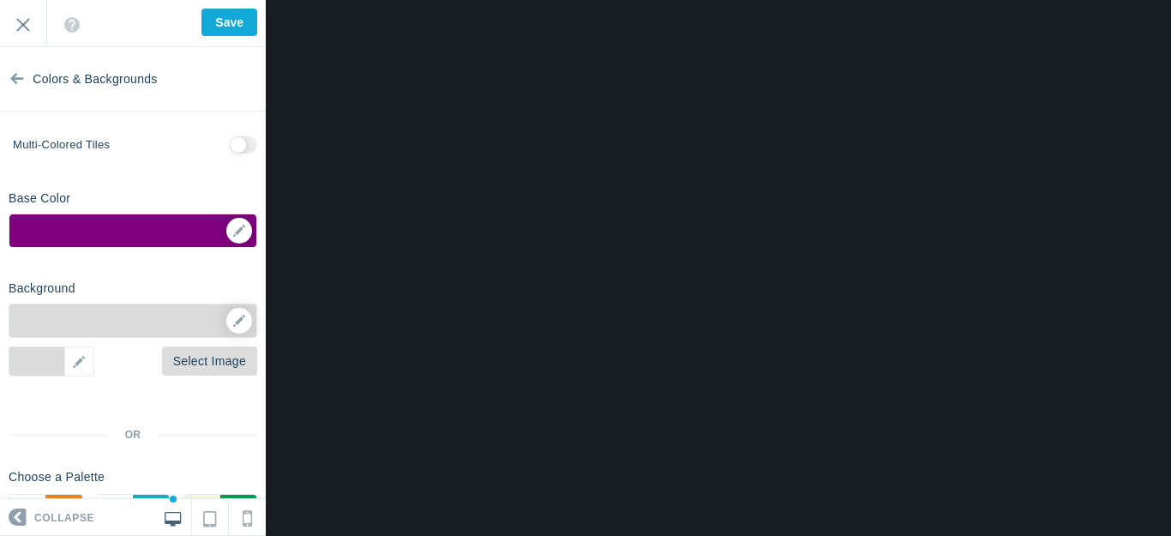
click at [201, 357] on link "Select Image" at bounding box center [209, 360] width 95 height 29
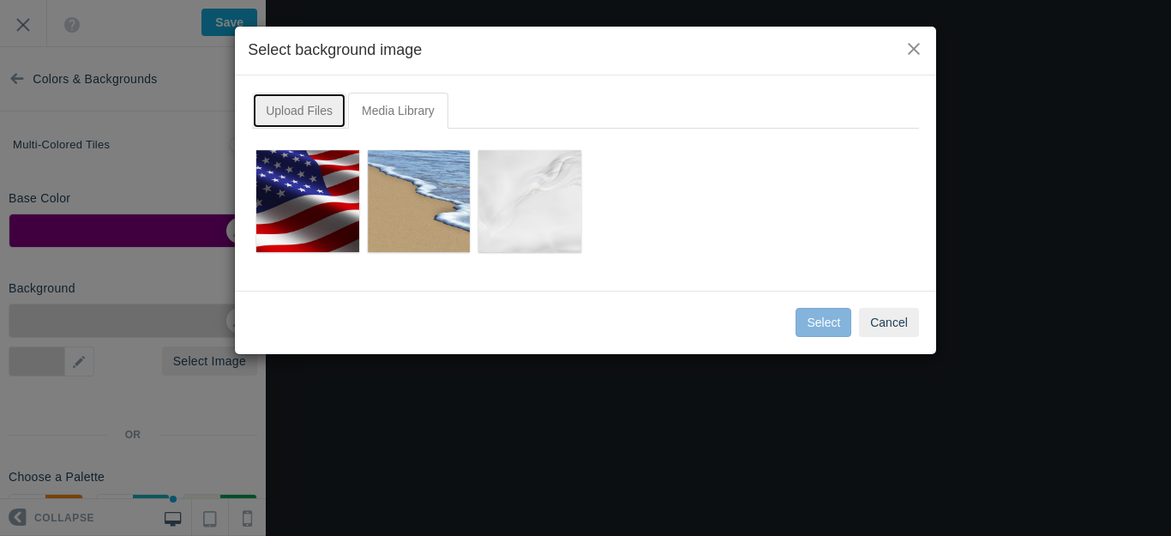
click at [308, 113] on link "Upload Files" at bounding box center [299, 111] width 94 height 36
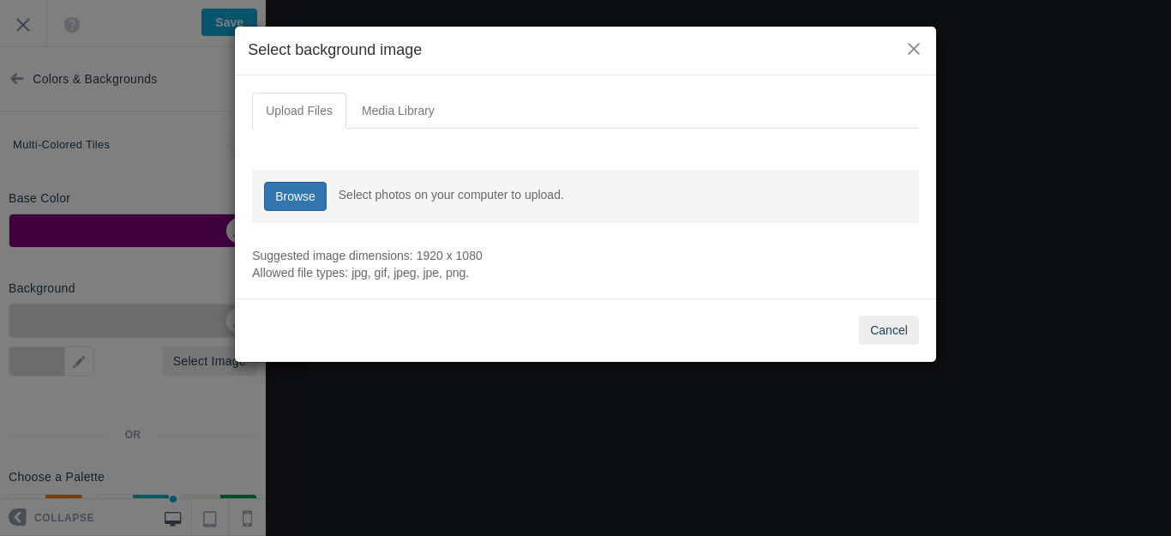
click at [300, 198] on link "Browse" at bounding box center [295, 196] width 63 height 29
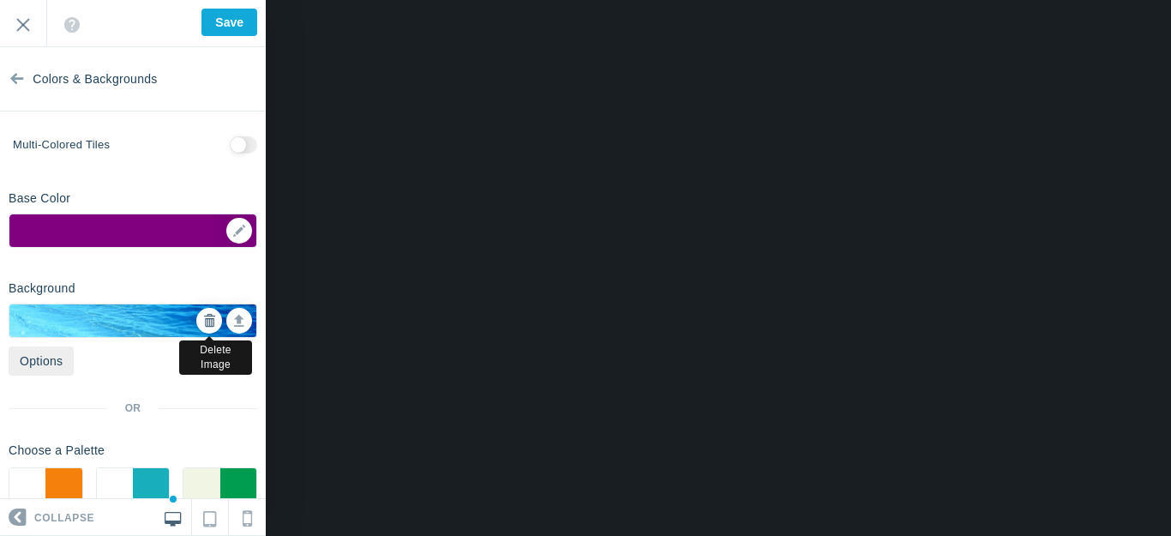
click at [203, 324] on icon at bounding box center [209, 321] width 12 height 12
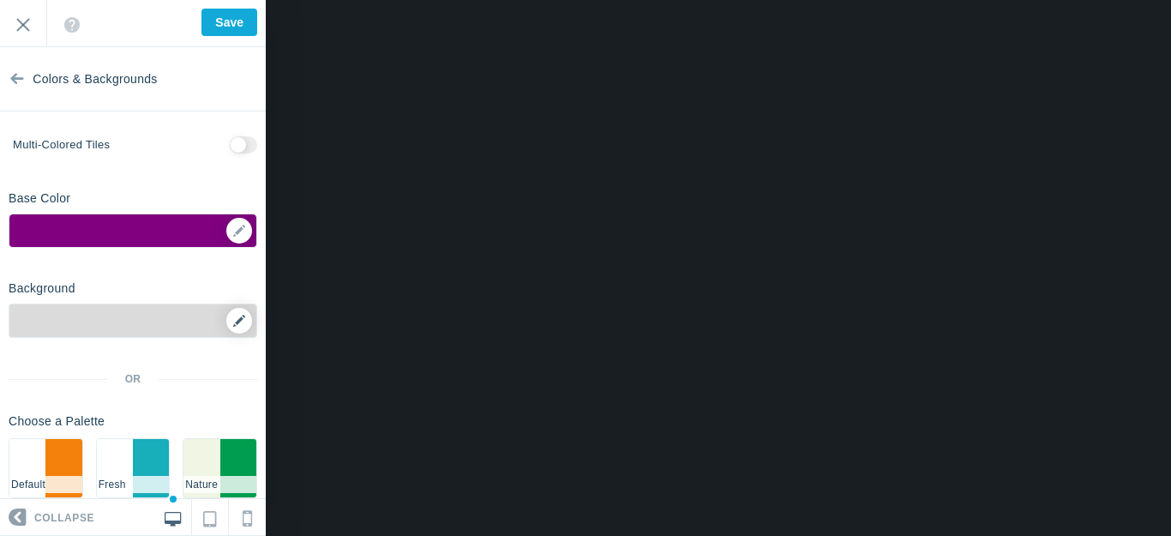
click at [233, 319] on icon at bounding box center [239, 321] width 12 height 12
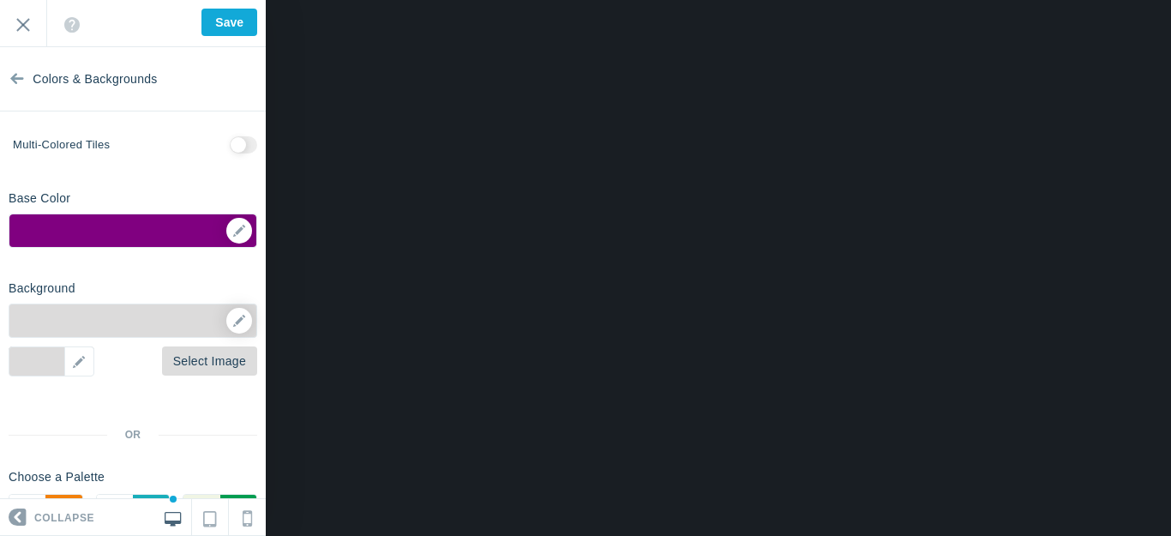
click at [212, 357] on link "Select Image" at bounding box center [209, 360] width 95 height 29
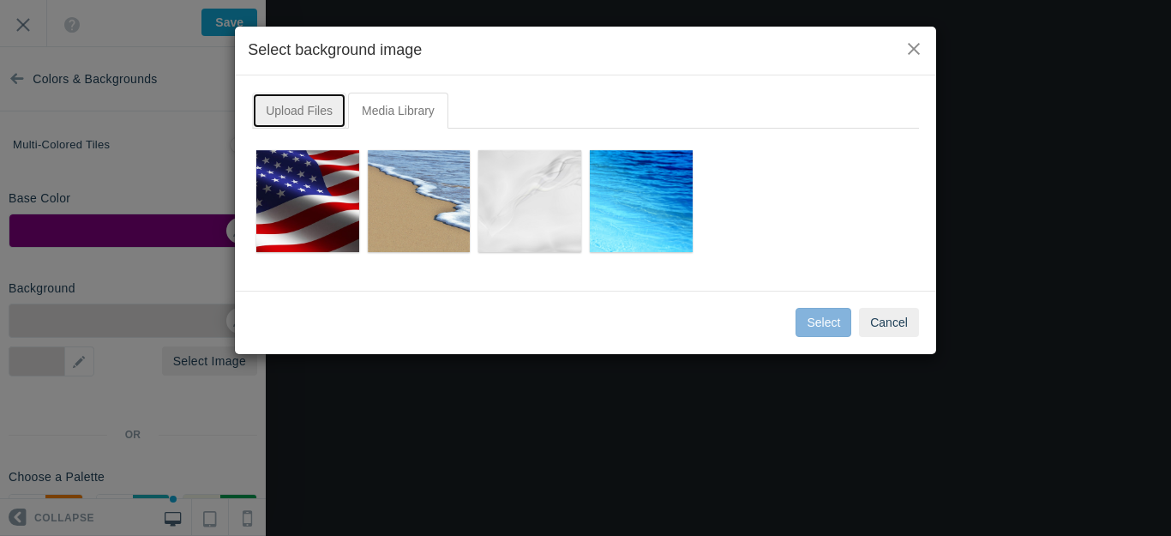
click at [308, 106] on link "Upload Files" at bounding box center [299, 111] width 94 height 36
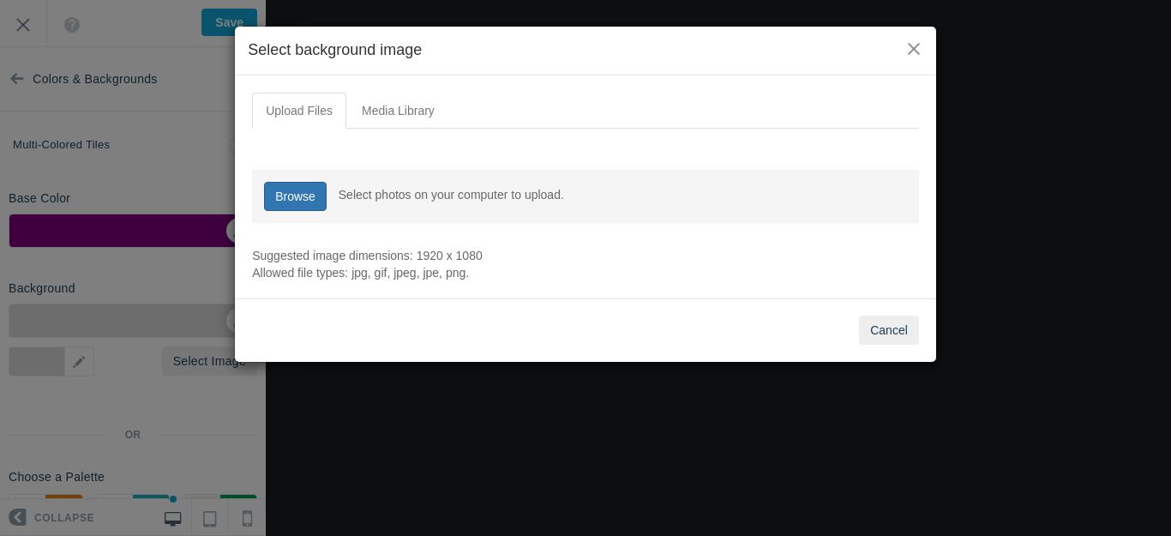
click at [306, 197] on link "Browse" at bounding box center [295, 196] width 63 height 29
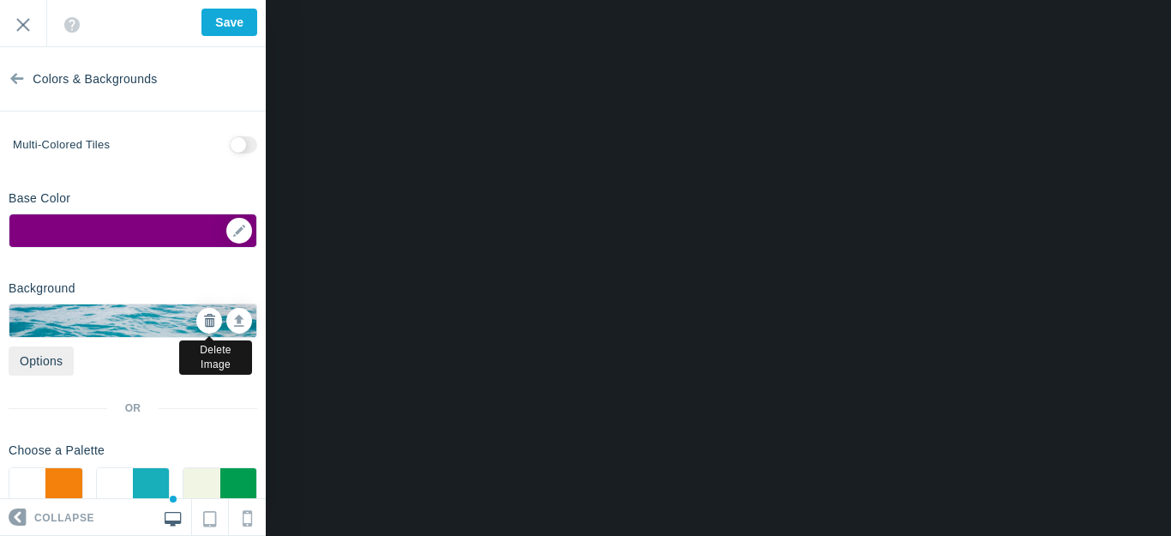
click at [203, 321] on icon at bounding box center [209, 321] width 12 height 12
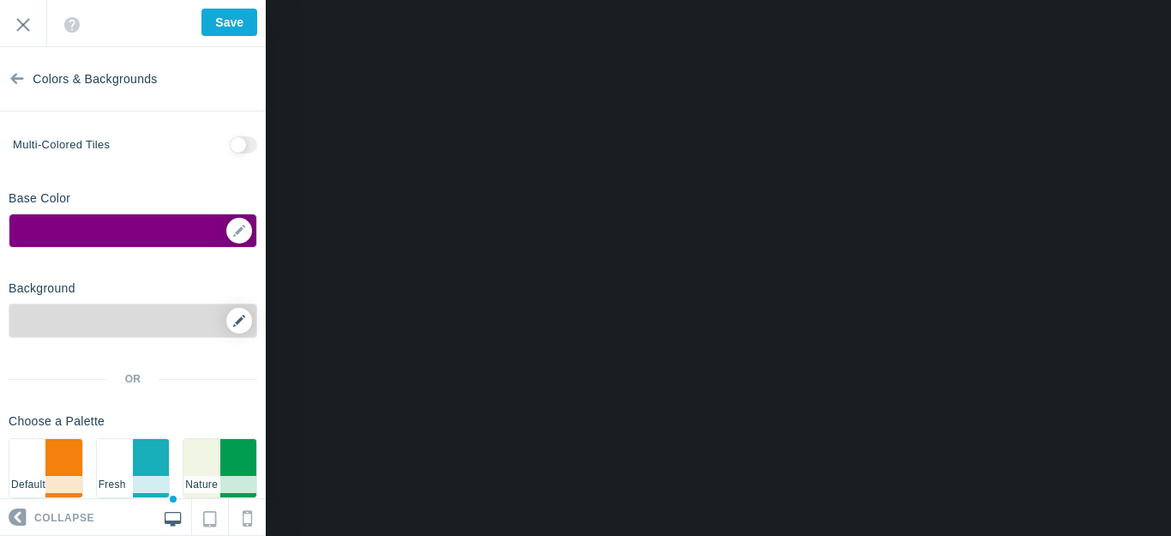
click at [233, 319] on icon at bounding box center [239, 321] width 12 height 12
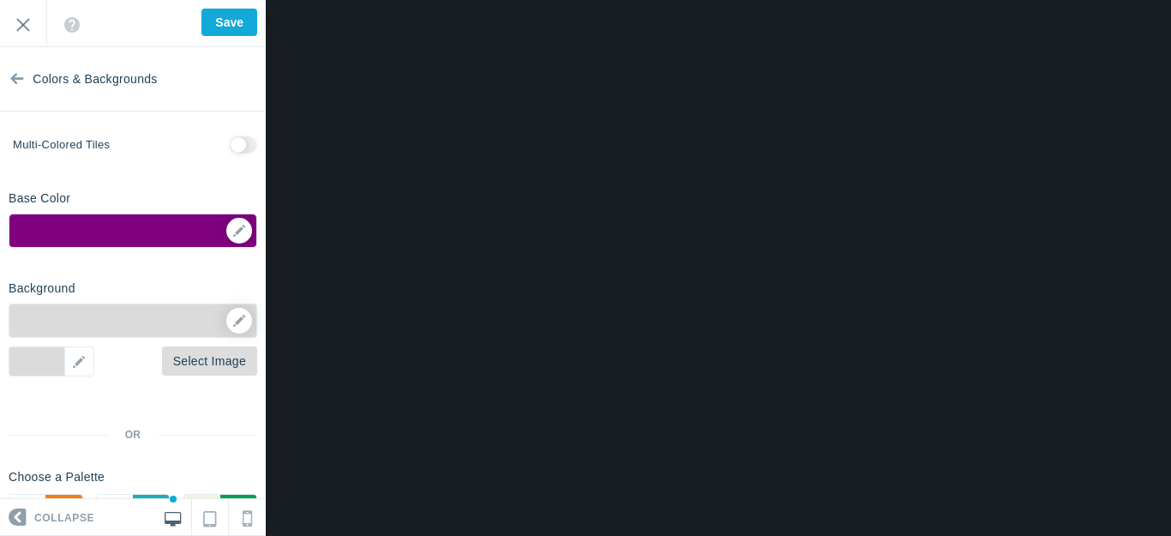
click at [214, 361] on link "Select Image" at bounding box center [209, 360] width 95 height 29
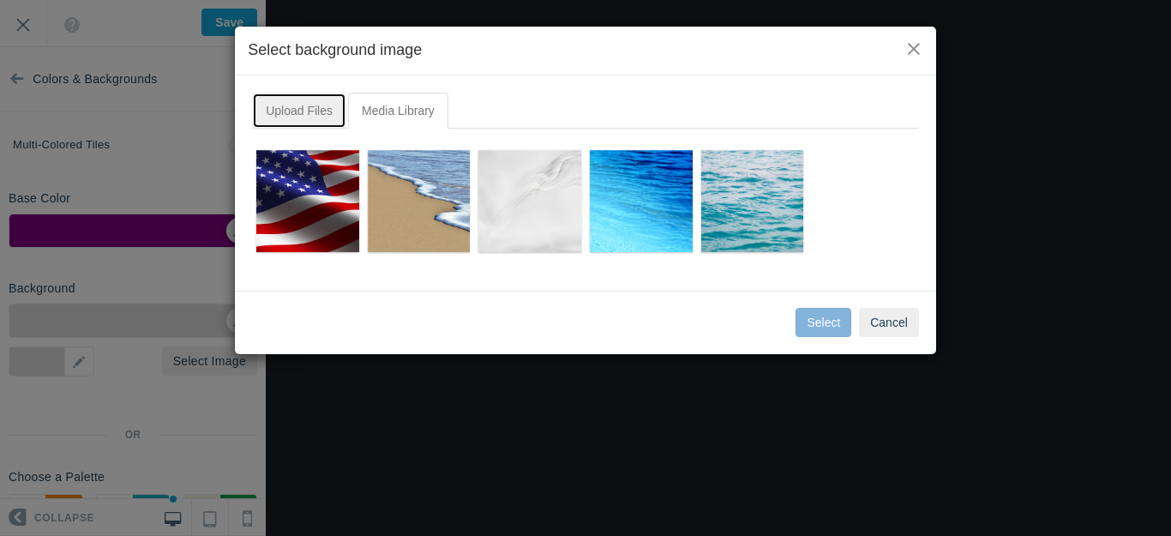
click at [303, 120] on link "Upload Files" at bounding box center [299, 111] width 94 height 36
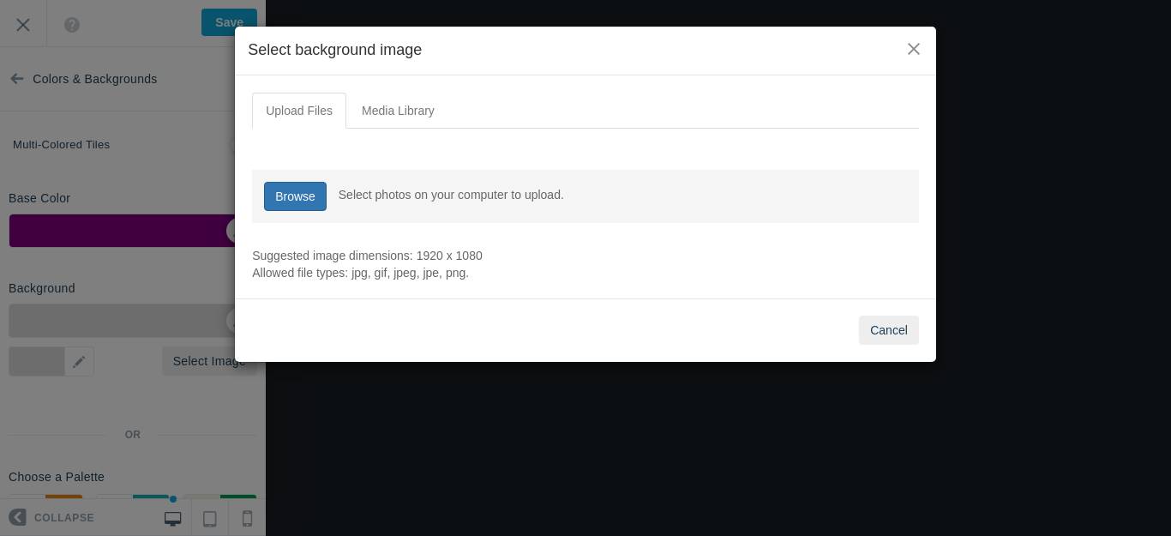
click at [306, 196] on link "Browse" at bounding box center [295, 196] width 63 height 29
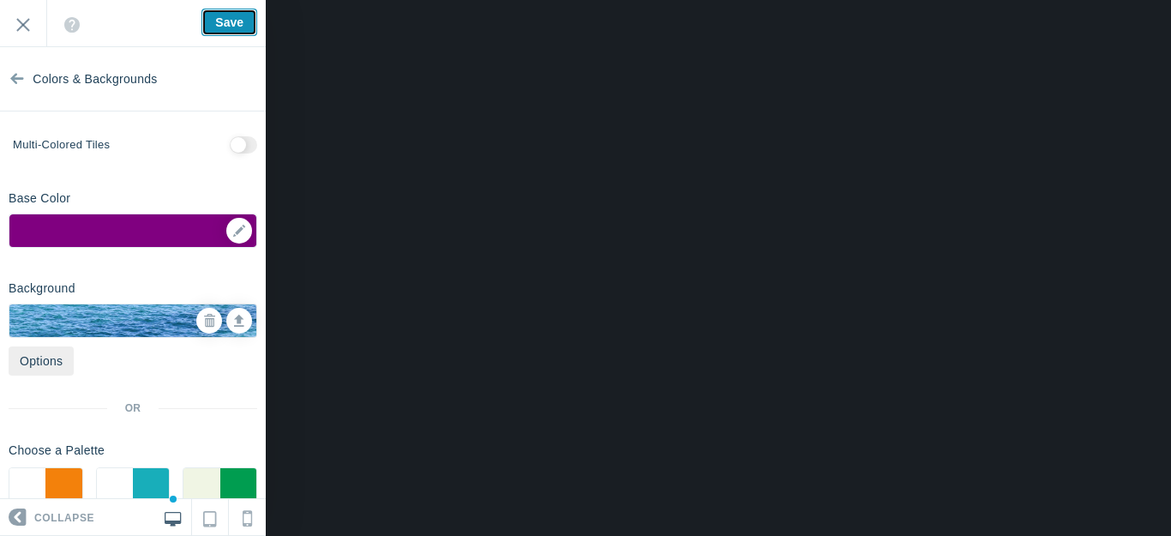
click at [233, 20] on input "Save" at bounding box center [229, 22] width 56 height 27
click at [203, 321] on icon at bounding box center [209, 321] width 12 height 12
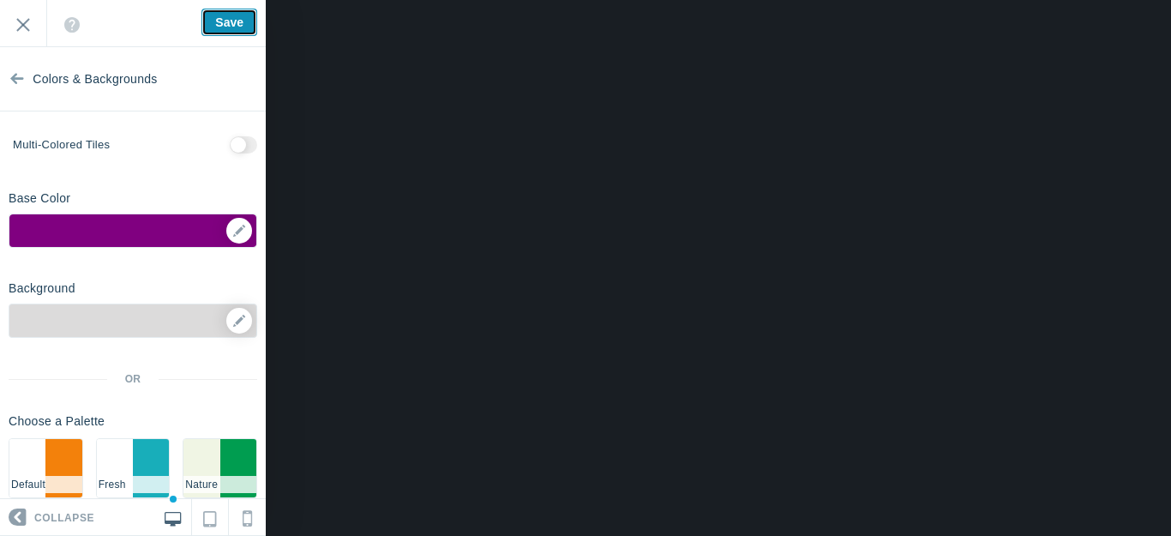
click at [237, 19] on input "Save" at bounding box center [229, 22] width 56 height 27
type input "Saved"
click at [29, 22] on input "Exit" at bounding box center [23, 23] width 46 height 47
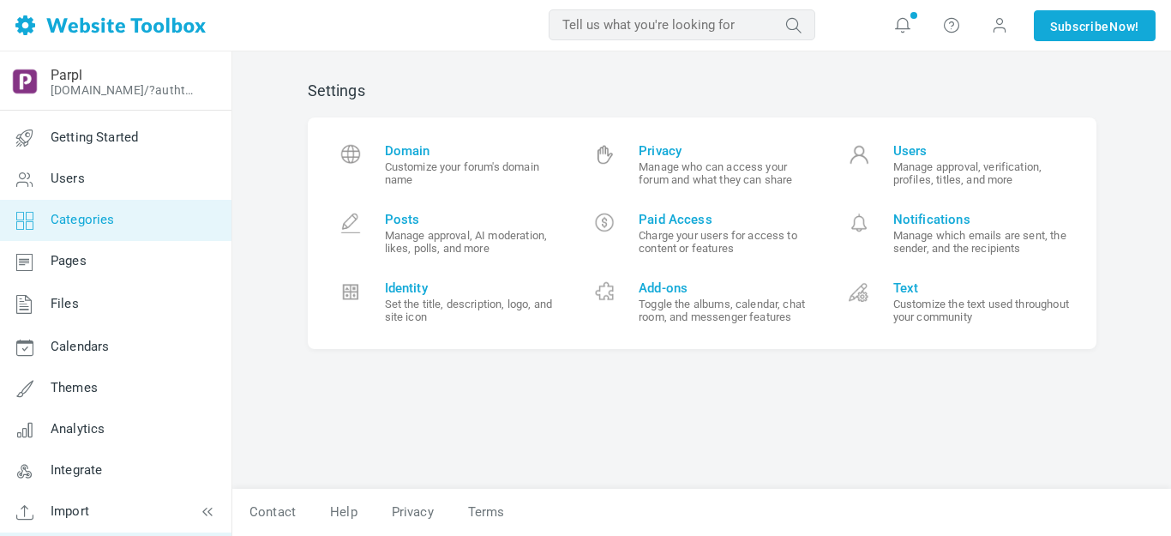
click at [87, 215] on span "Categories" at bounding box center [83, 219] width 64 height 15
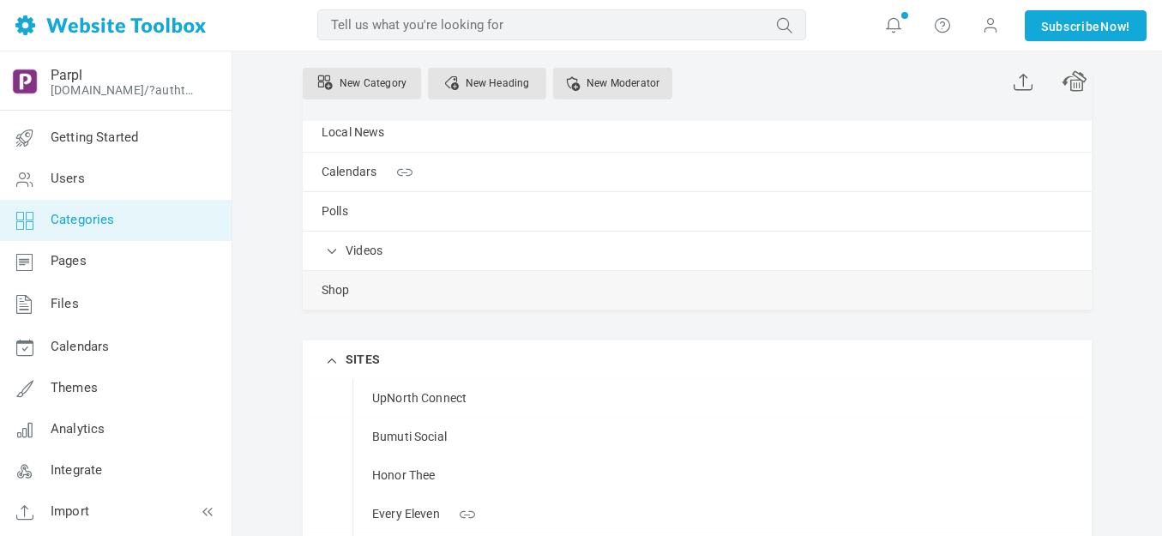
scroll to position [343, 0]
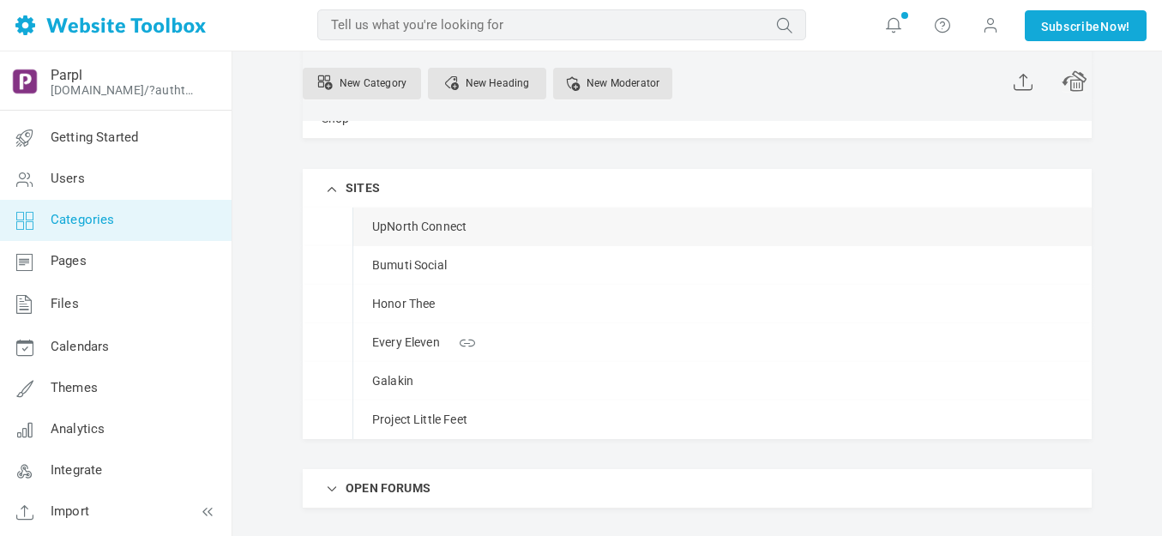
click at [0, 0] on span at bounding box center [0, 0] width 0 height 0
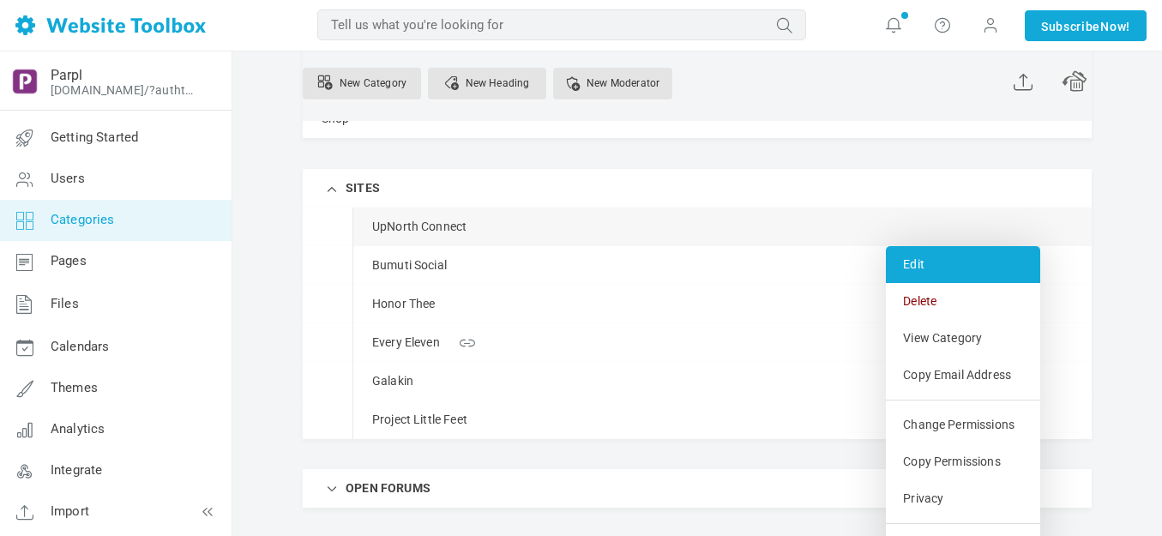
click at [925, 265] on link "Edit" at bounding box center [963, 264] width 154 height 37
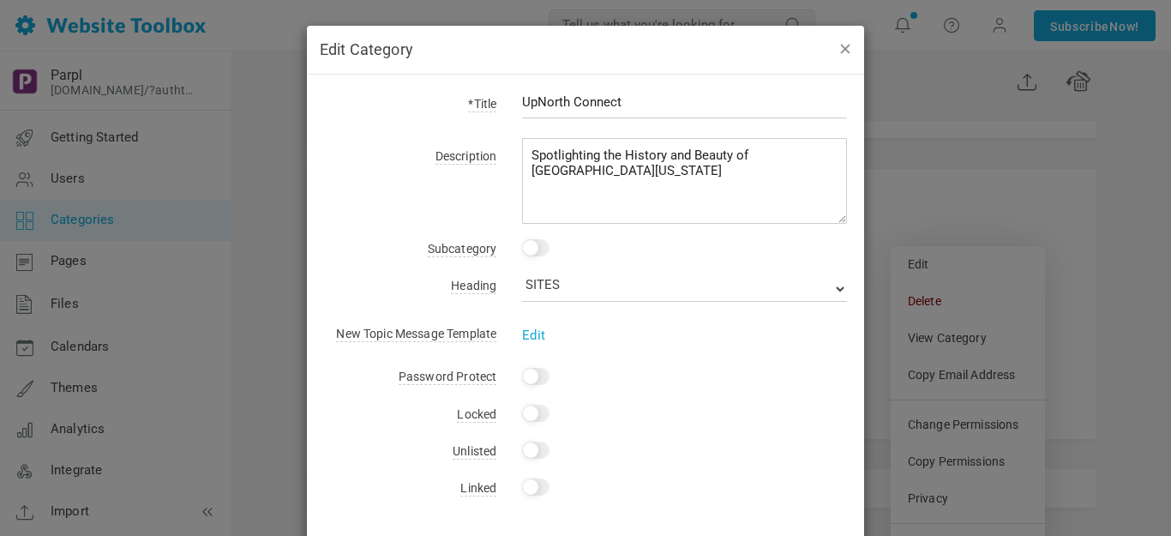
click at [838, 50] on button "button" at bounding box center [845, 48] width 14 height 19
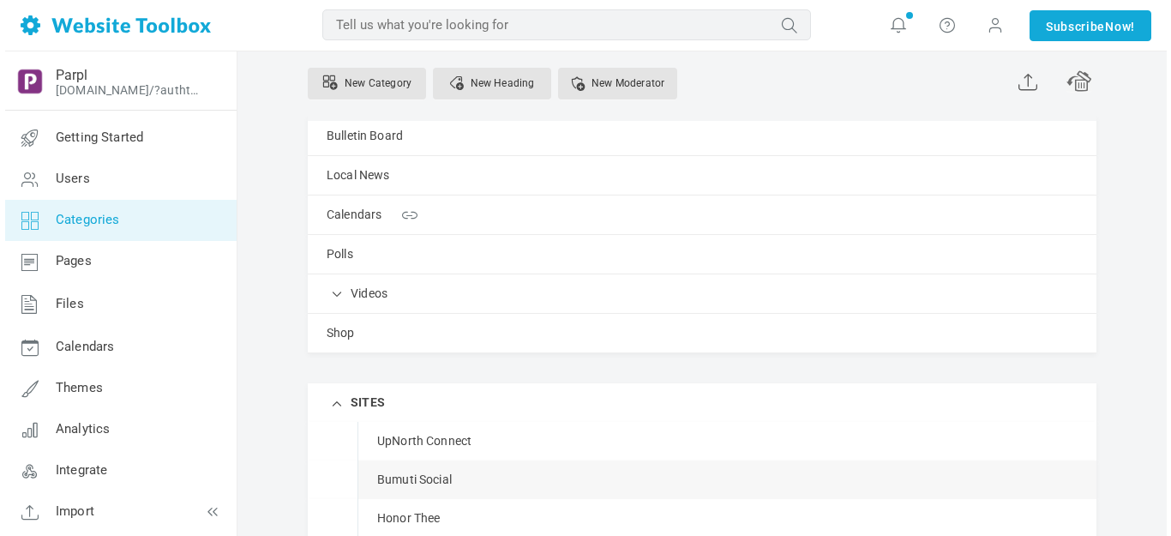
scroll to position [86, 0]
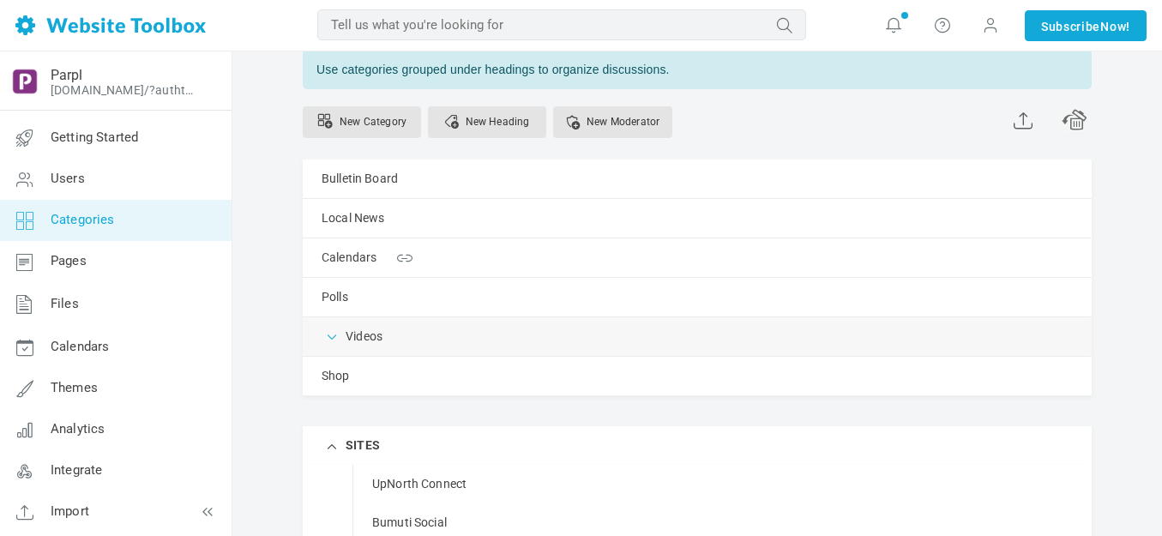
click at [334, 333] on span at bounding box center [332, 335] width 17 height 17
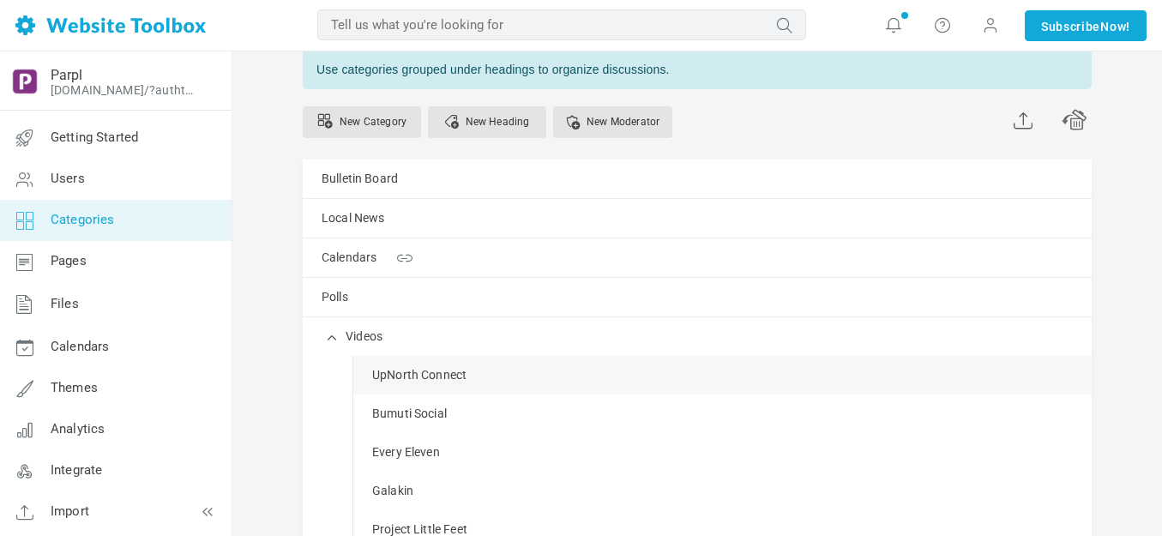
click at [0, 0] on span at bounding box center [0, 0] width 0 height 0
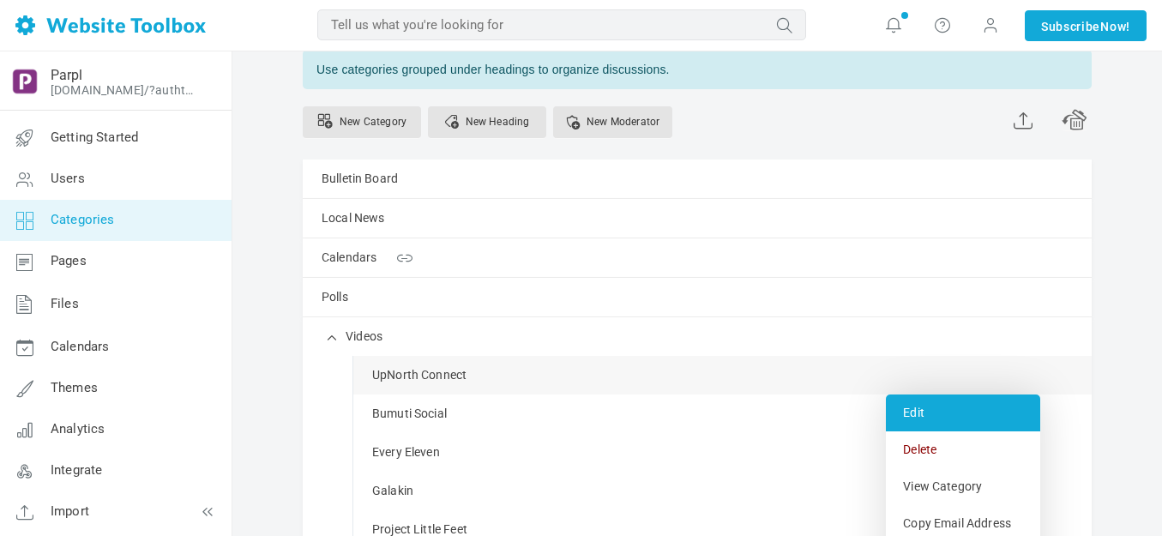
click at [928, 411] on link "Edit" at bounding box center [963, 412] width 154 height 37
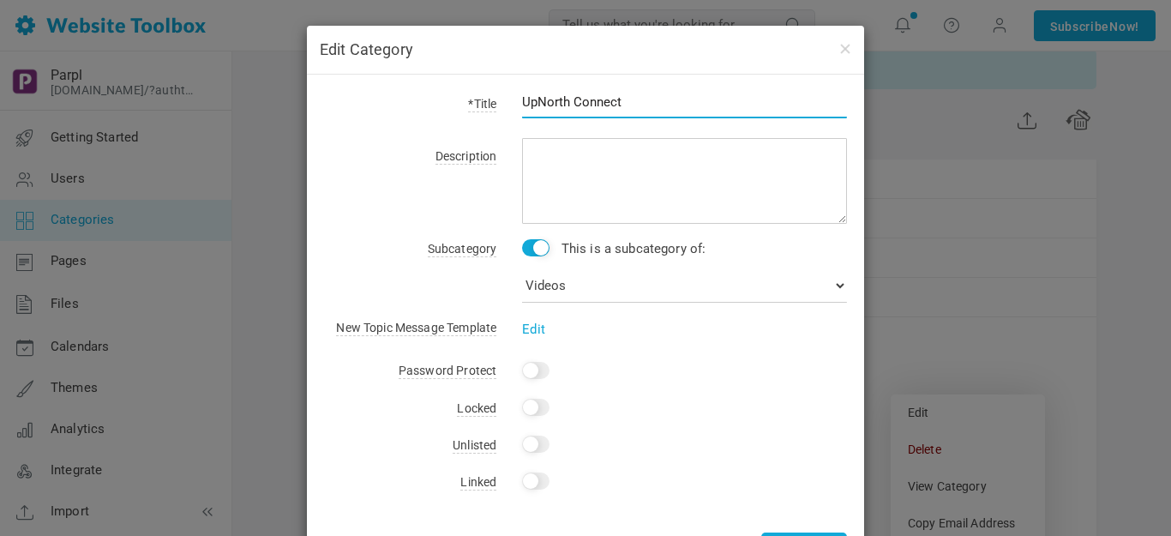
scroll to position [73, 0]
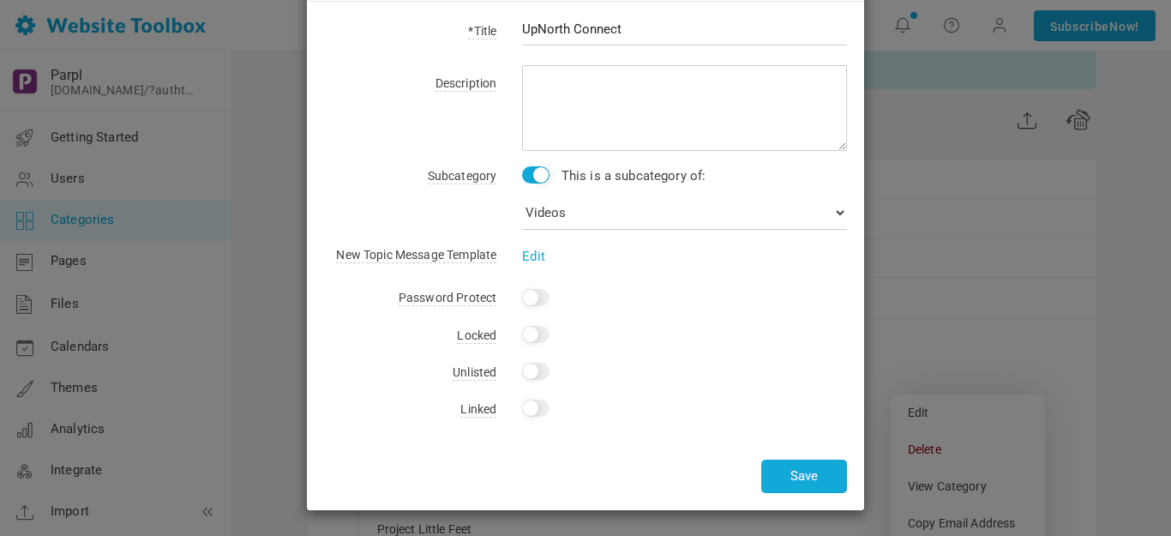
click at [538, 407] on input "Yes" at bounding box center [535, 407] width 27 height 17
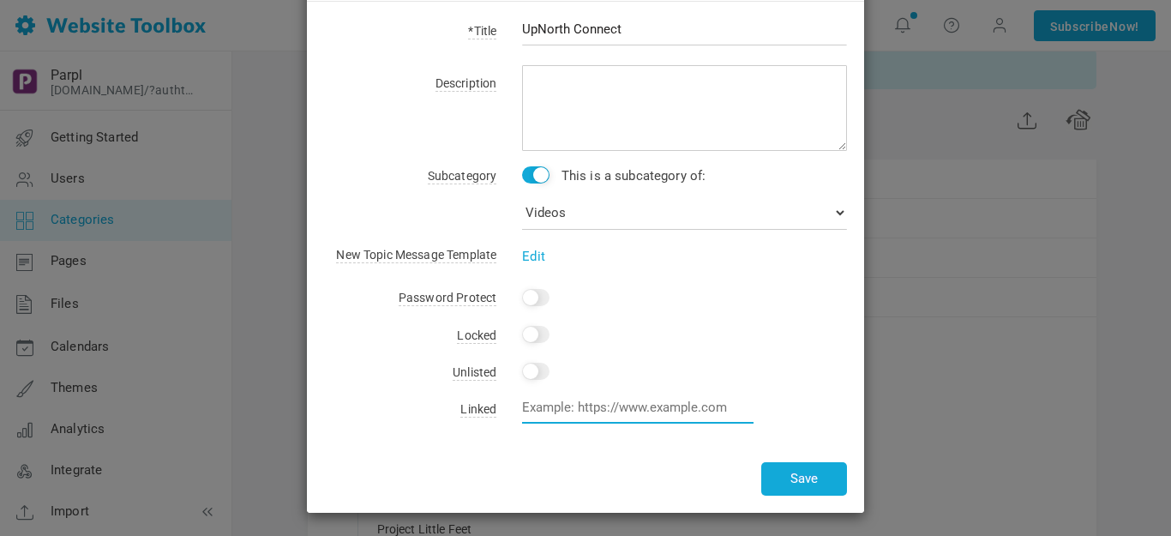
paste input "[URL][DOMAIN_NAME]"
type input "[URL][DOMAIN_NAME]"
click at [795, 473] on button "Save" at bounding box center [804, 478] width 86 height 33
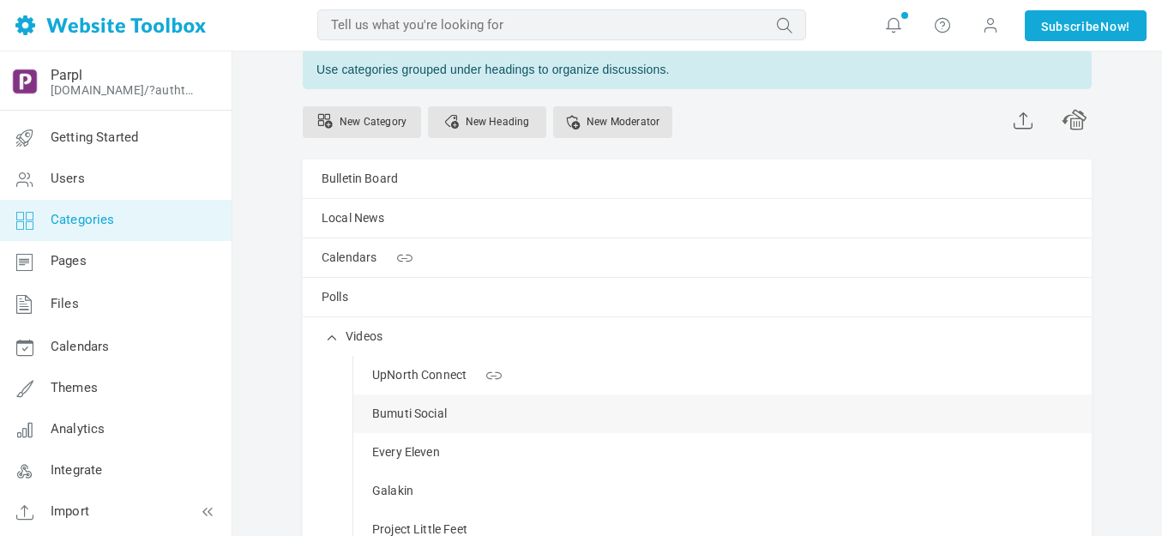
click at [0, 0] on link "Manage" at bounding box center [0, 0] width 0 height 0
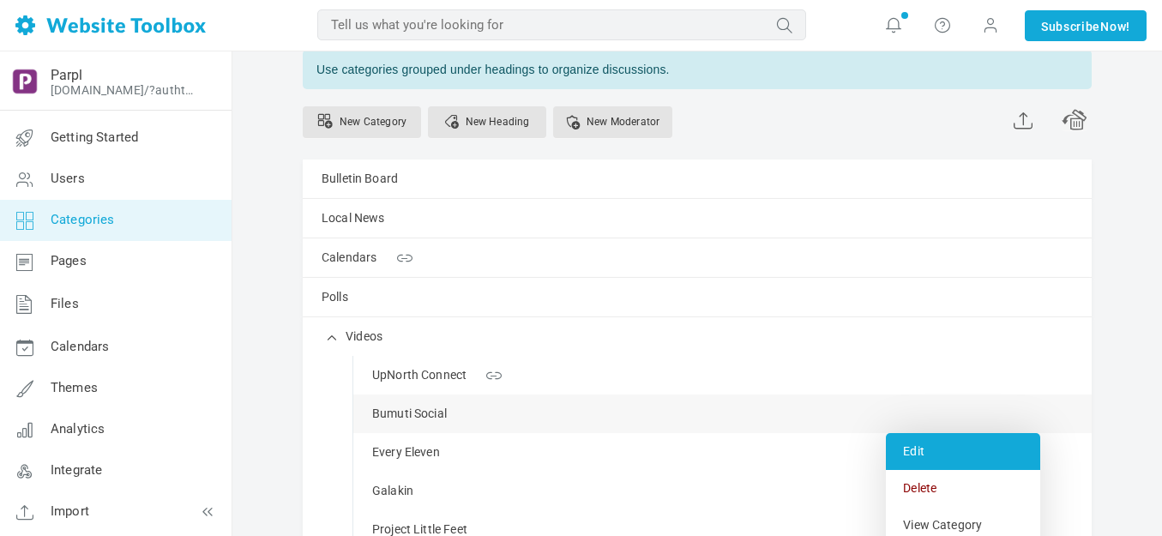
click at [911, 446] on link "Edit" at bounding box center [963, 451] width 154 height 37
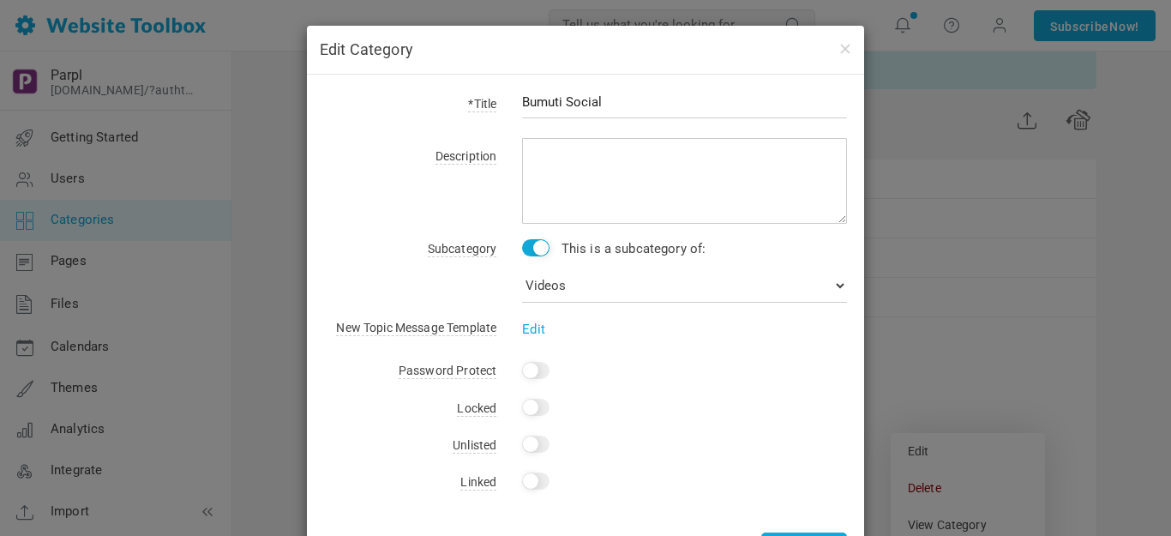
click at [538, 481] on input "Yes" at bounding box center [535, 480] width 27 height 17
paste input "[URL][DOMAIN_NAME]"
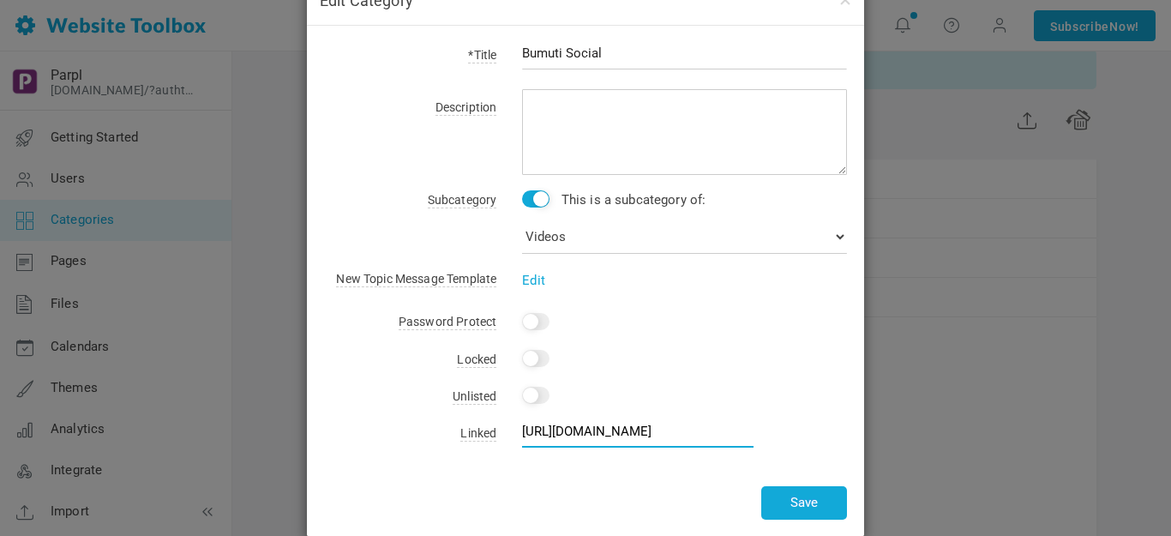
scroll to position [75, 0]
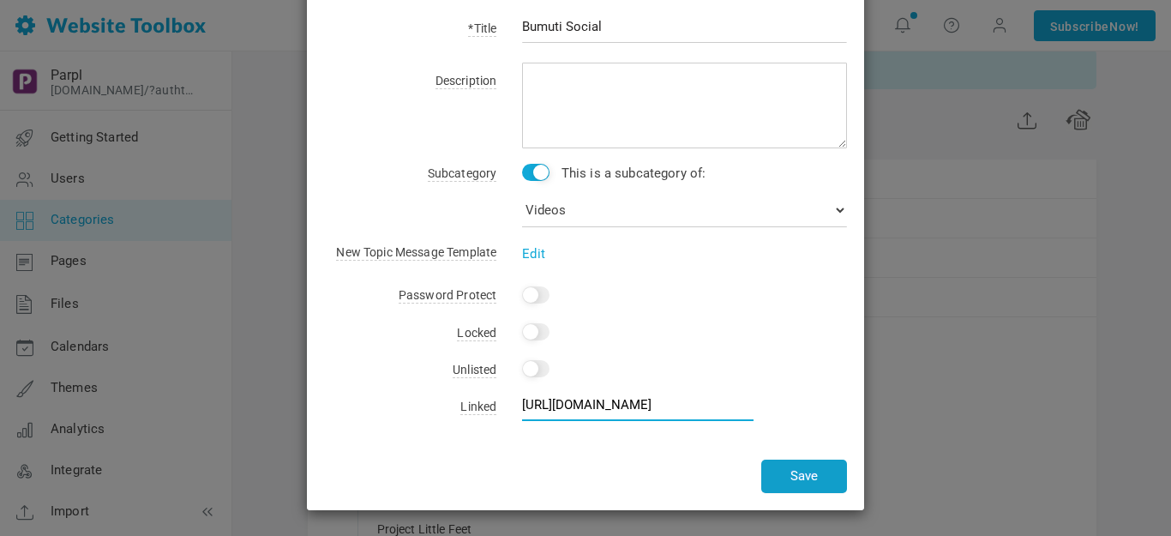
type input "[URL][DOMAIN_NAME]"
click at [788, 471] on button "Save" at bounding box center [804, 475] width 86 height 33
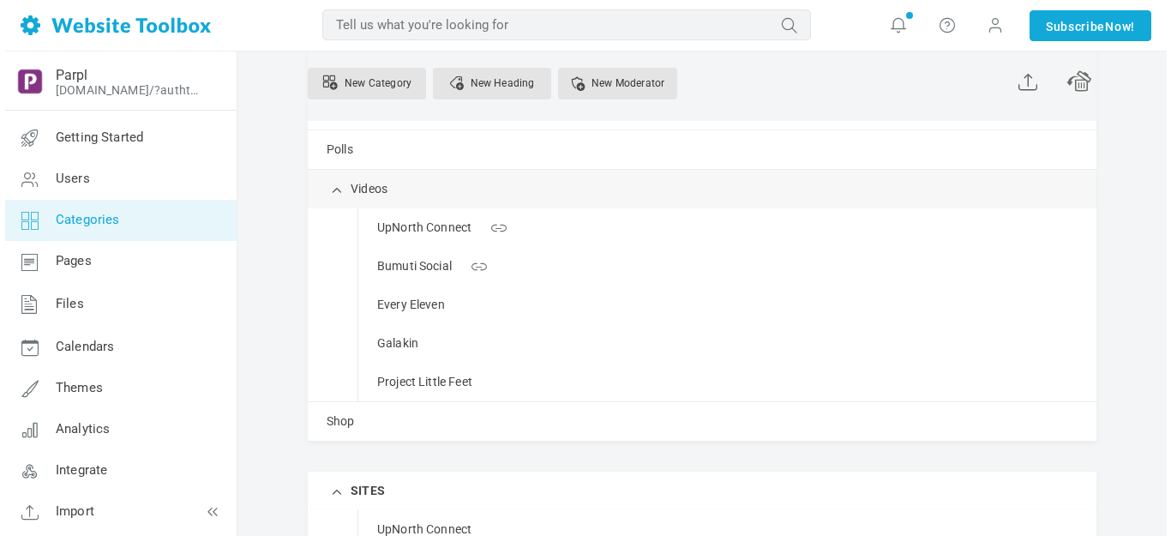
scroll to position [257, 0]
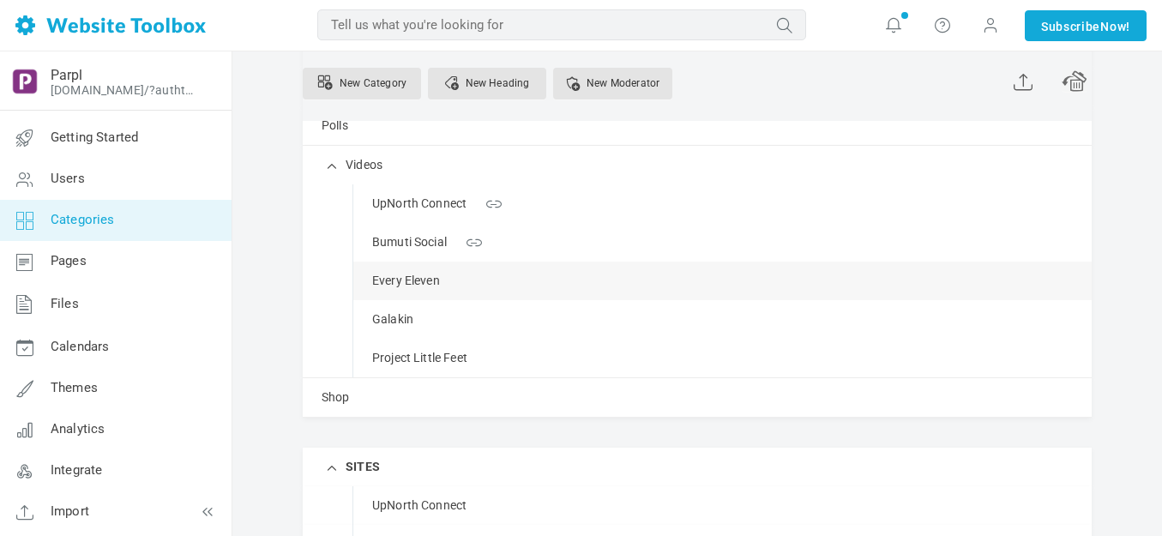
click at [0, 0] on span at bounding box center [0, 0] width 0 height 0
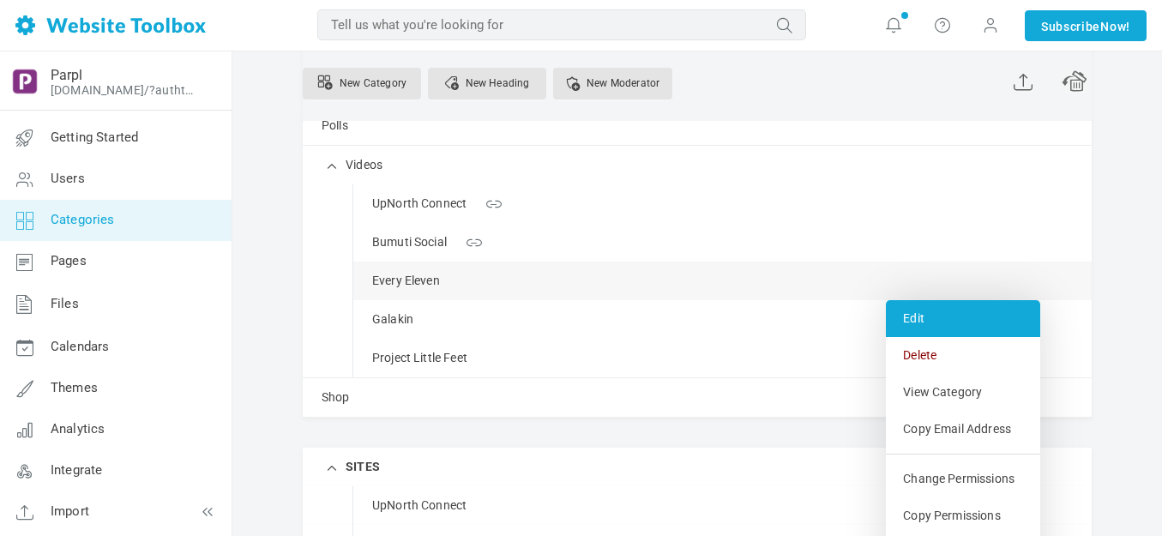
click at [926, 315] on link "Edit" at bounding box center [963, 318] width 154 height 37
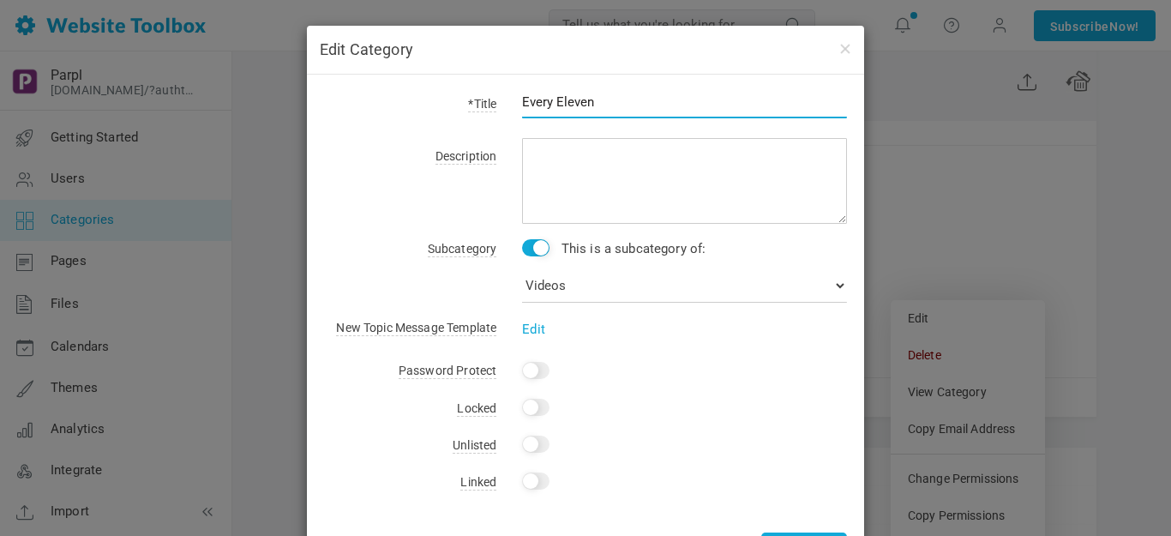
scroll to position [73, 0]
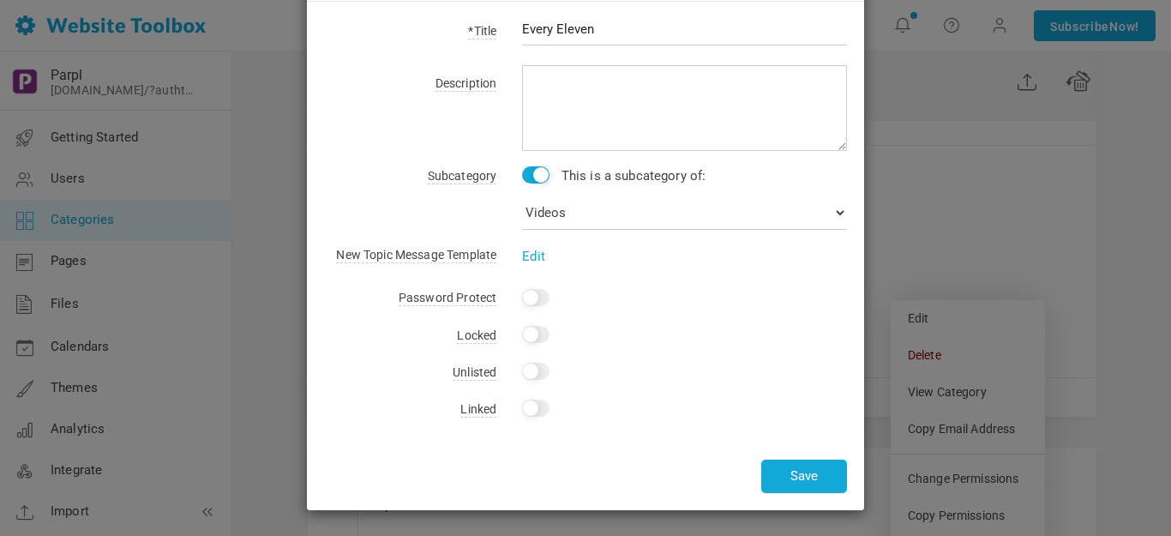
click at [541, 405] on input "Yes" at bounding box center [535, 407] width 27 height 17
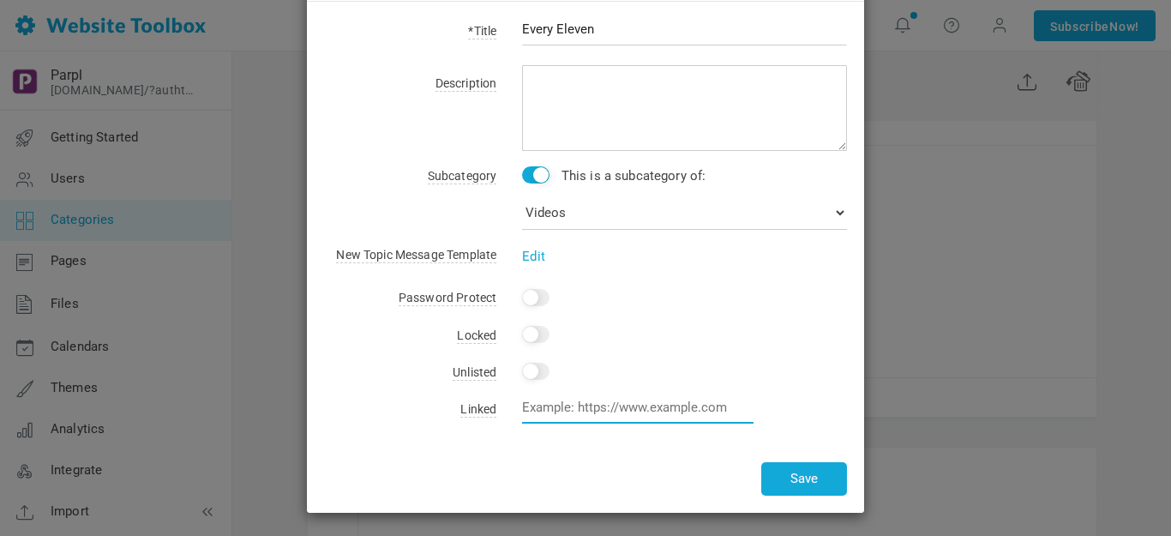
click at [574, 407] on input "text" at bounding box center [637, 407] width 231 height 33
paste input "[URL][DOMAIN_NAME]"
type input "[URL][DOMAIN_NAME]"
click at [792, 475] on button "Save" at bounding box center [804, 478] width 86 height 33
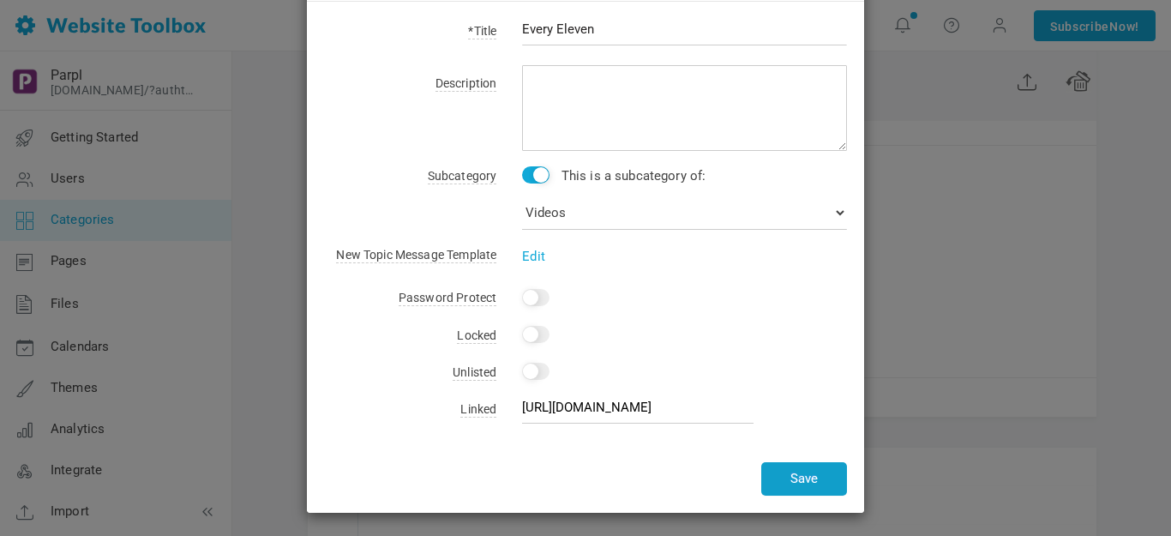
scroll to position [0, 0]
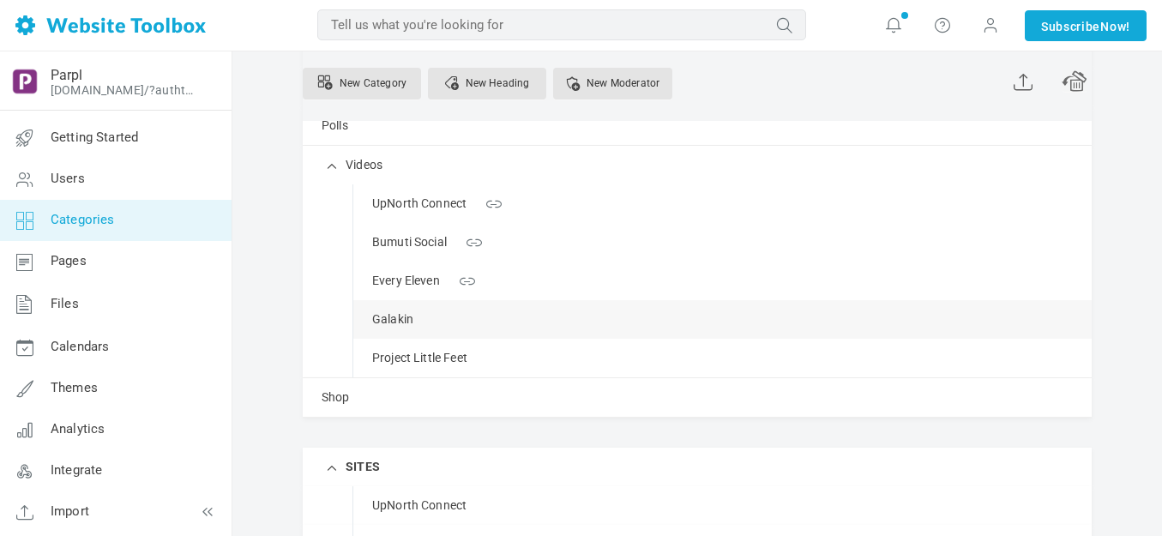
click at [0, 0] on span at bounding box center [0, 0] width 0 height 0
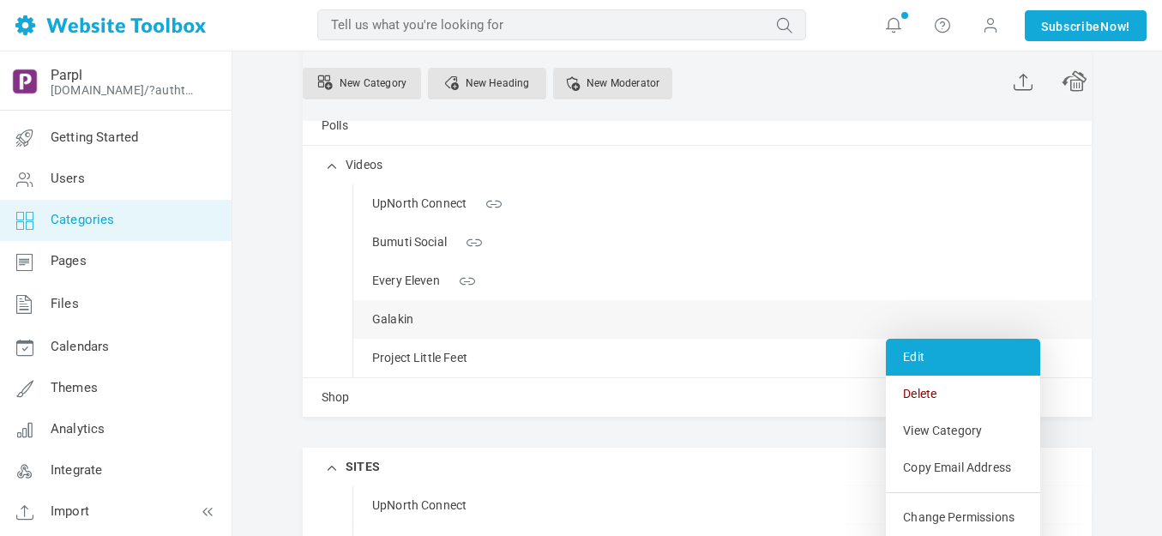
click at [923, 349] on link "Edit" at bounding box center [963, 357] width 154 height 37
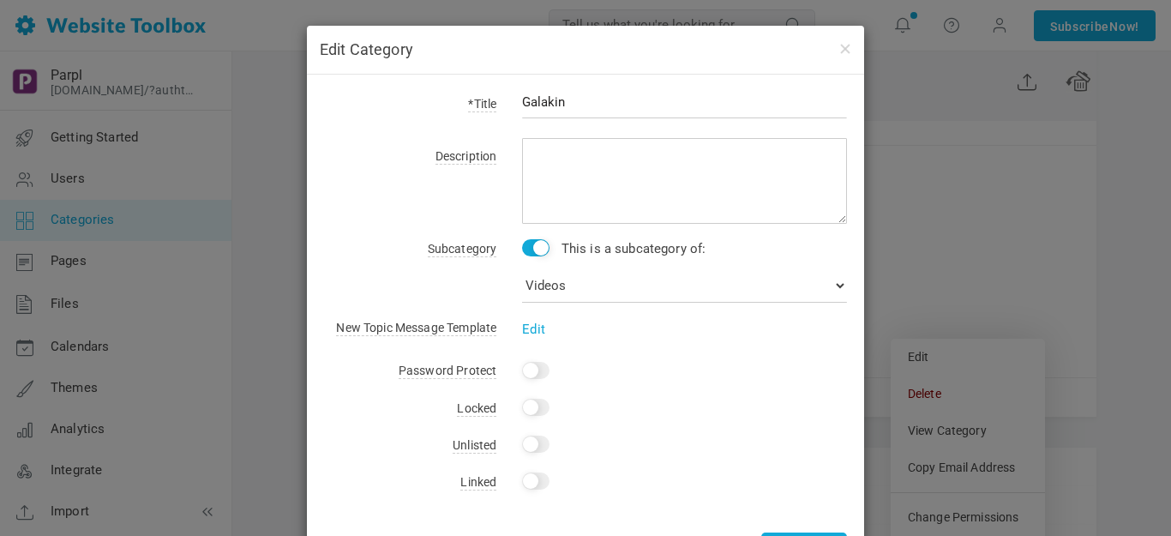
click at [536, 474] on input "Yes" at bounding box center [535, 480] width 27 height 17
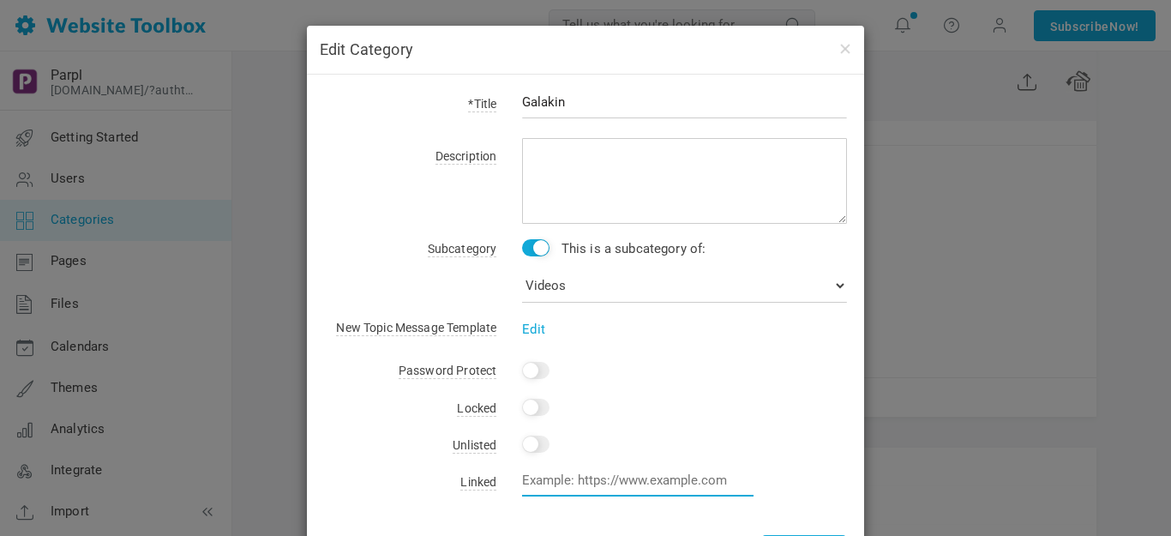
click at [568, 478] on input "text" at bounding box center [637, 480] width 231 height 33
type input "[URL][DOMAIN_NAME]"
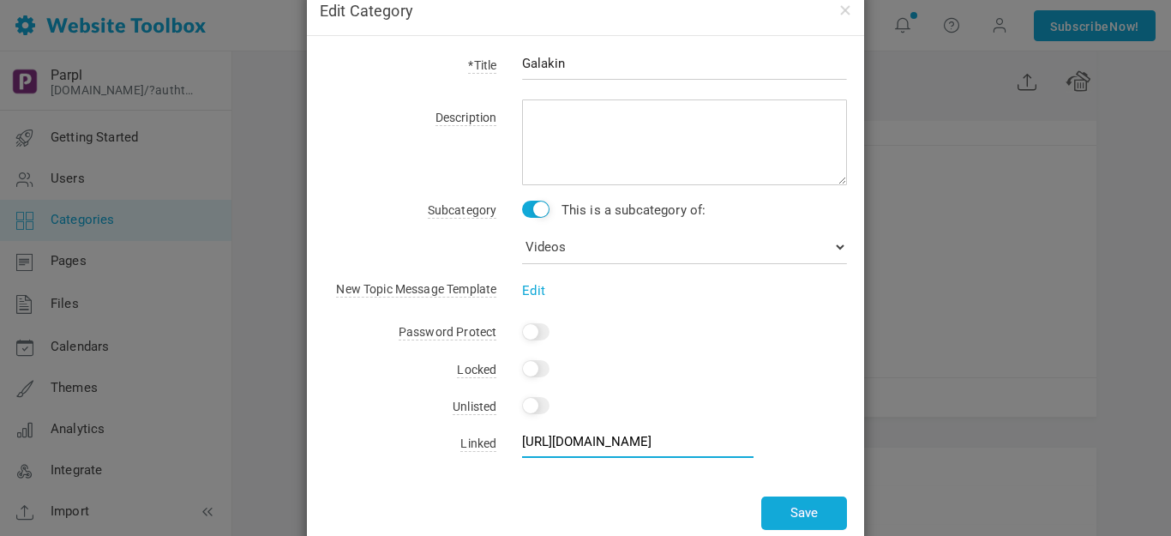
scroll to position [75, 0]
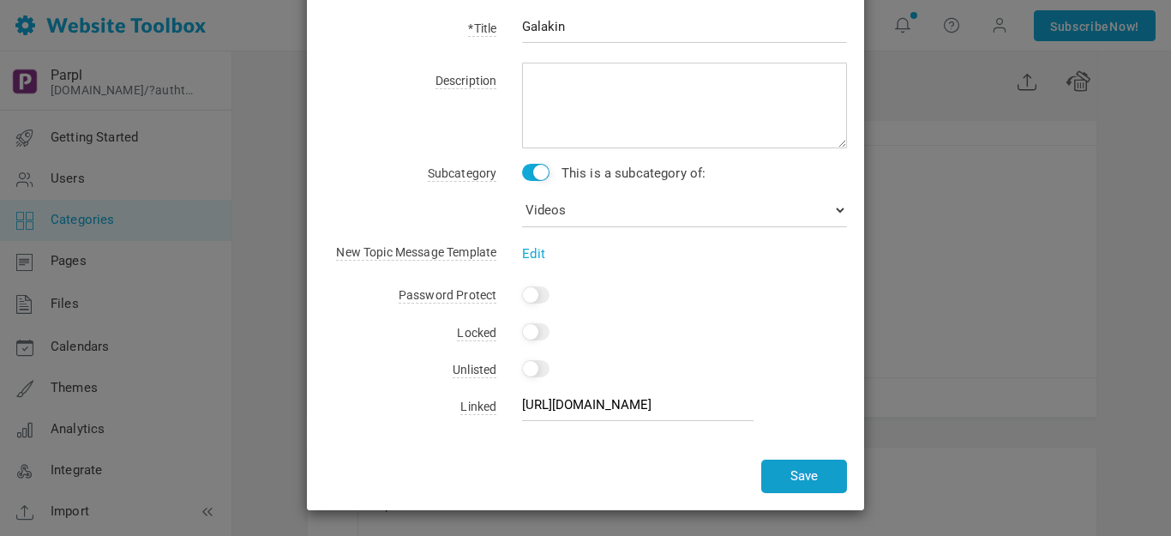
click at [796, 477] on button "Save" at bounding box center [804, 475] width 86 height 33
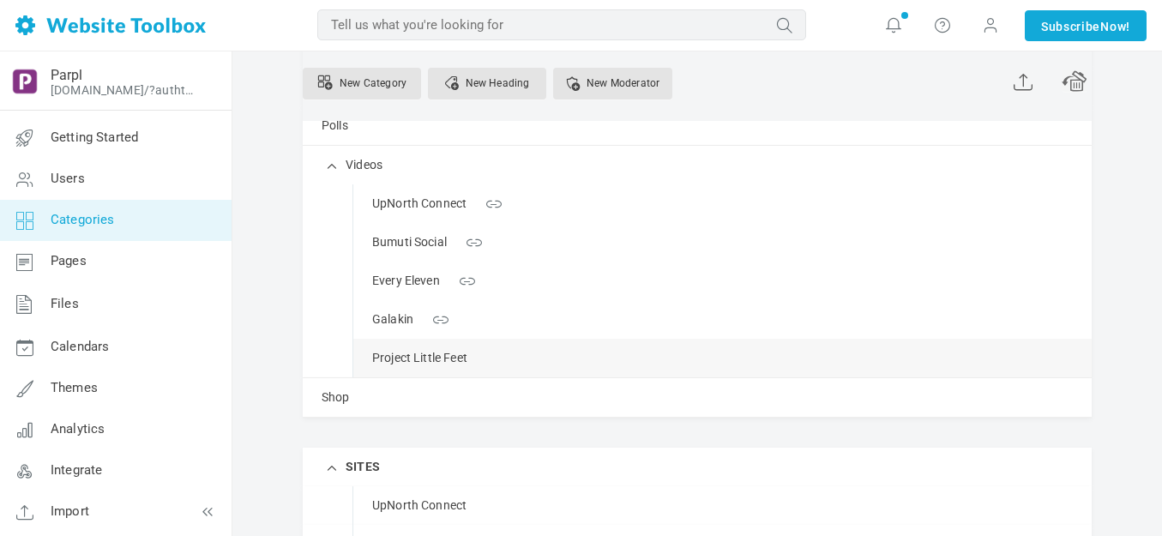
click at [0, 0] on link "Manage" at bounding box center [0, 0] width 0 height 0
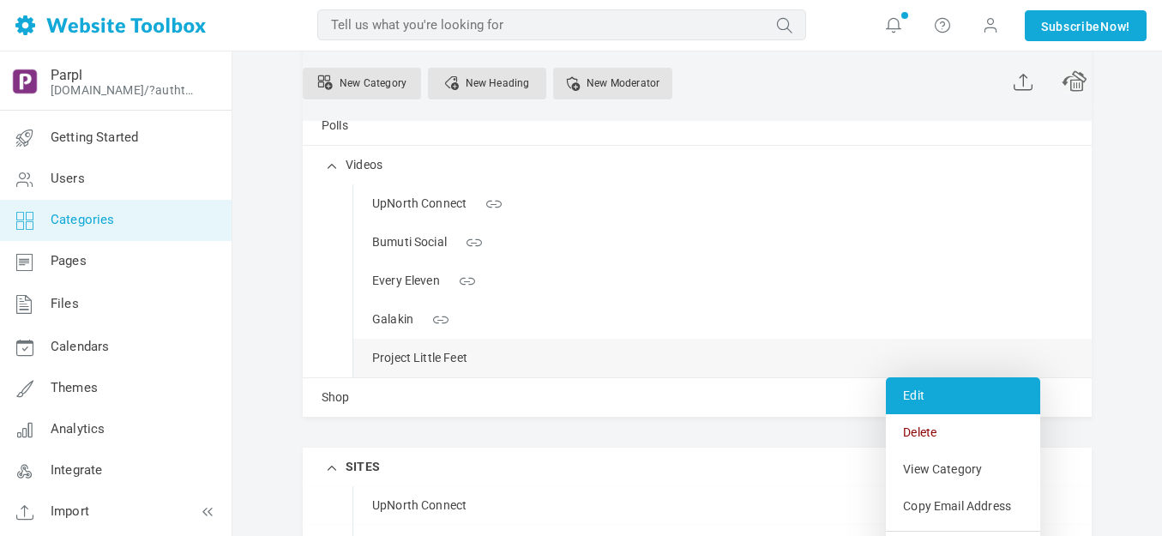
click at [911, 395] on link "Edit" at bounding box center [963, 395] width 154 height 37
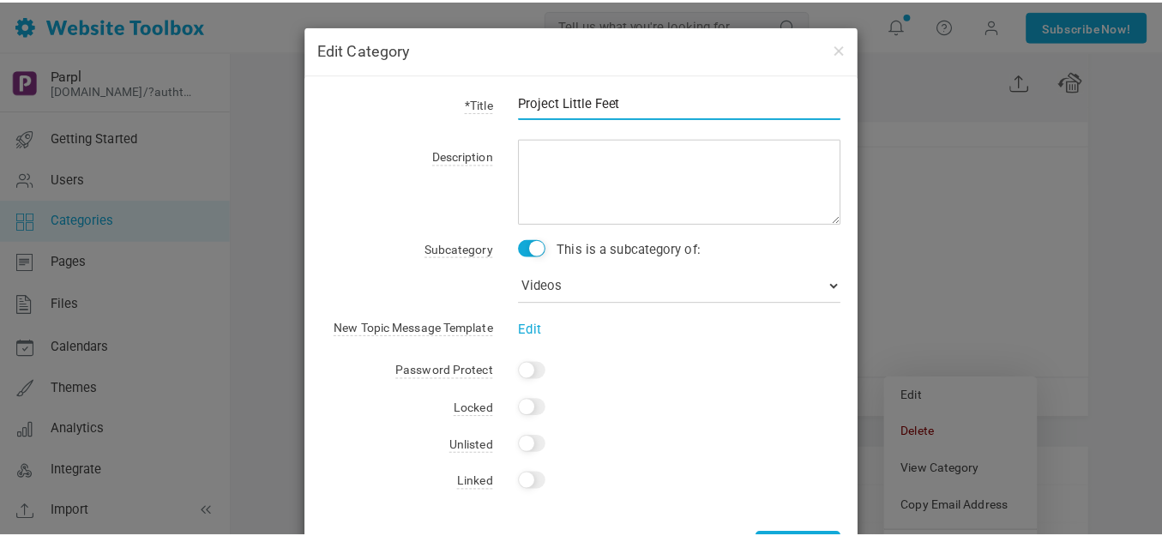
scroll to position [73, 0]
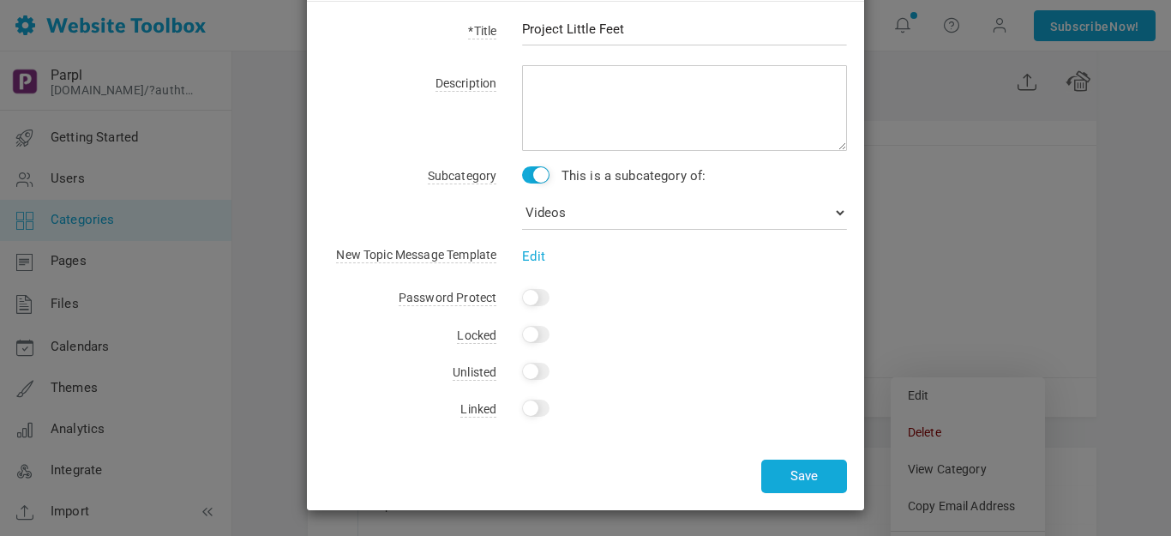
click at [538, 408] on input "Yes" at bounding box center [535, 407] width 27 height 17
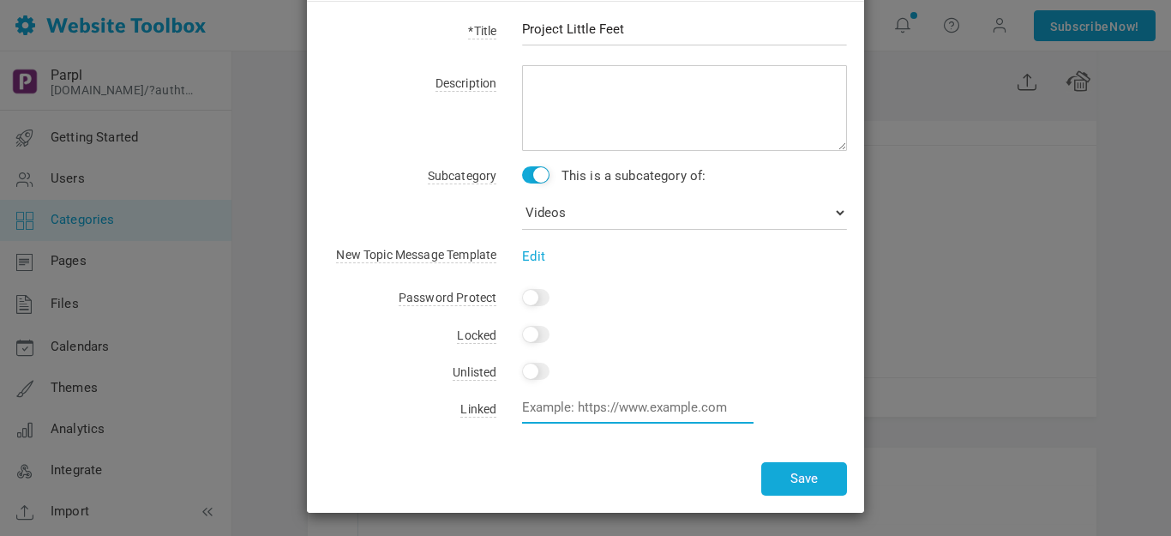
click at [572, 413] on input "text" at bounding box center [637, 407] width 231 height 33
type input "[URL][DOMAIN_NAME]"
click at [800, 472] on button "Save" at bounding box center [804, 478] width 86 height 33
